Goal: Information Seeking & Learning: Check status

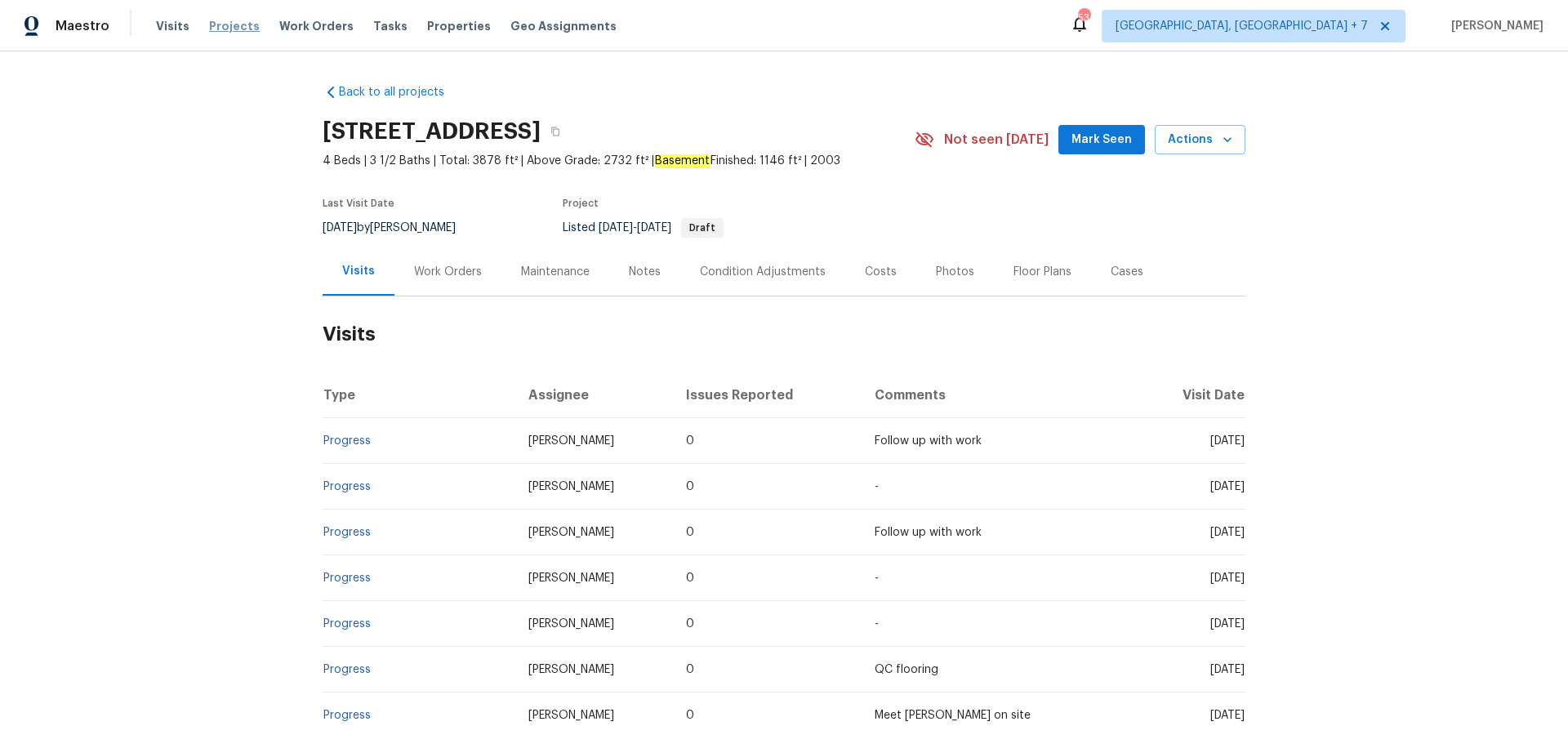
click at [239, 26] on span "Projects" at bounding box center [235, 26] width 50 height 16
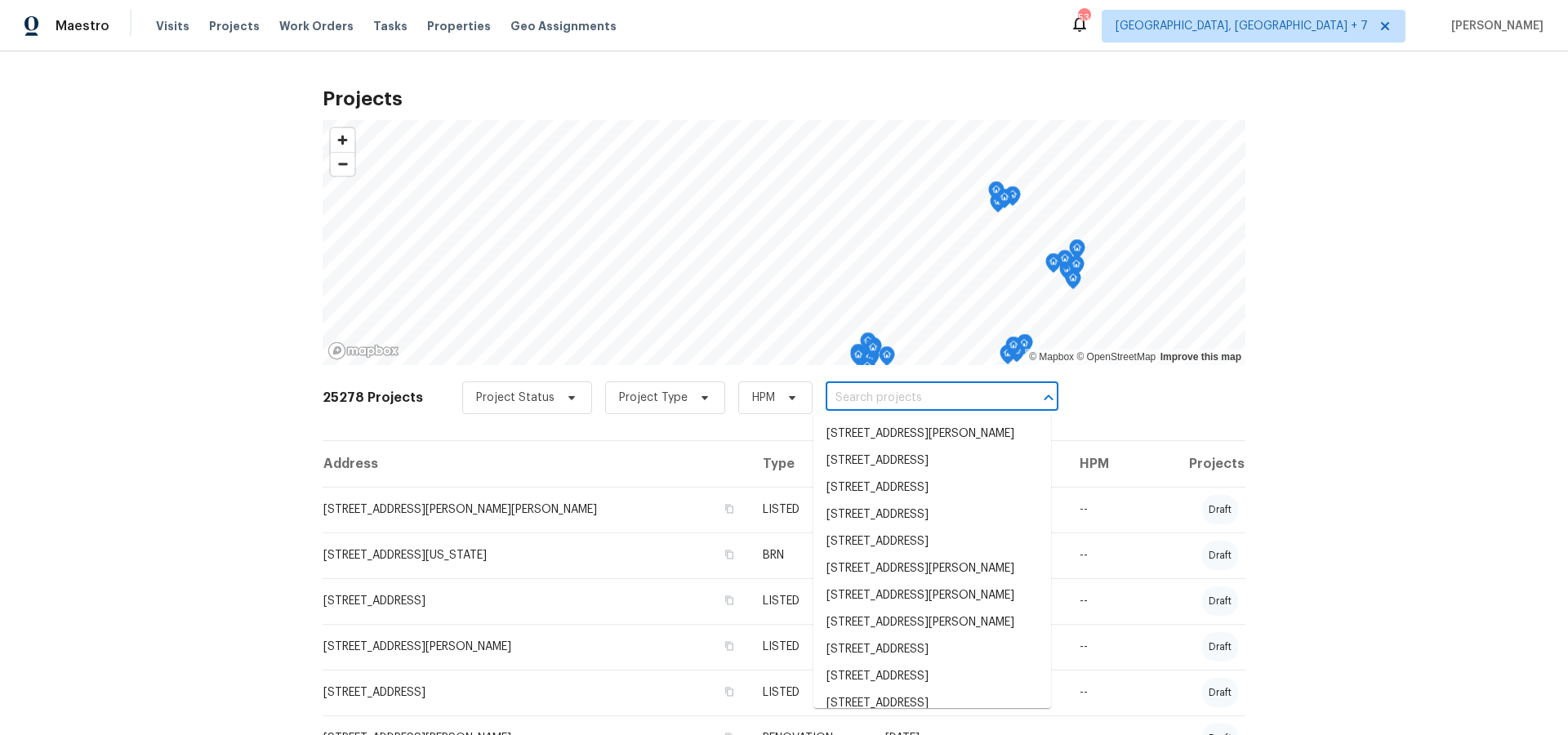
click at [862, 401] on input "text" at bounding box center [919, 398] width 187 height 25
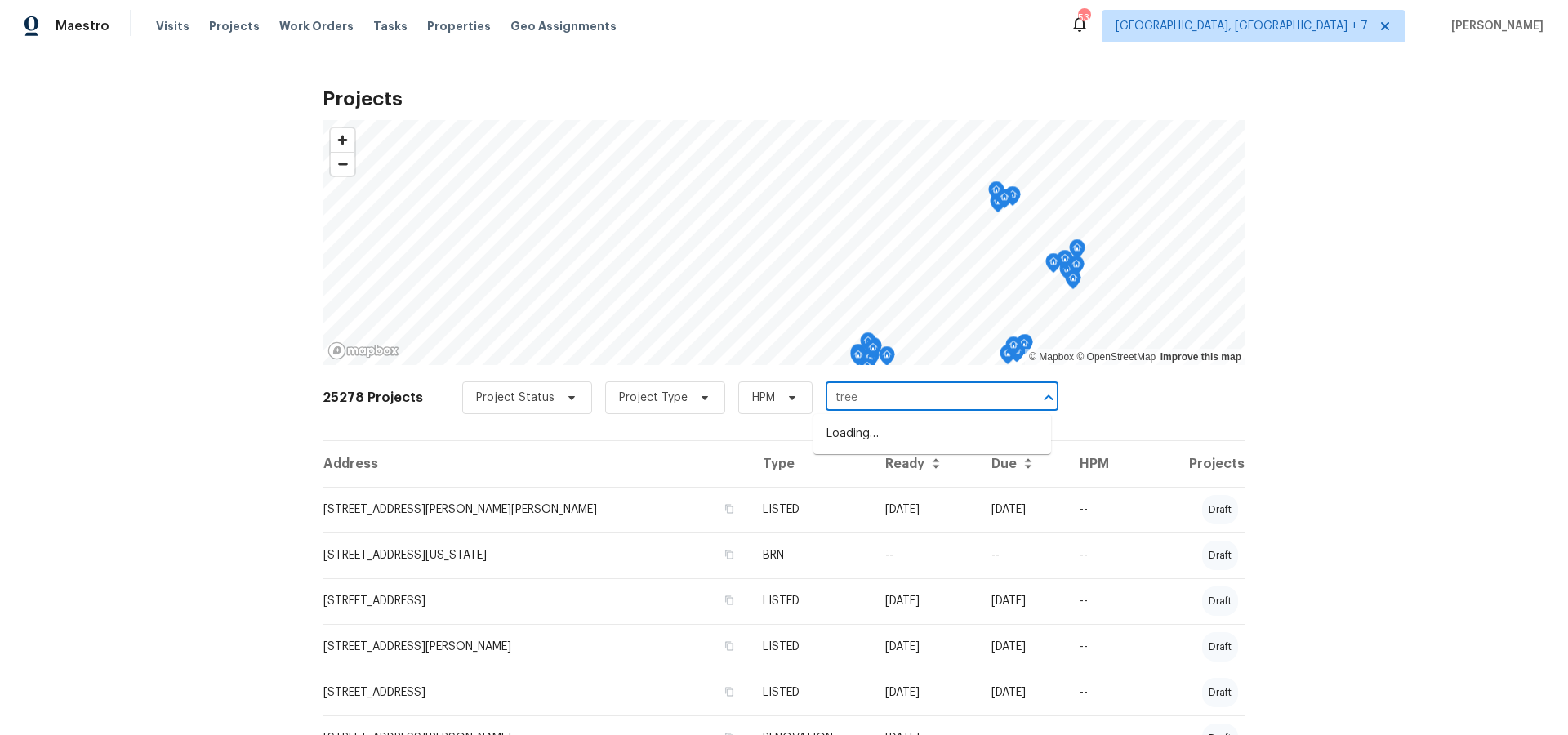
type input "trees"
click at [873, 498] on li "[STREET_ADDRESS][PERSON_NAME]" at bounding box center [933, 489] width 238 height 27
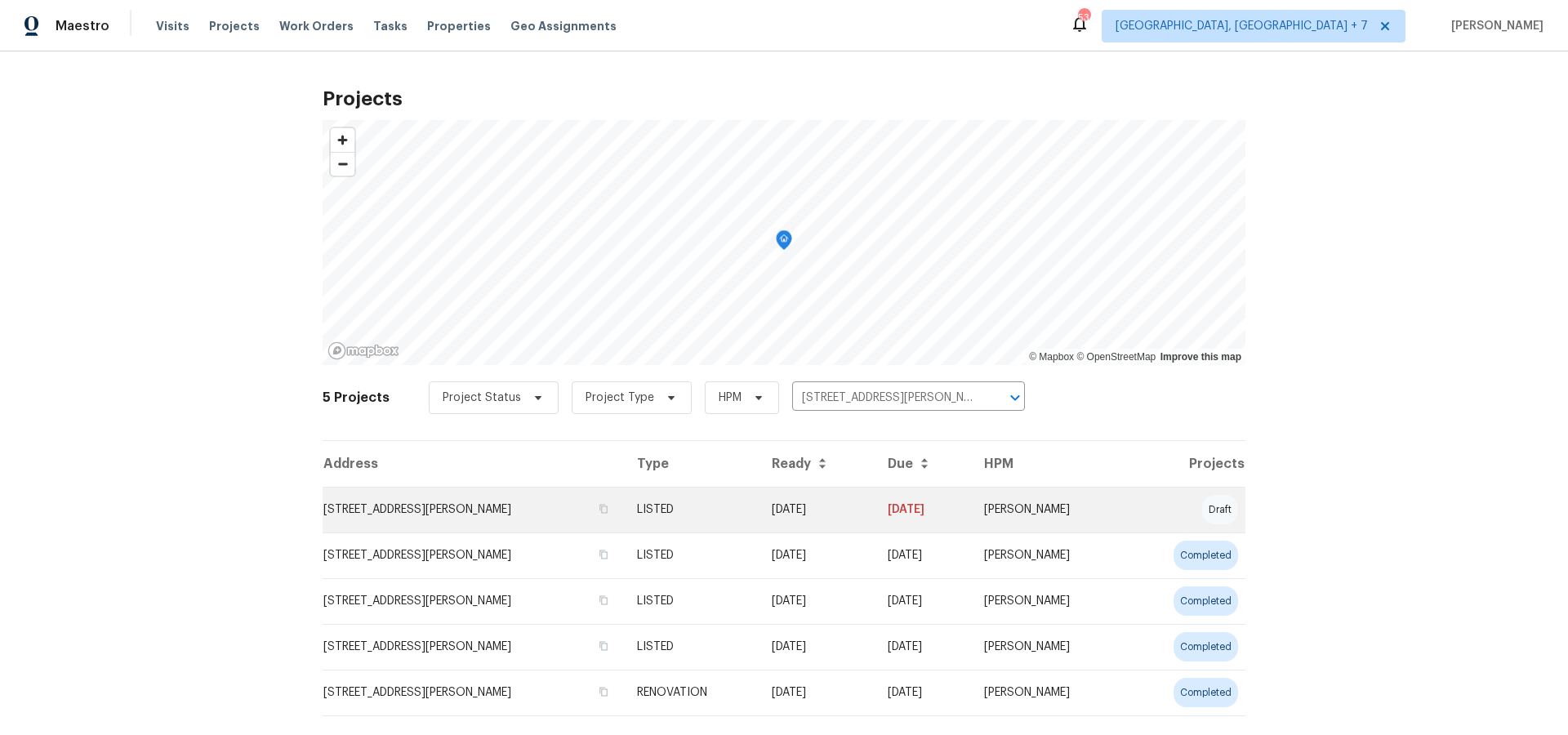
click at [436, 512] on td "[STREET_ADDRESS][PERSON_NAME]" at bounding box center [473, 509] width 301 height 45
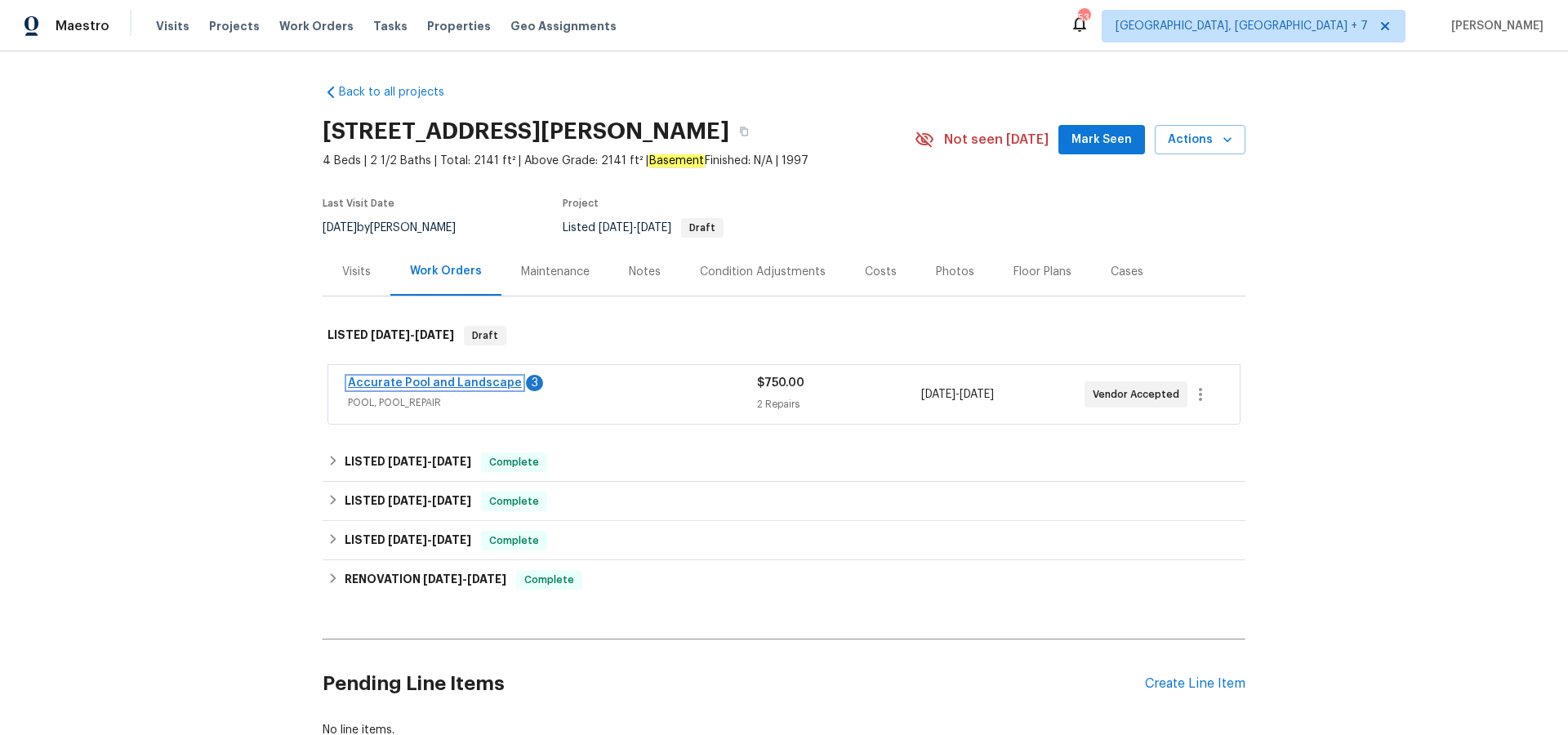
click at [390, 384] on link "Accurate Pool and Landscape" at bounding box center [434, 383] width 174 height 12
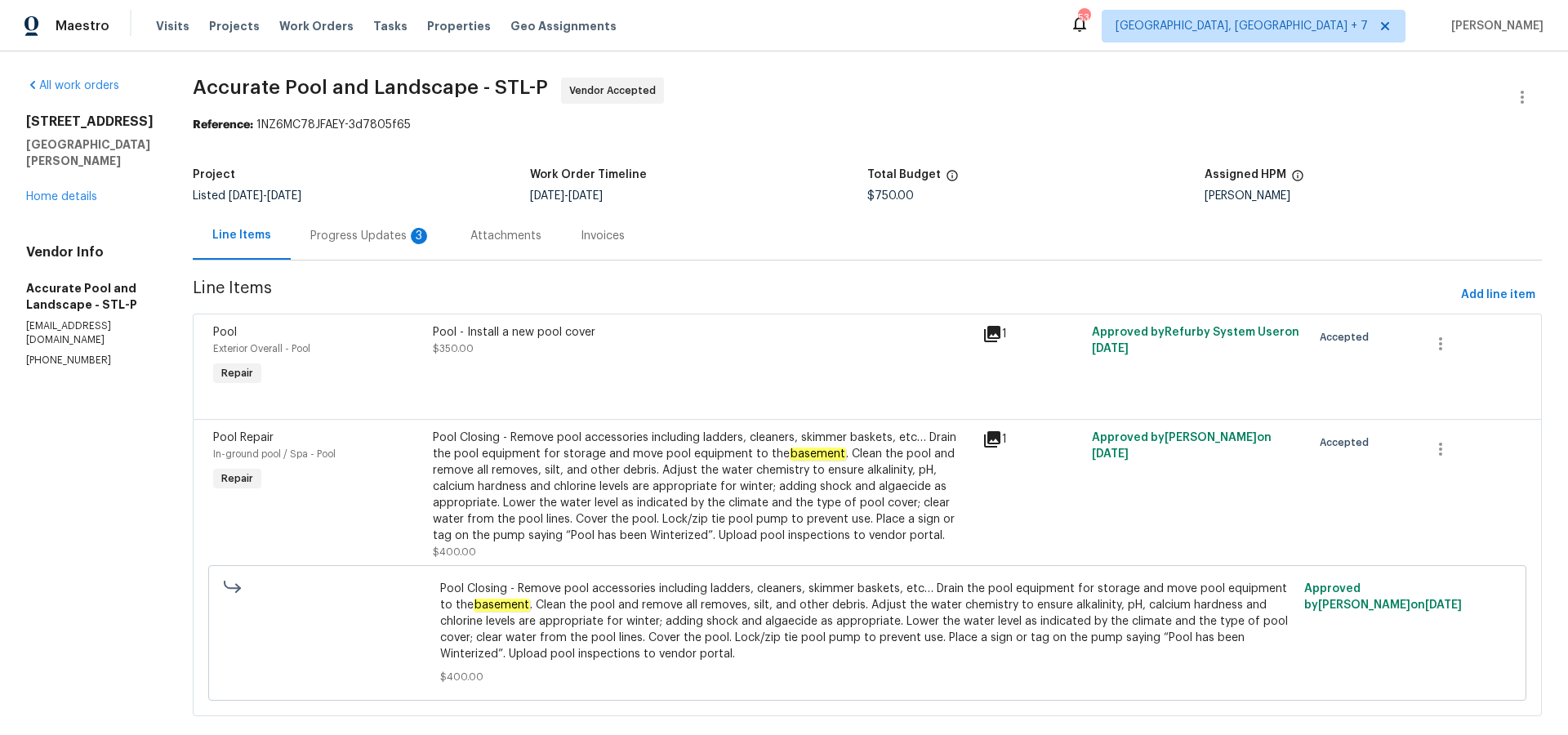
click at [310, 236] on div "Progress Updates 3" at bounding box center [370, 236] width 121 height 16
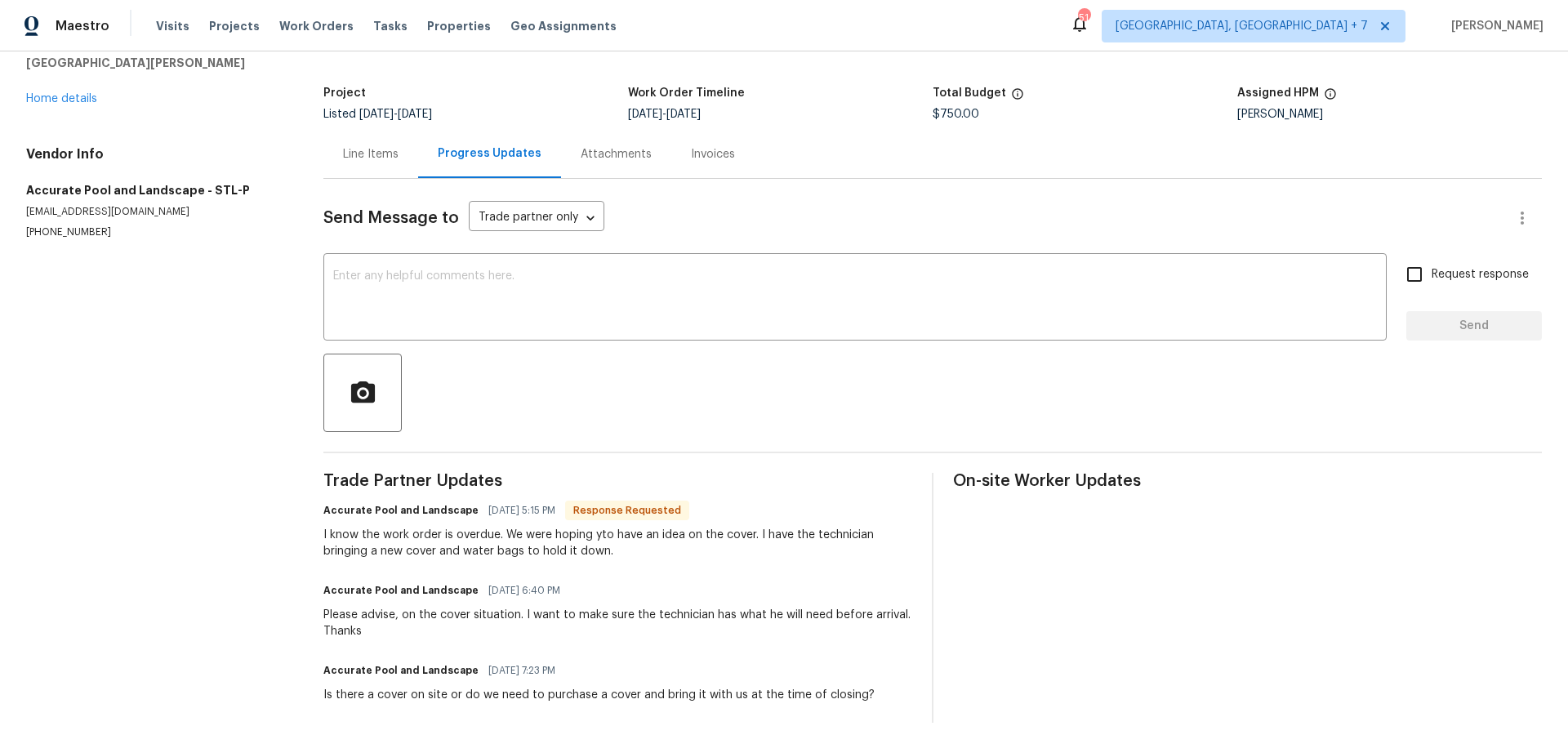
scroll to position [97, 0]
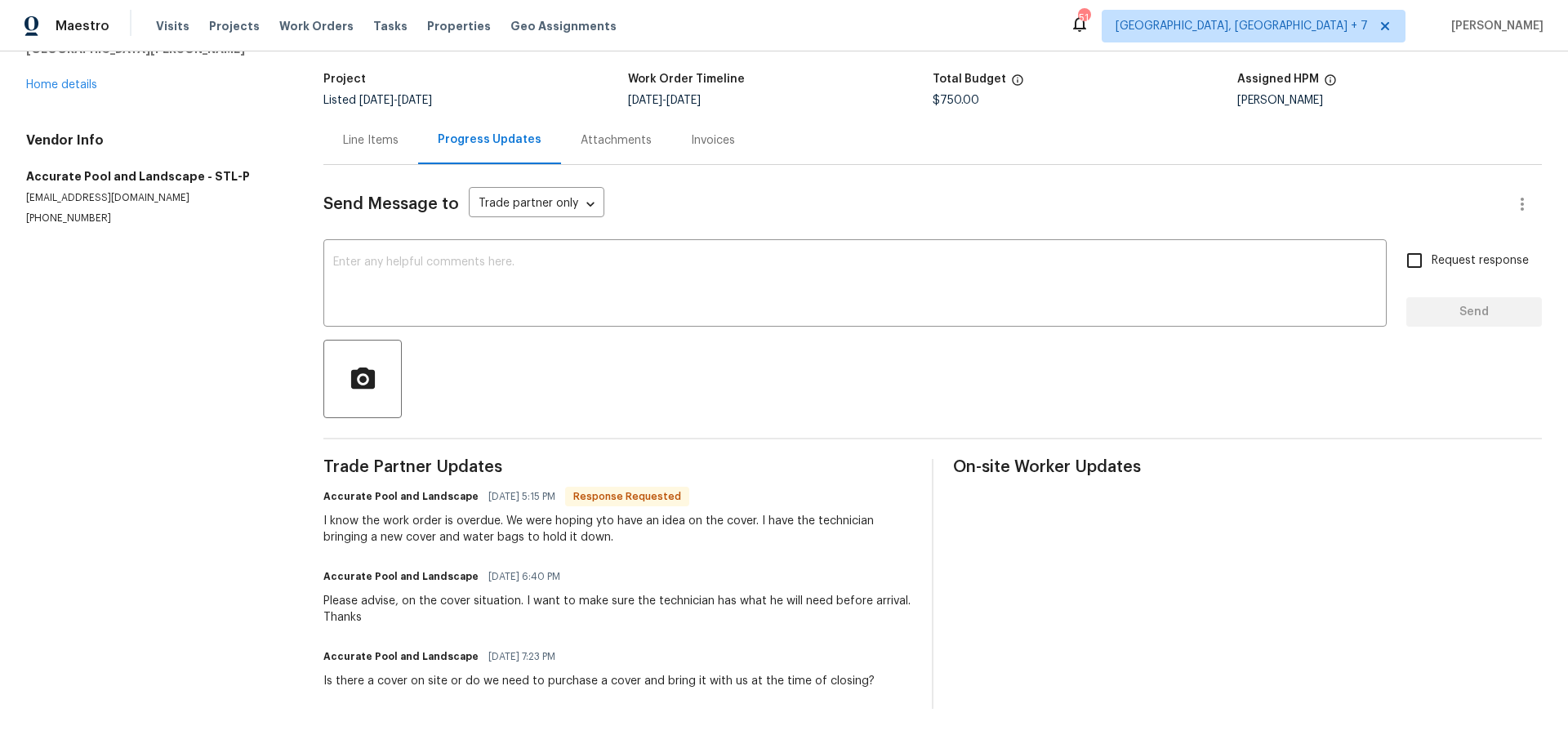
click at [361, 145] on div "Line Items" at bounding box center [371, 140] width 56 height 16
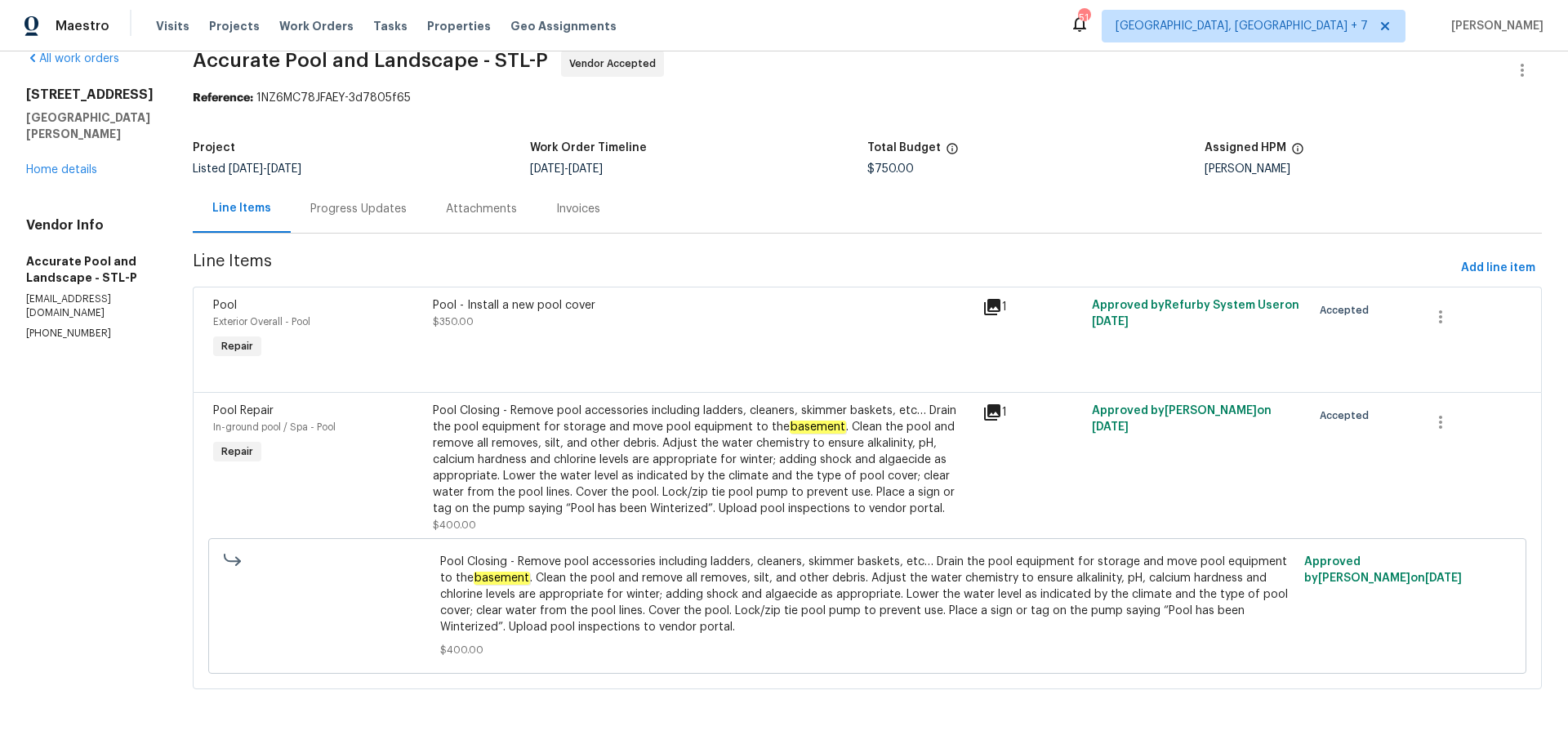
click at [986, 310] on div "1" at bounding box center [1032, 307] width 99 height 19
click at [984, 306] on icon at bounding box center [992, 307] width 16 height 16
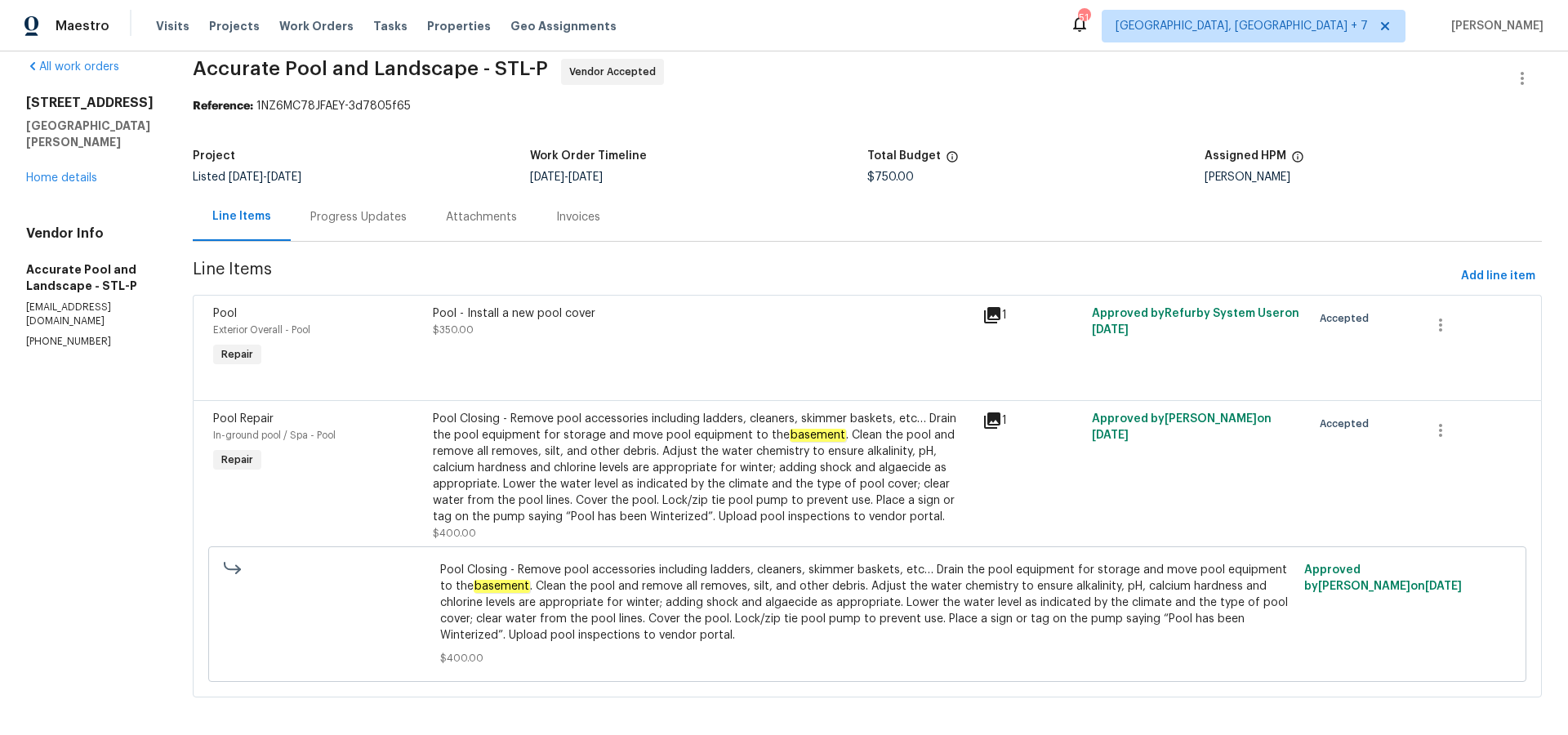
click at [983, 422] on icon at bounding box center [993, 421] width 19 height 19
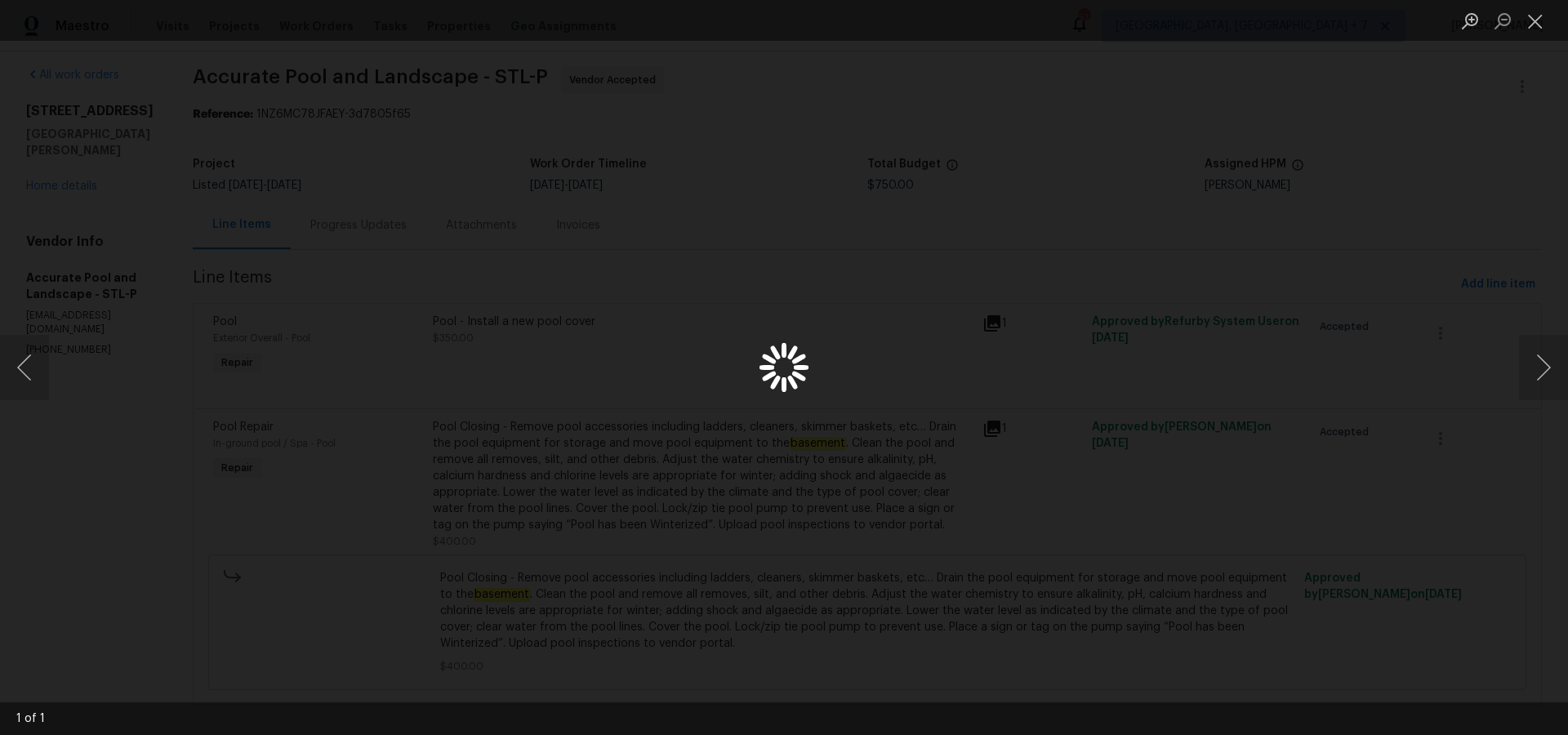
scroll to position [10, 0]
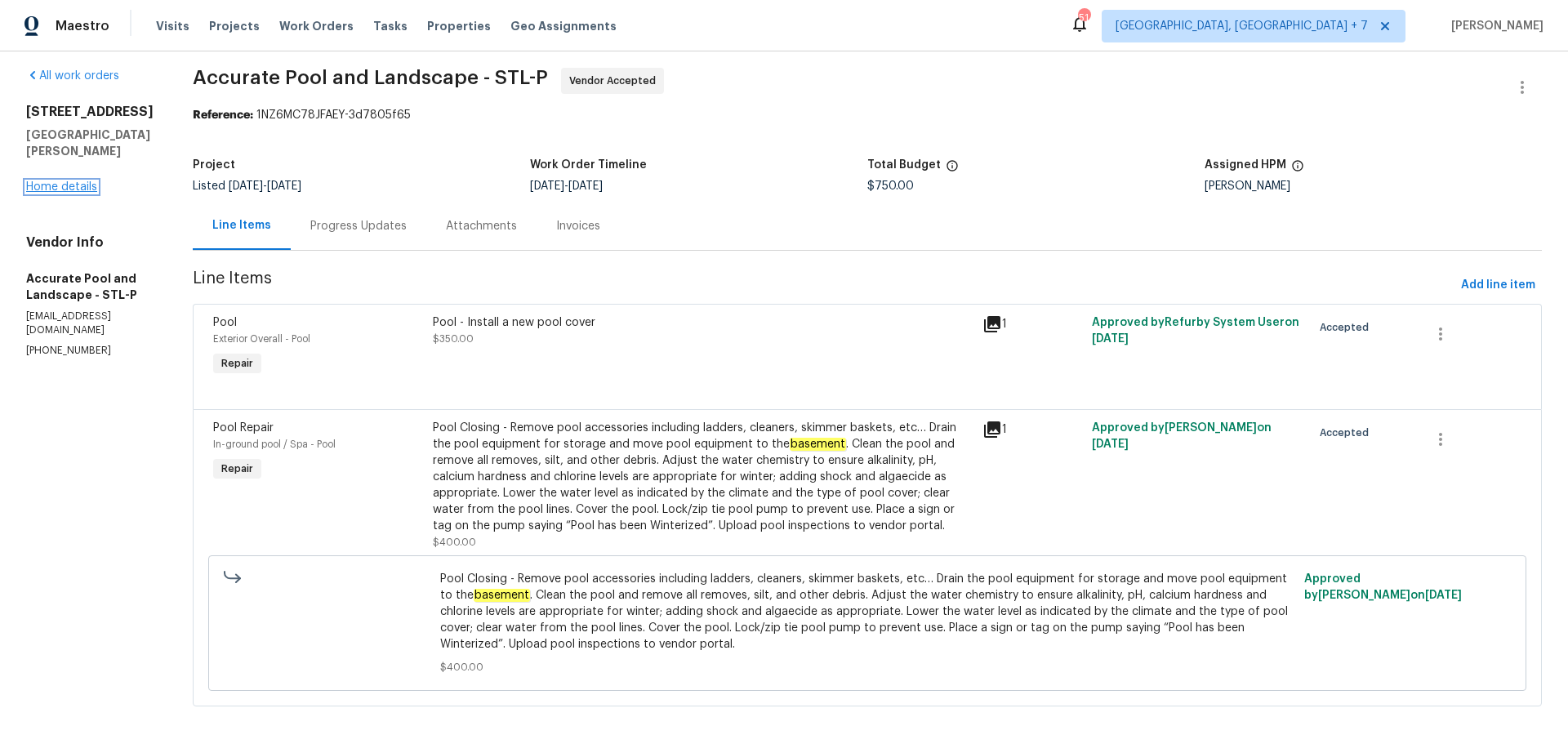
click at [69, 193] on link "Home details" at bounding box center [62, 187] width 71 height 12
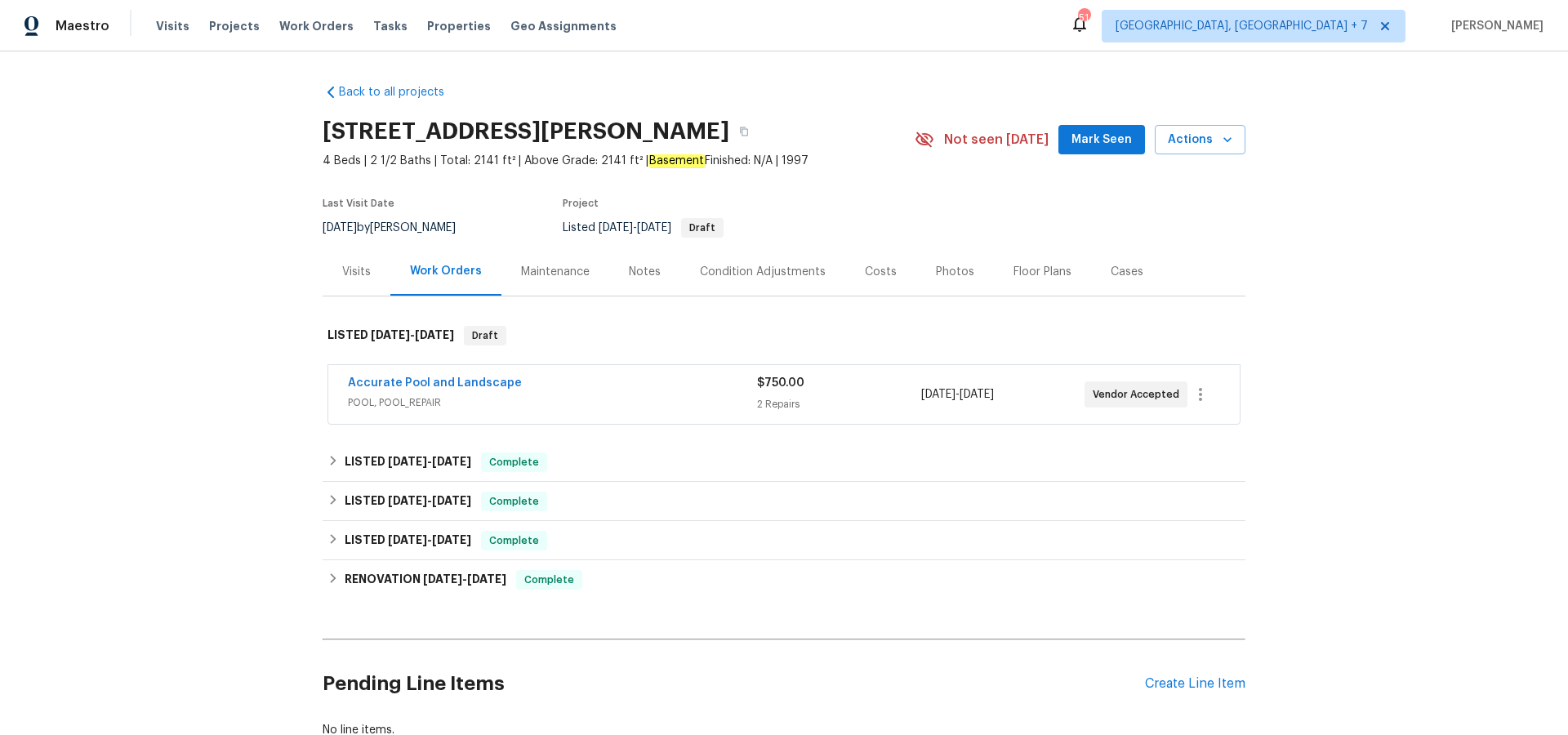
click at [356, 273] on div "Visits" at bounding box center [356, 271] width 29 height 16
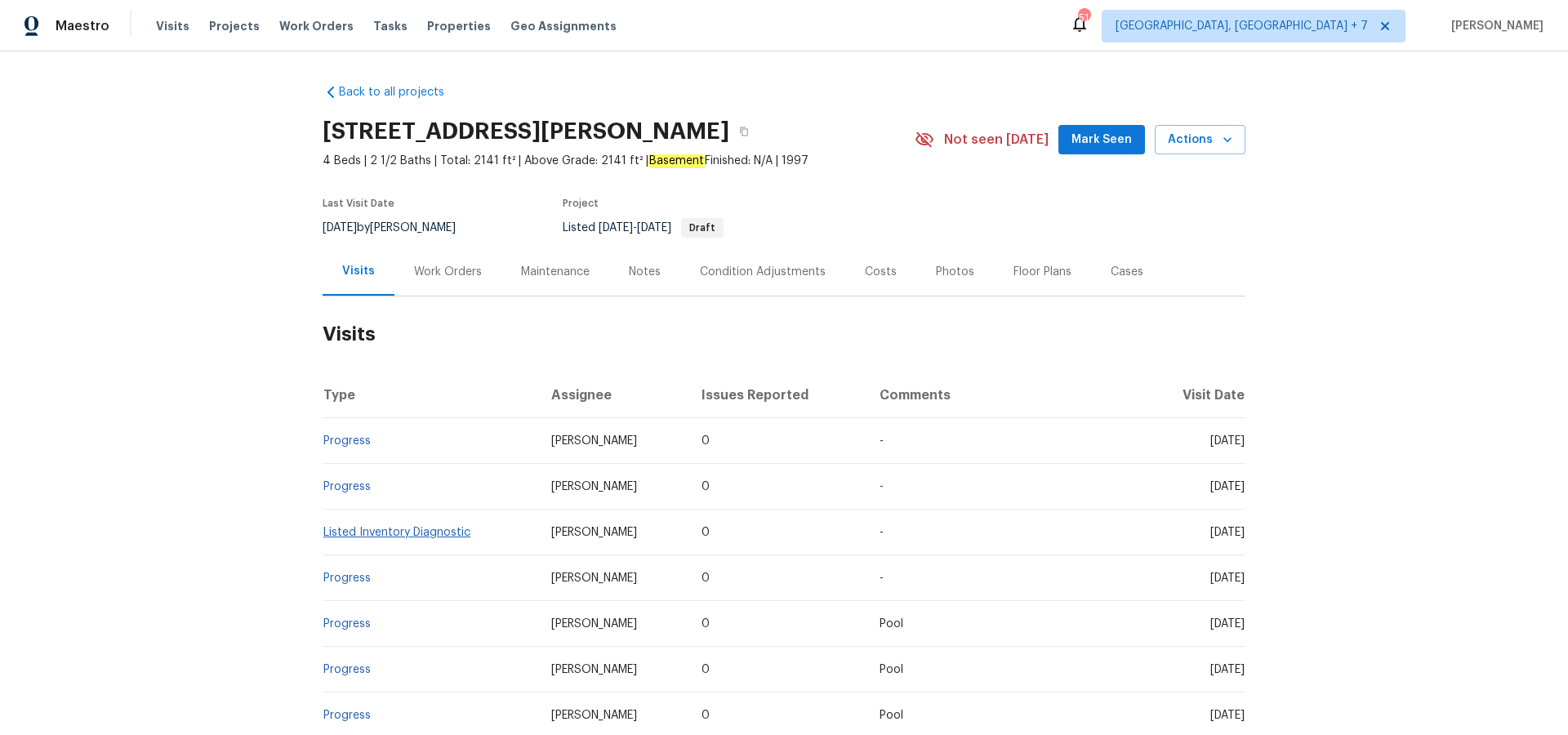
drag, startPoint x: 473, startPoint y: 529, endPoint x: 460, endPoint y: 529, distance: 13.0
click at [472, 529] on td "Listed Inventory Diagnostic" at bounding box center [430, 532] width 215 height 45
click at [460, 529] on link "Listed Inventory Diagnostic" at bounding box center [397, 533] width 147 height 12
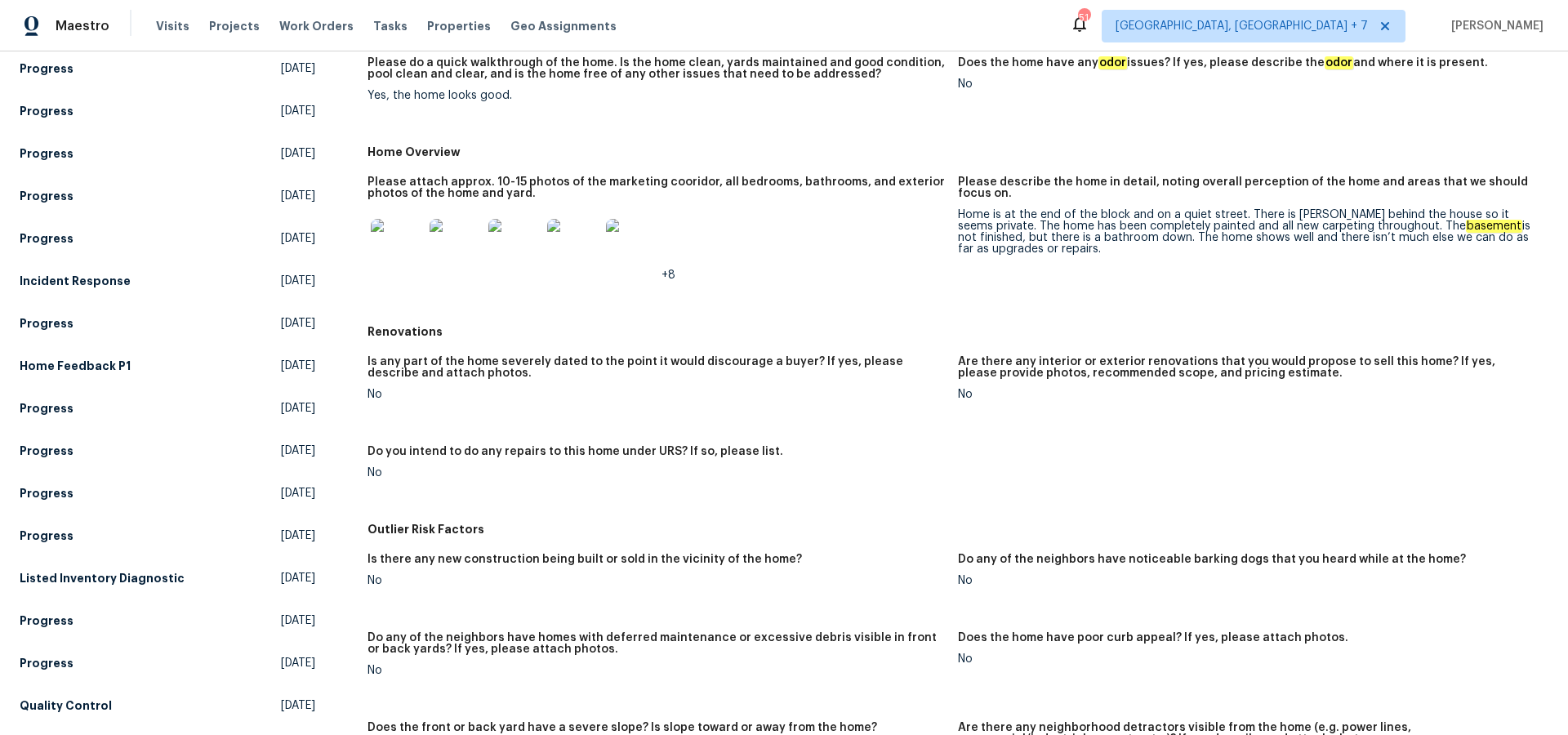
scroll to position [205, 0]
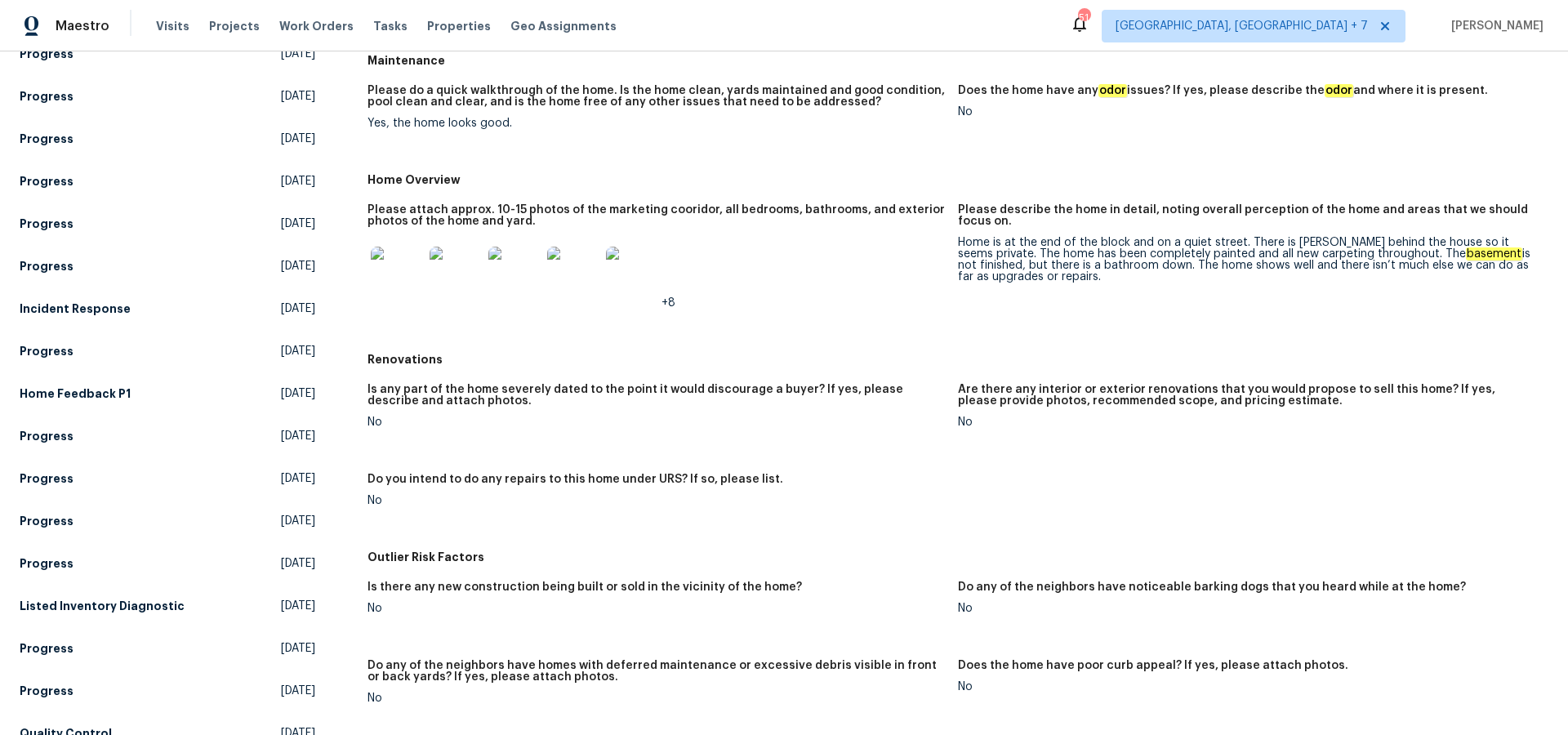
click at [394, 278] on img at bounding box center [397, 272] width 52 height 52
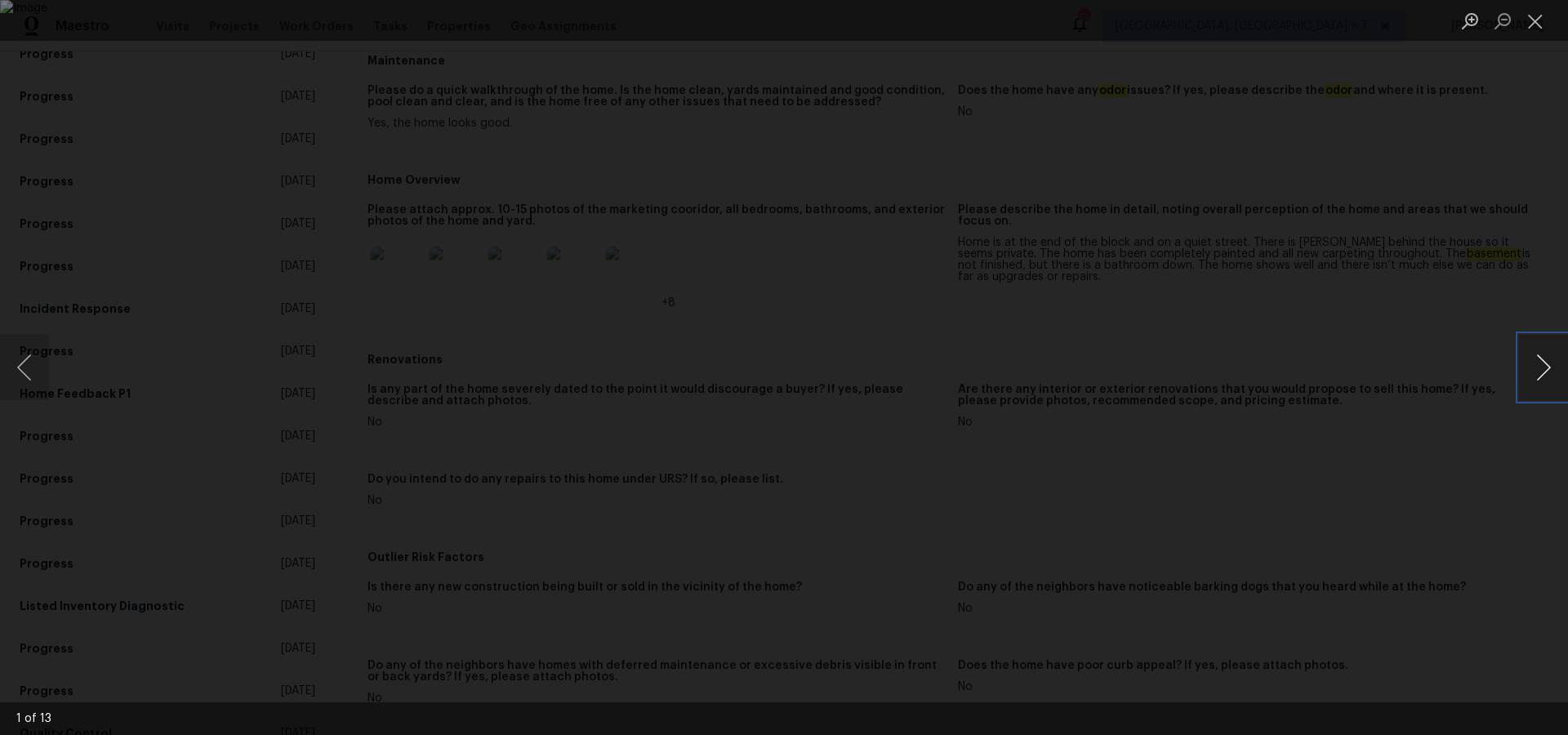
click at [1541, 368] on button "Next image" at bounding box center [1544, 368] width 49 height 66
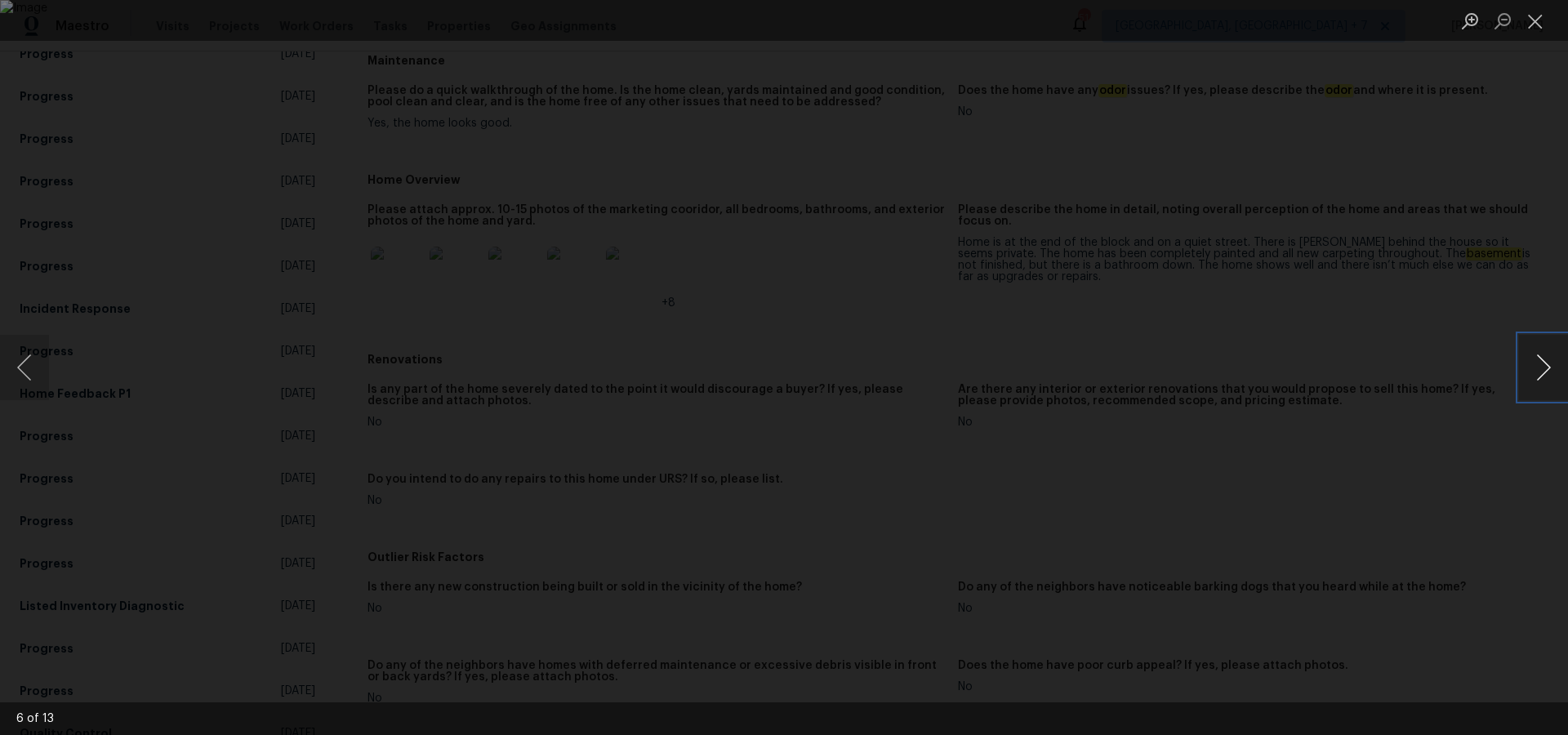
click at [1541, 368] on button "Next image" at bounding box center [1544, 368] width 49 height 66
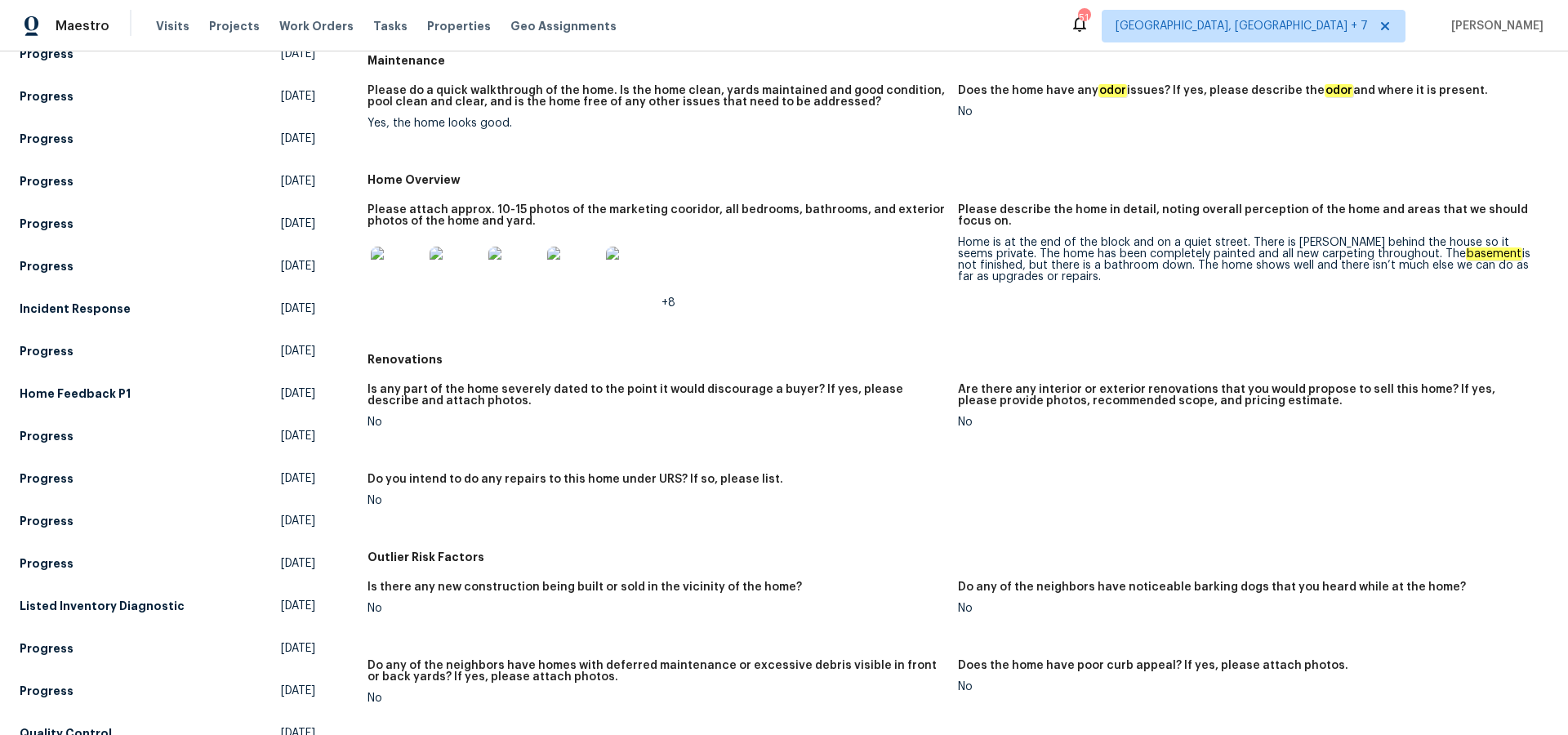
scroll to position [0, 0]
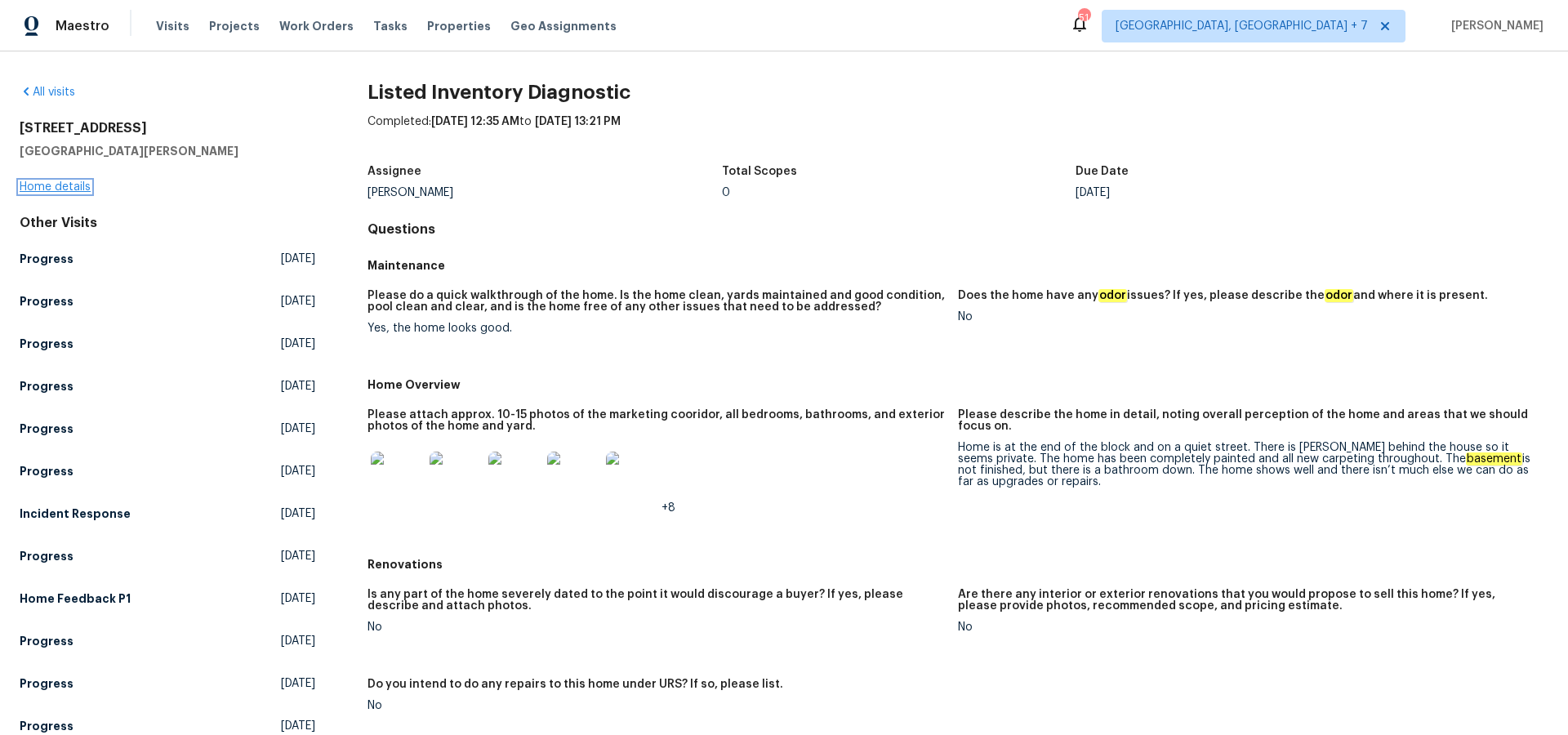
click at [47, 188] on link "Home details" at bounding box center [55, 187] width 71 height 12
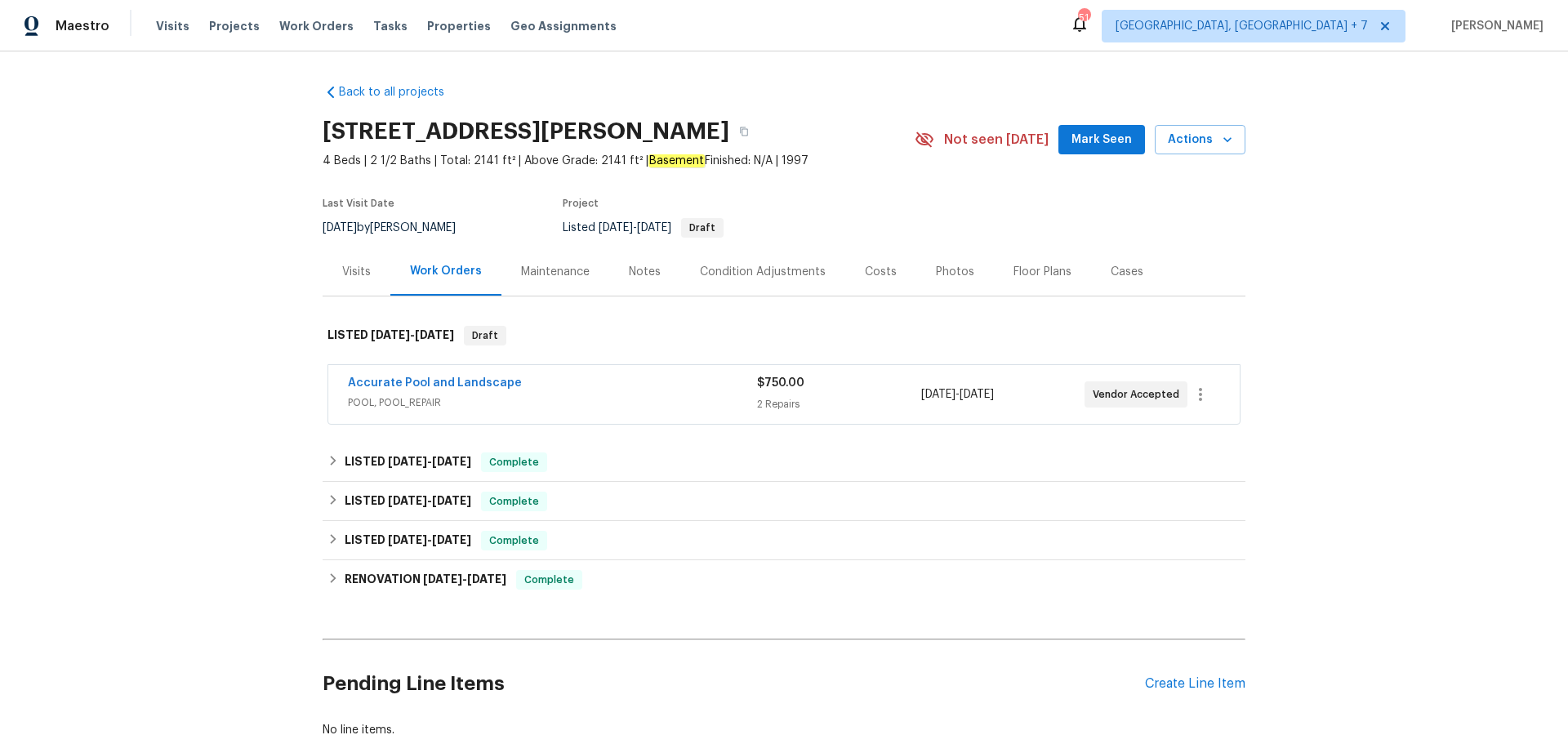
click at [360, 271] on div "Visits" at bounding box center [356, 271] width 29 height 16
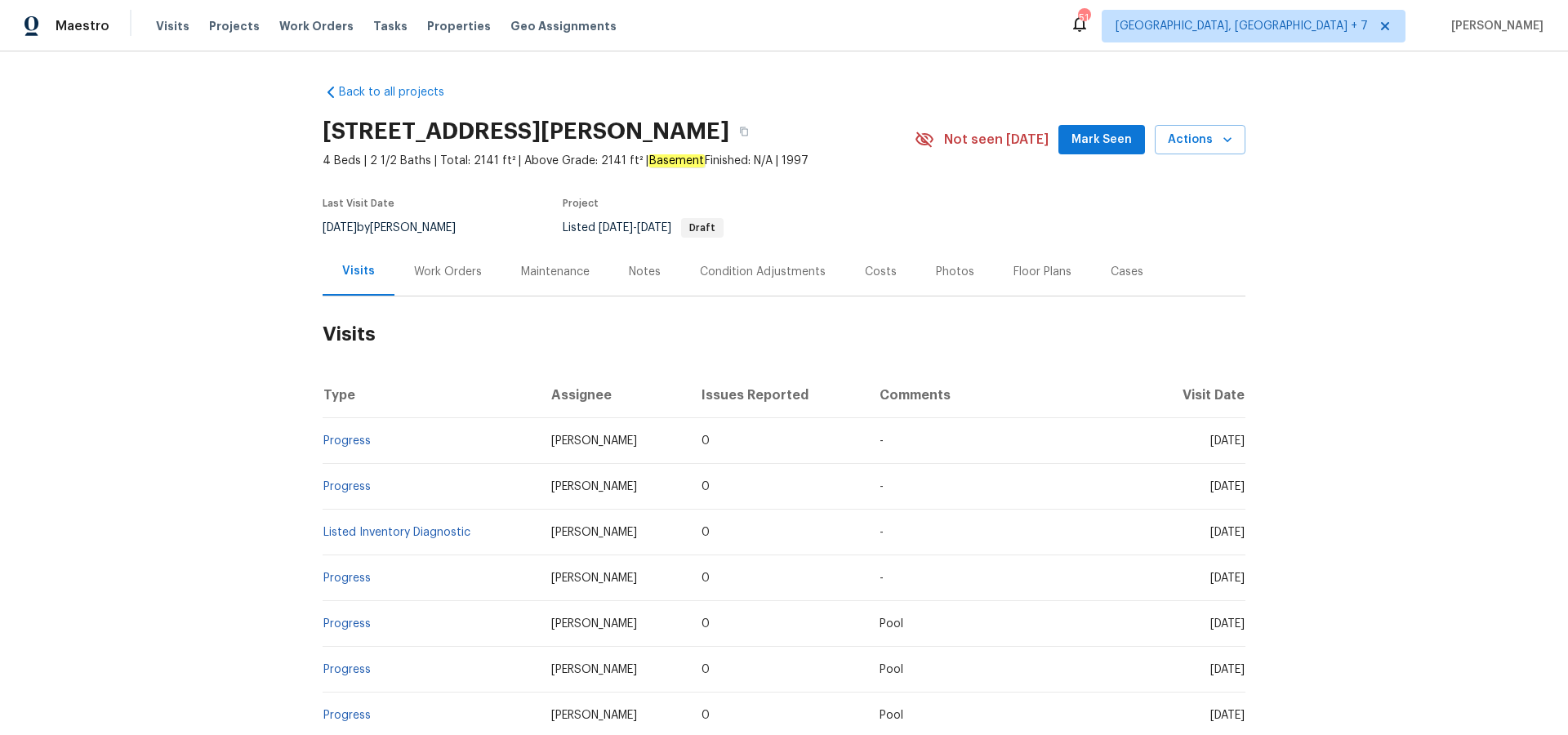
click at [562, 280] on div "Maintenance" at bounding box center [555, 271] width 108 height 48
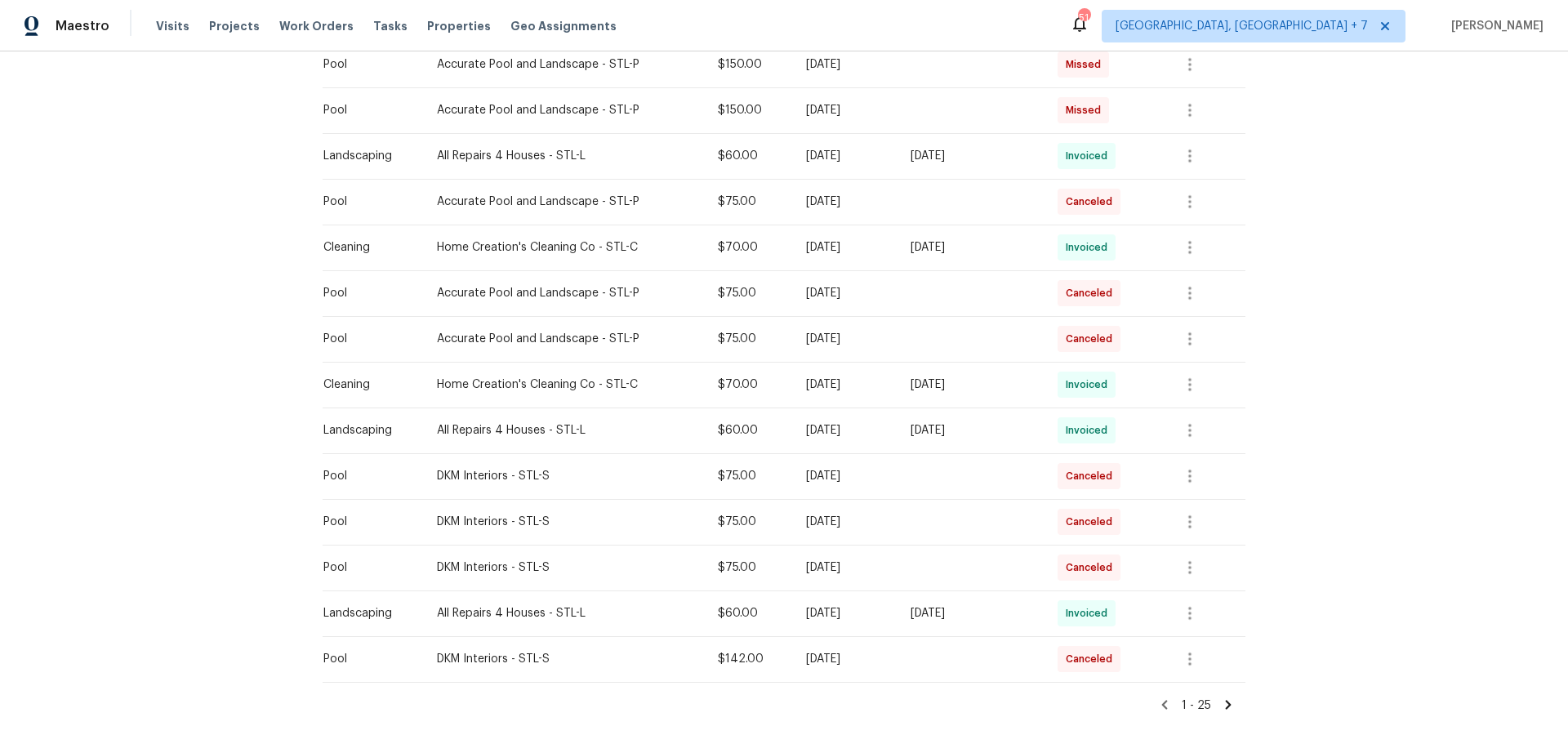
scroll to position [820, 0]
click at [1191, 664] on icon "button" at bounding box center [1190, 659] width 3 height 14
click at [1211, 670] on li "View details" at bounding box center [1231, 675] width 114 height 27
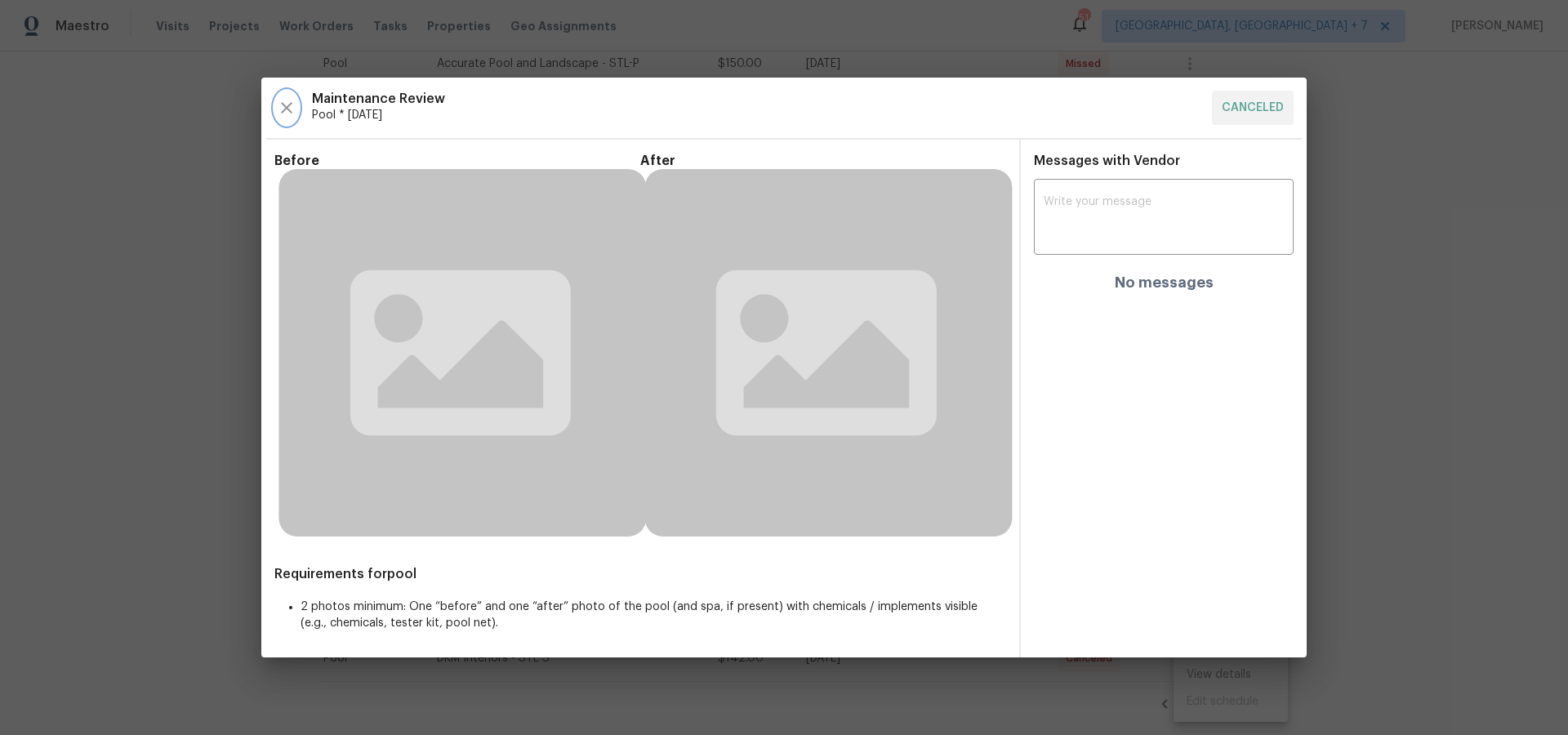
click at [288, 109] on icon "button" at bounding box center [287, 108] width 12 height 12
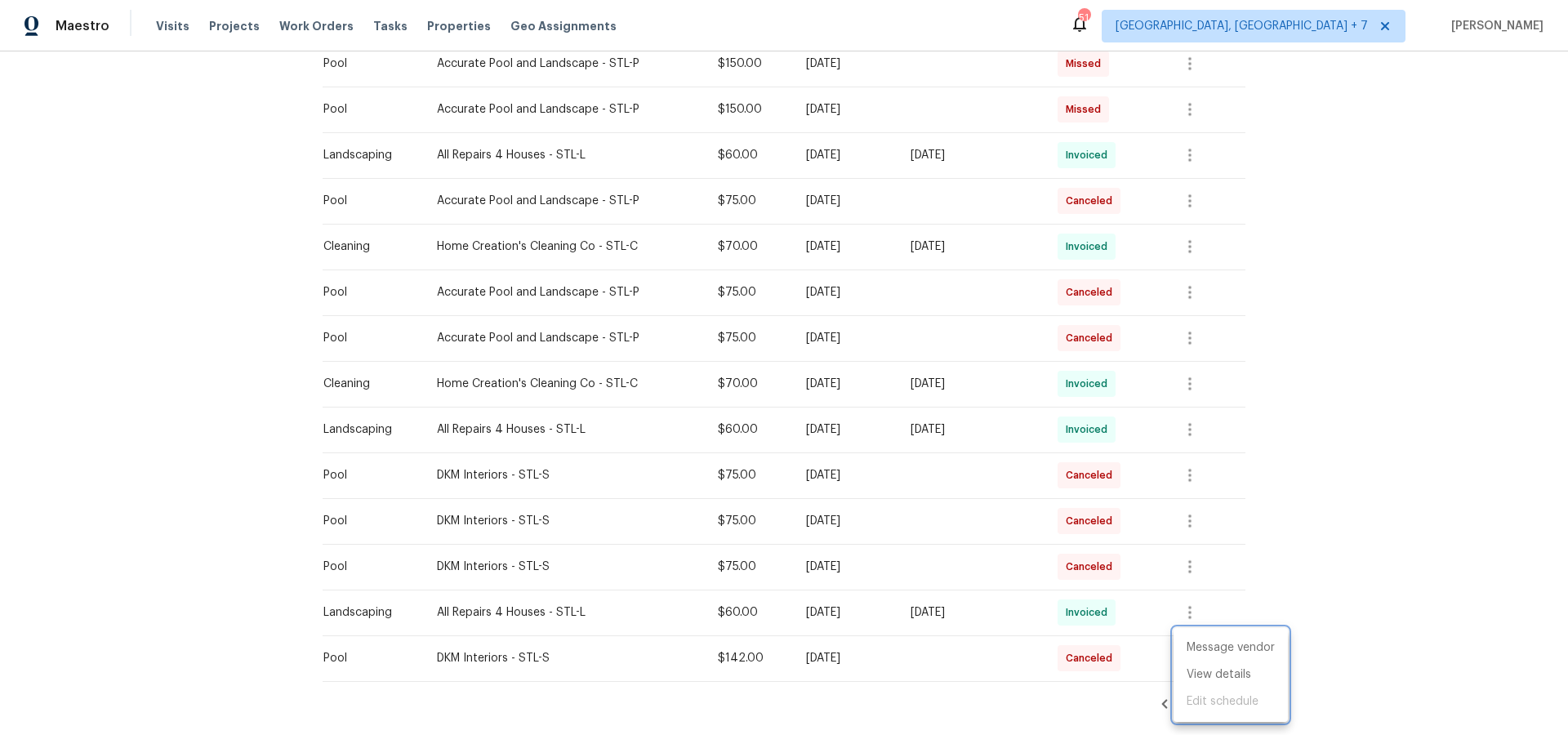
click at [1437, 597] on div at bounding box center [784, 367] width 1568 height 735
click at [1225, 704] on icon at bounding box center [1228, 704] width 14 height 14
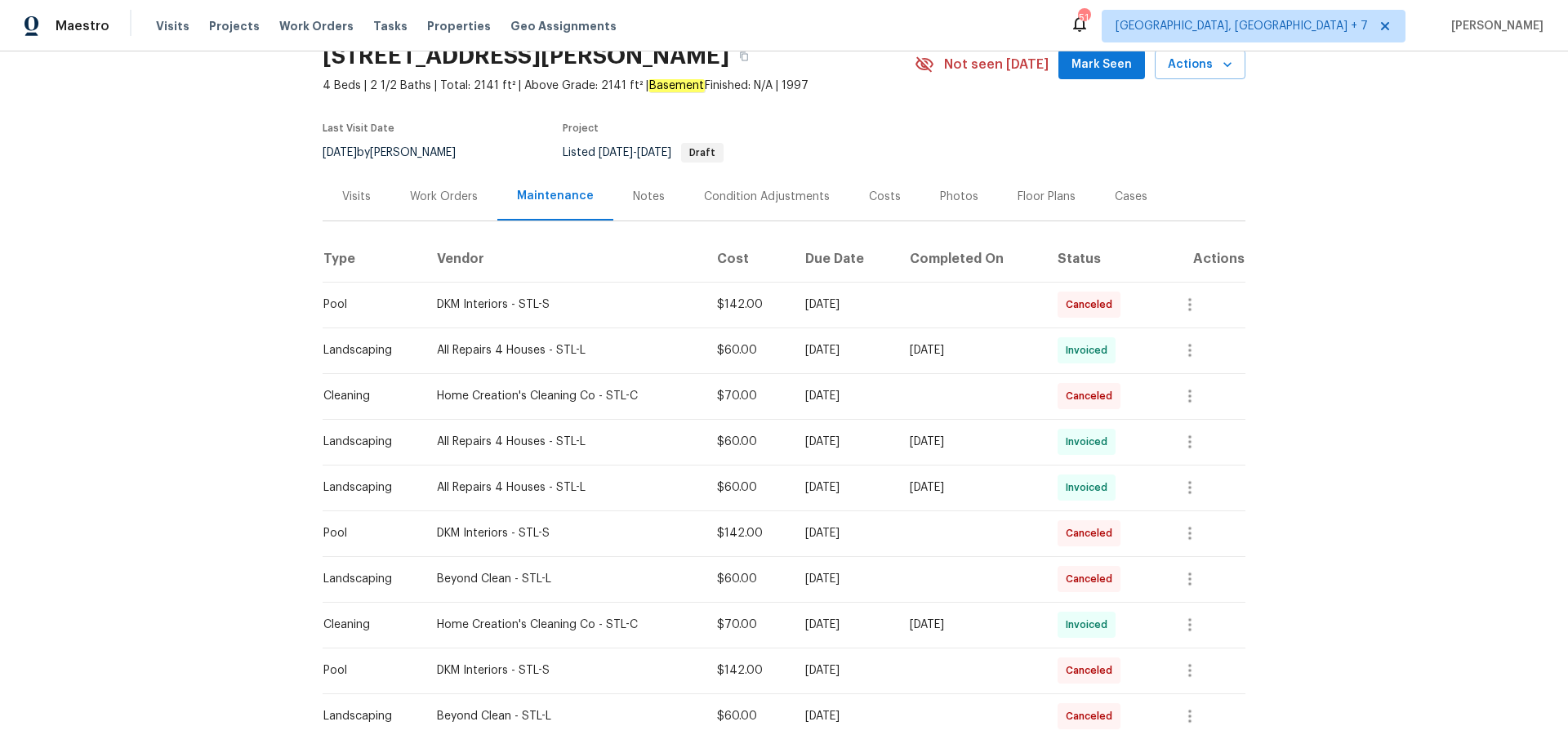
scroll to position [0, 0]
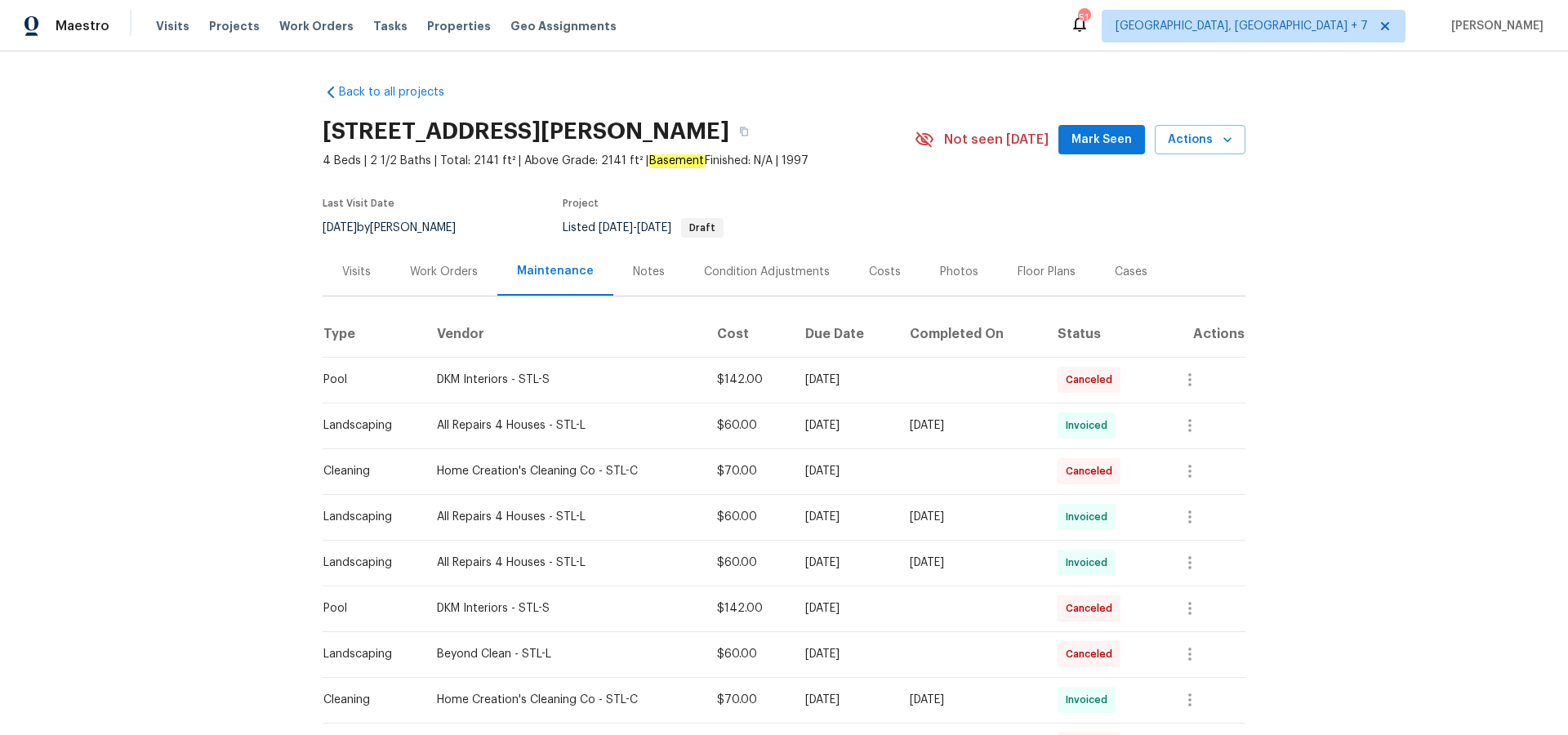
click at [355, 274] on div "Visits" at bounding box center [356, 271] width 29 height 16
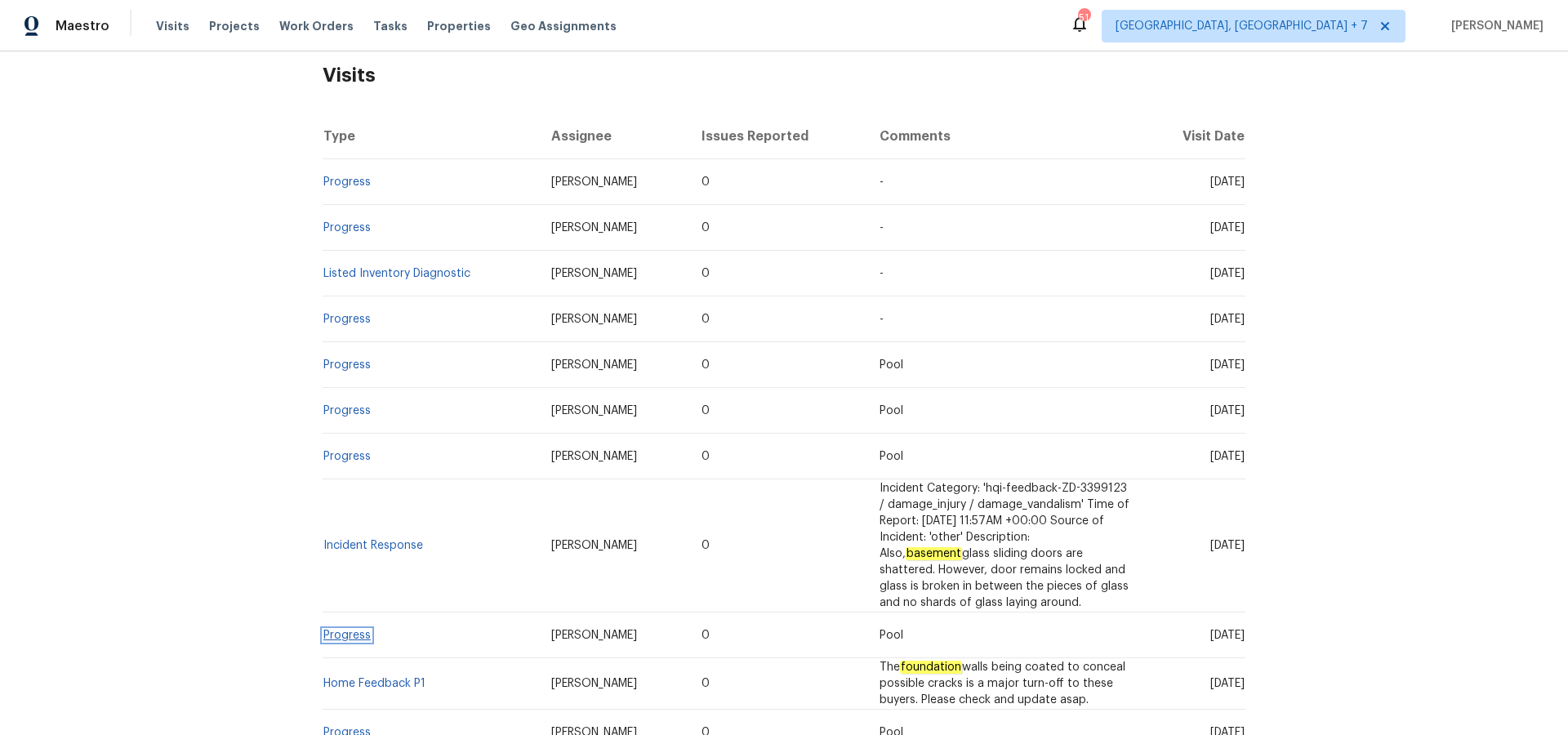
scroll to position [255, 0]
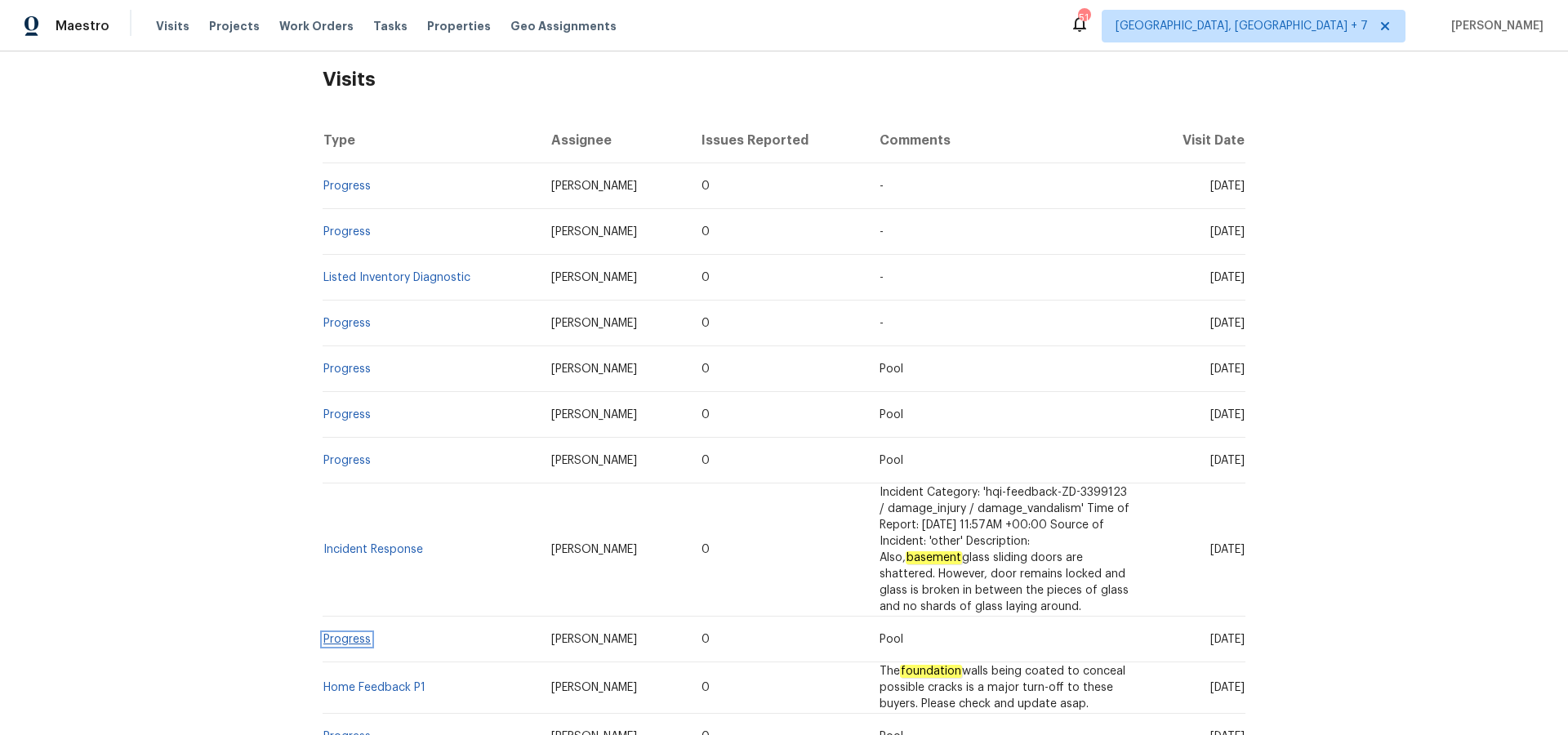
click at [361, 634] on link "Progress" at bounding box center [347, 639] width 47 height 12
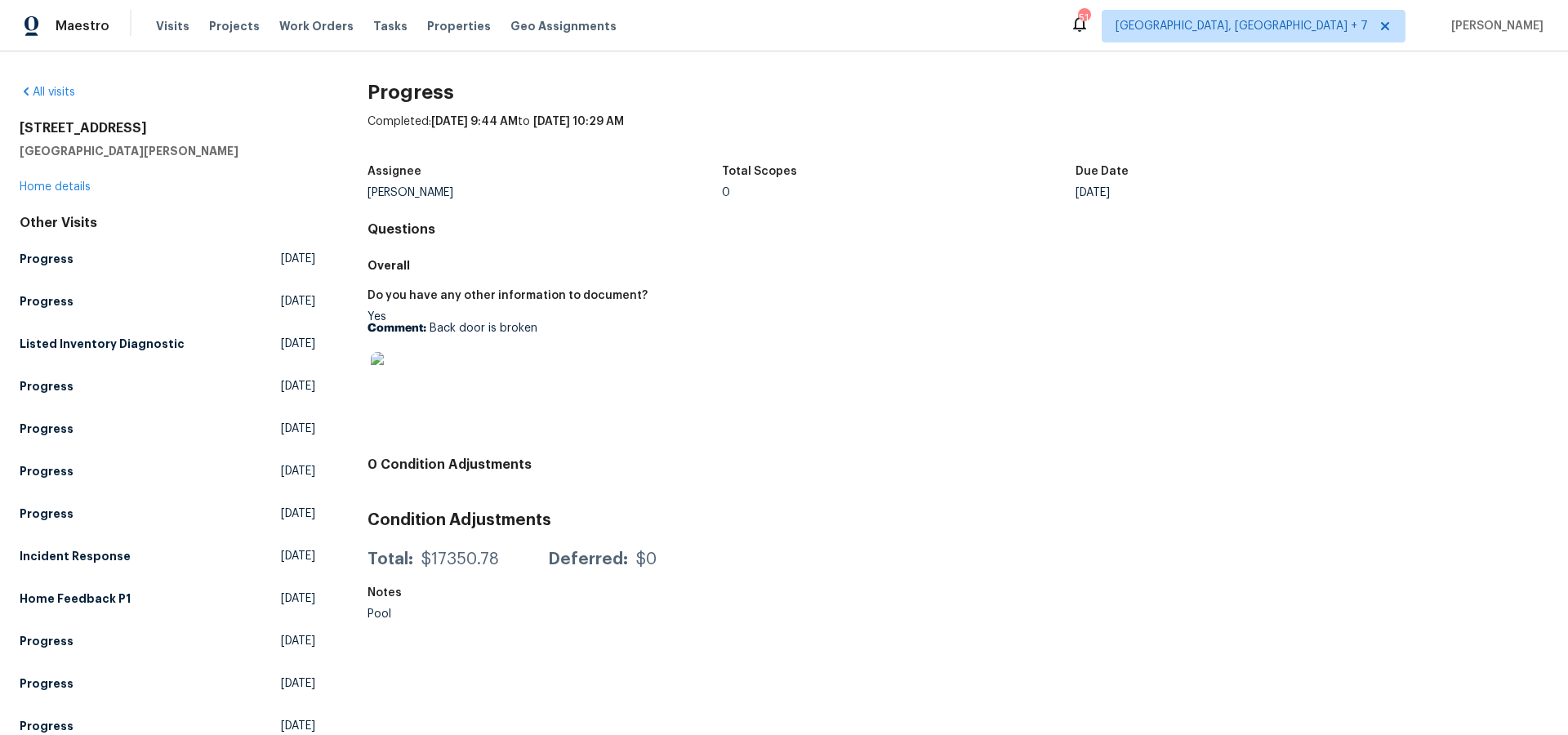
scroll to position [1, 0]
click at [394, 384] on img at bounding box center [397, 378] width 52 height 52
click at [77, 184] on link "Home details" at bounding box center [55, 186] width 71 height 12
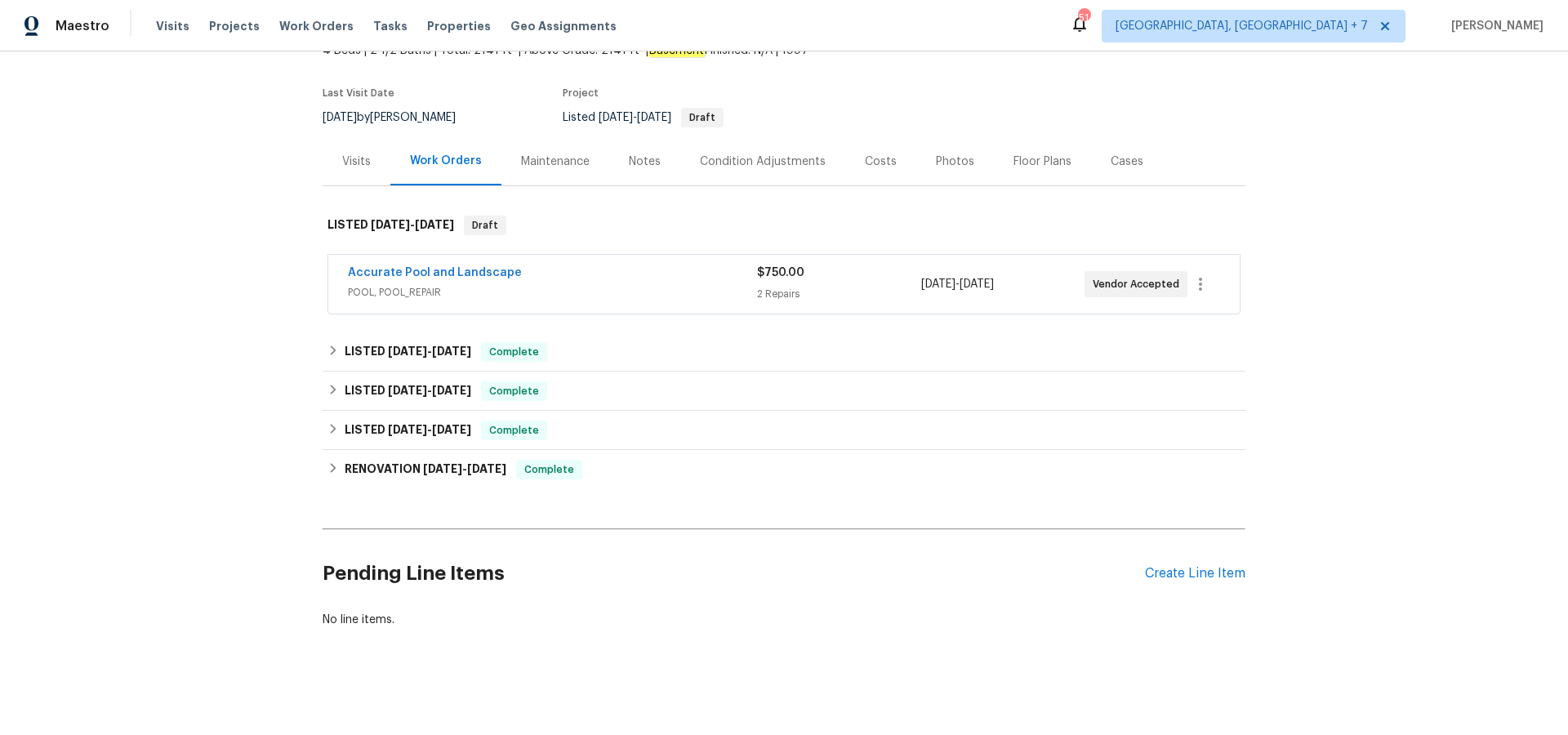
scroll to position [114, 0]
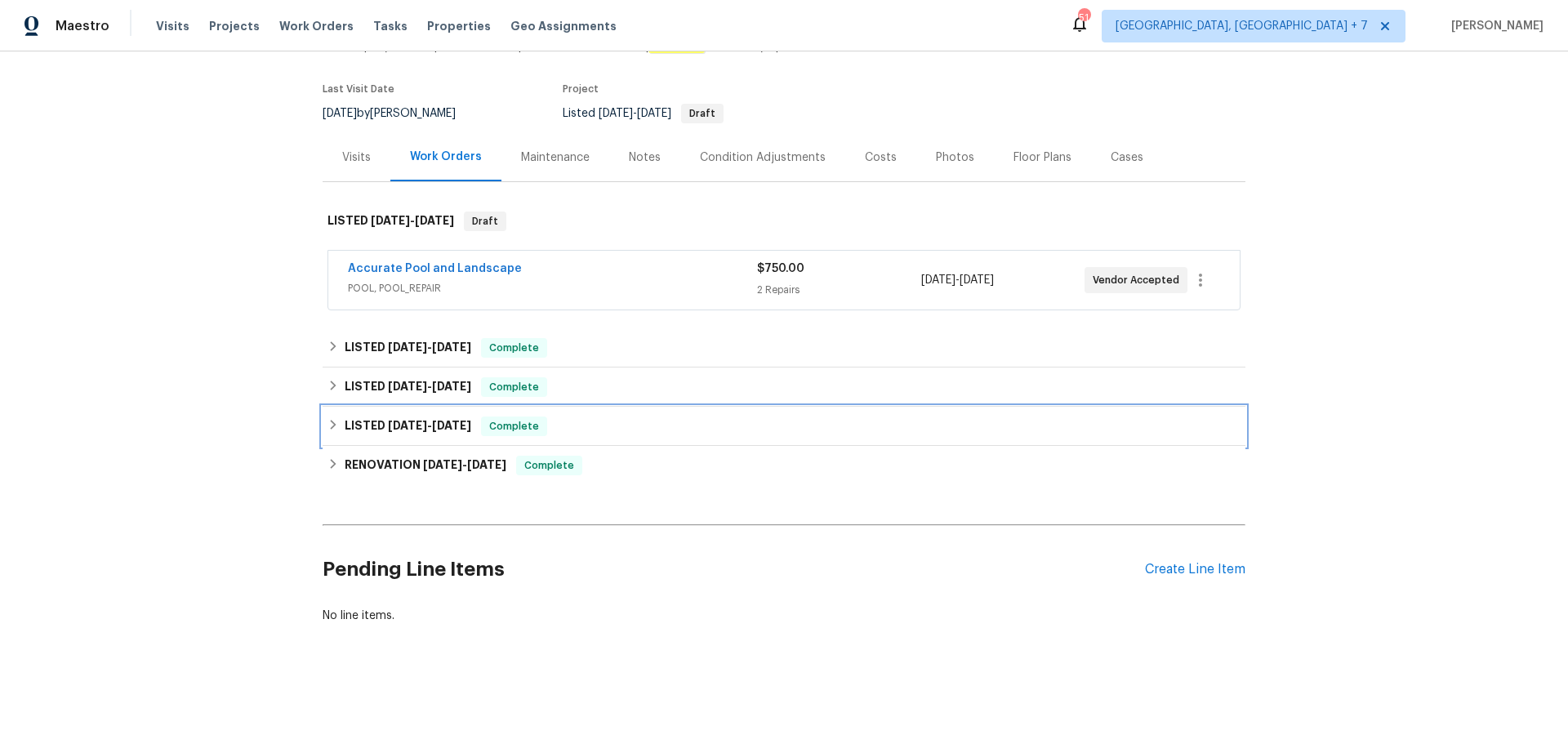
click at [413, 432] on h6 "LISTED [DATE] - [DATE]" at bounding box center [407, 426] width 126 height 19
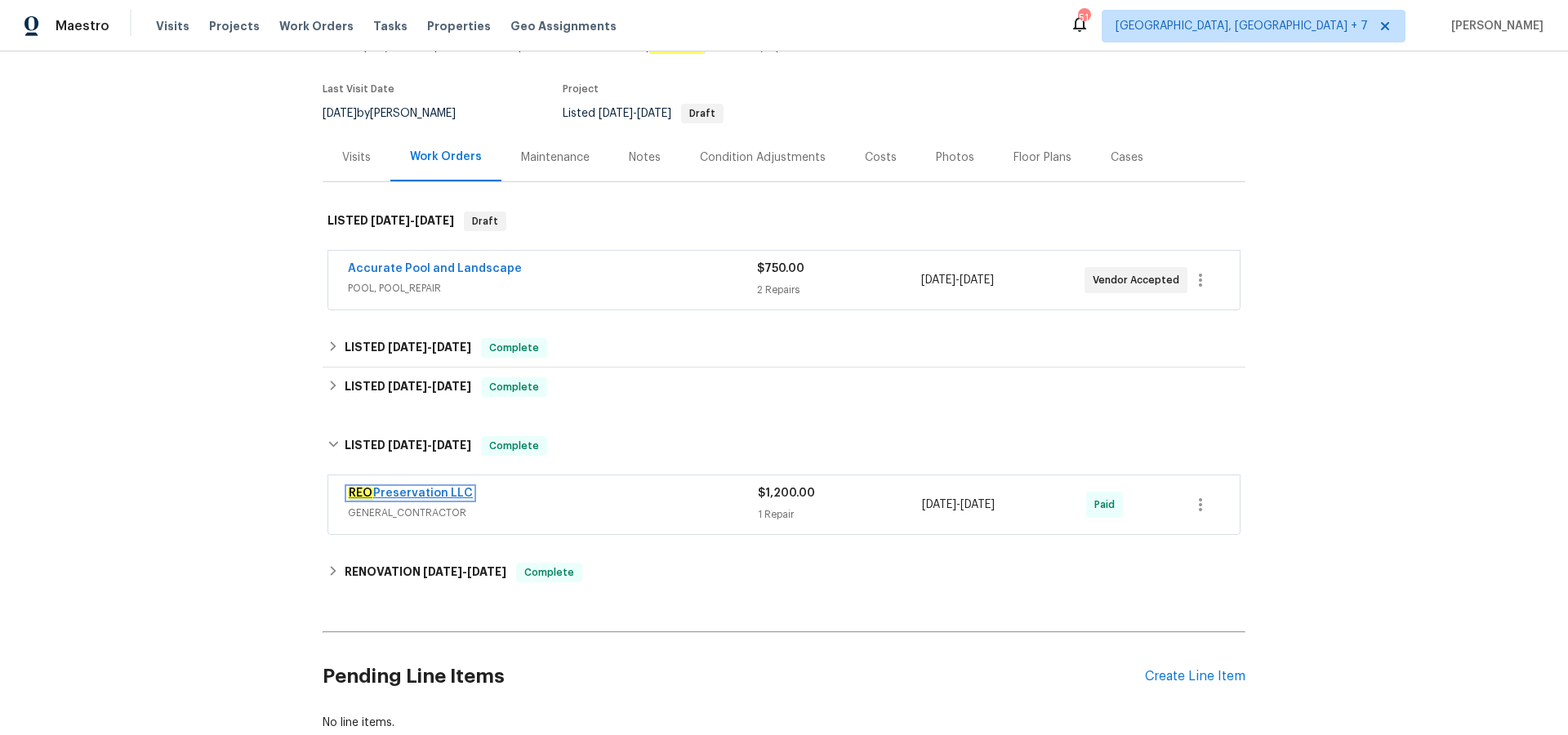
click at [414, 489] on link "REO Preservation LLC" at bounding box center [409, 494] width 125 height 12
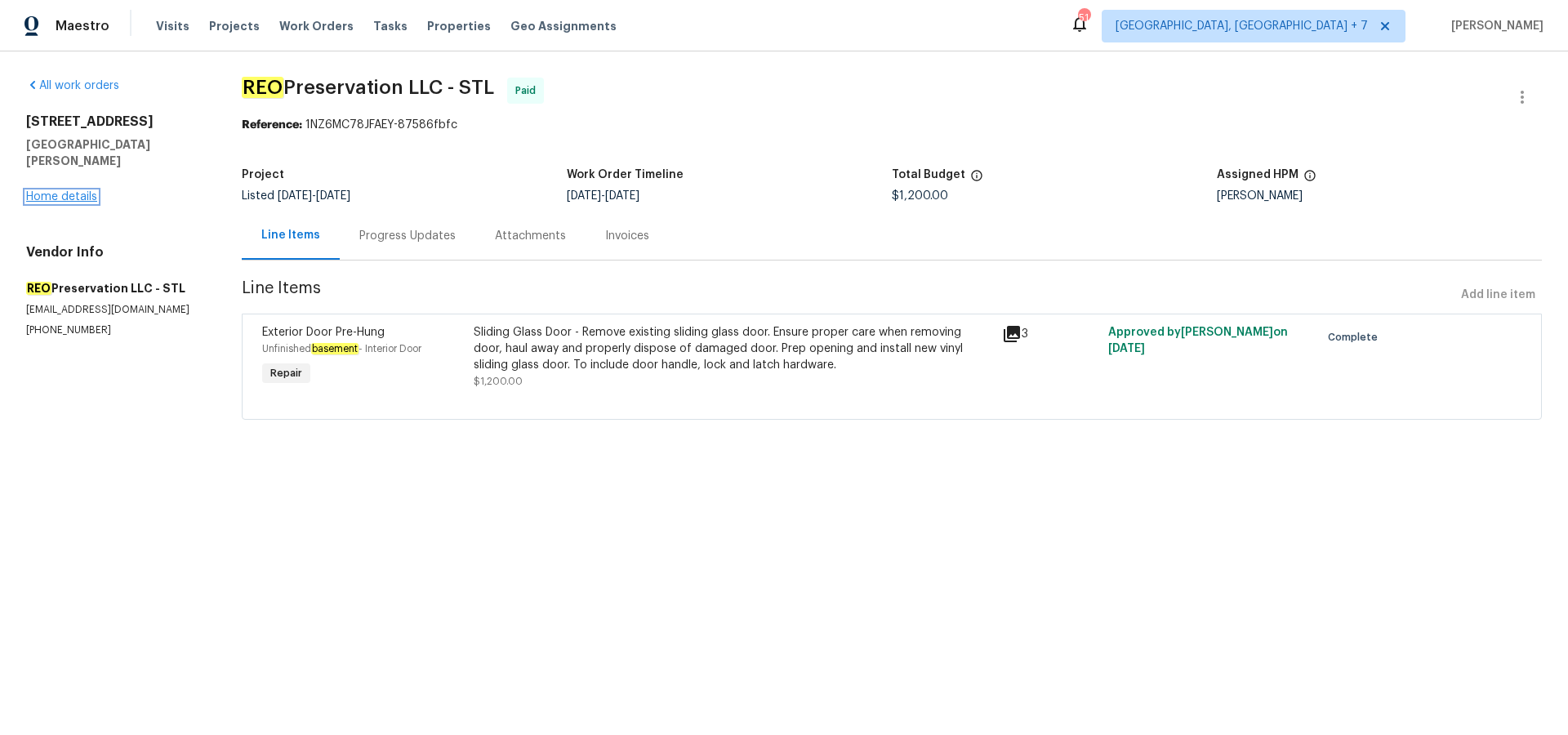
click at [88, 191] on link "Home details" at bounding box center [62, 197] width 71 height 12
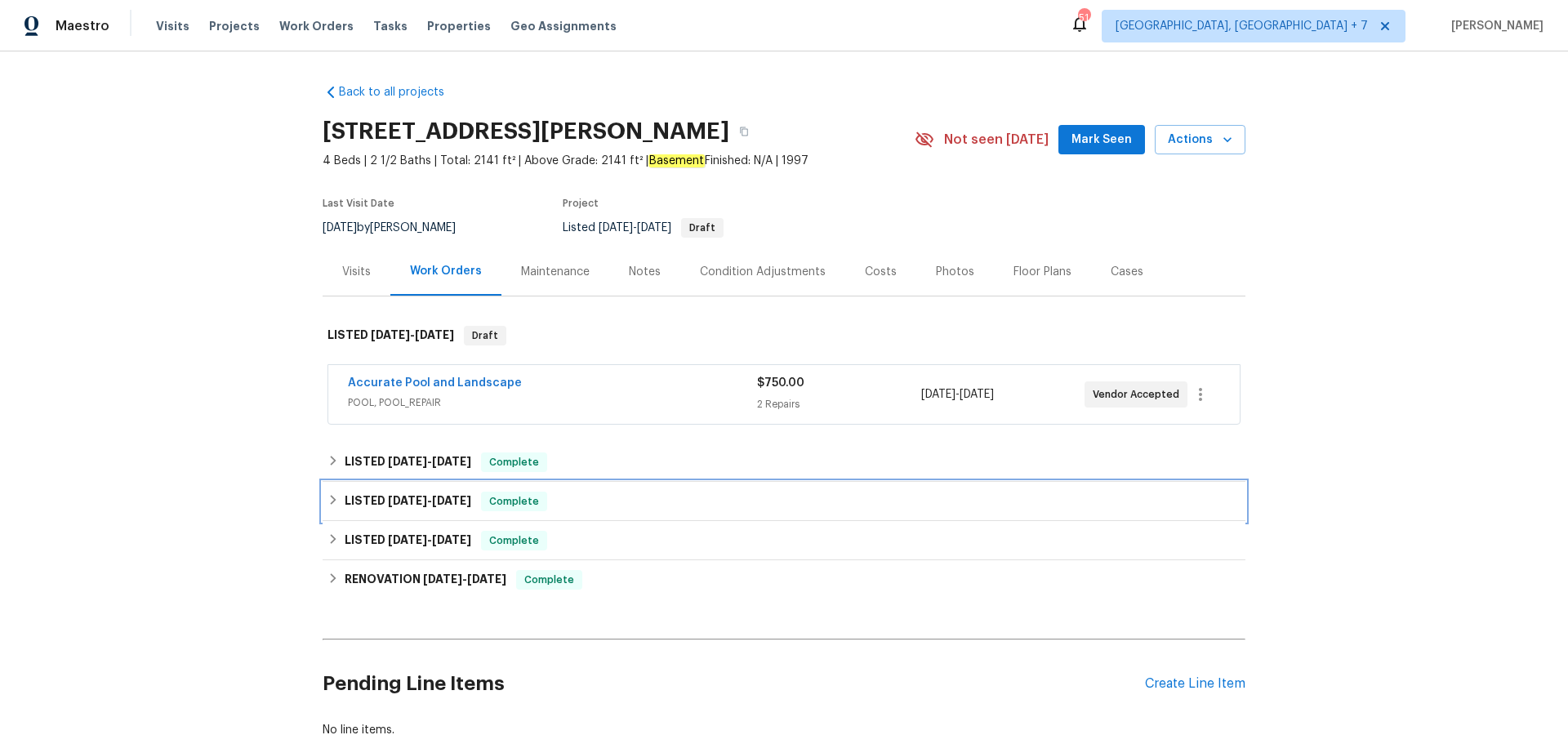
click at [411, 493] on h6 "LISTED [DATE] - [DATE]" at bounding box center [407, 501] width 126 height 19
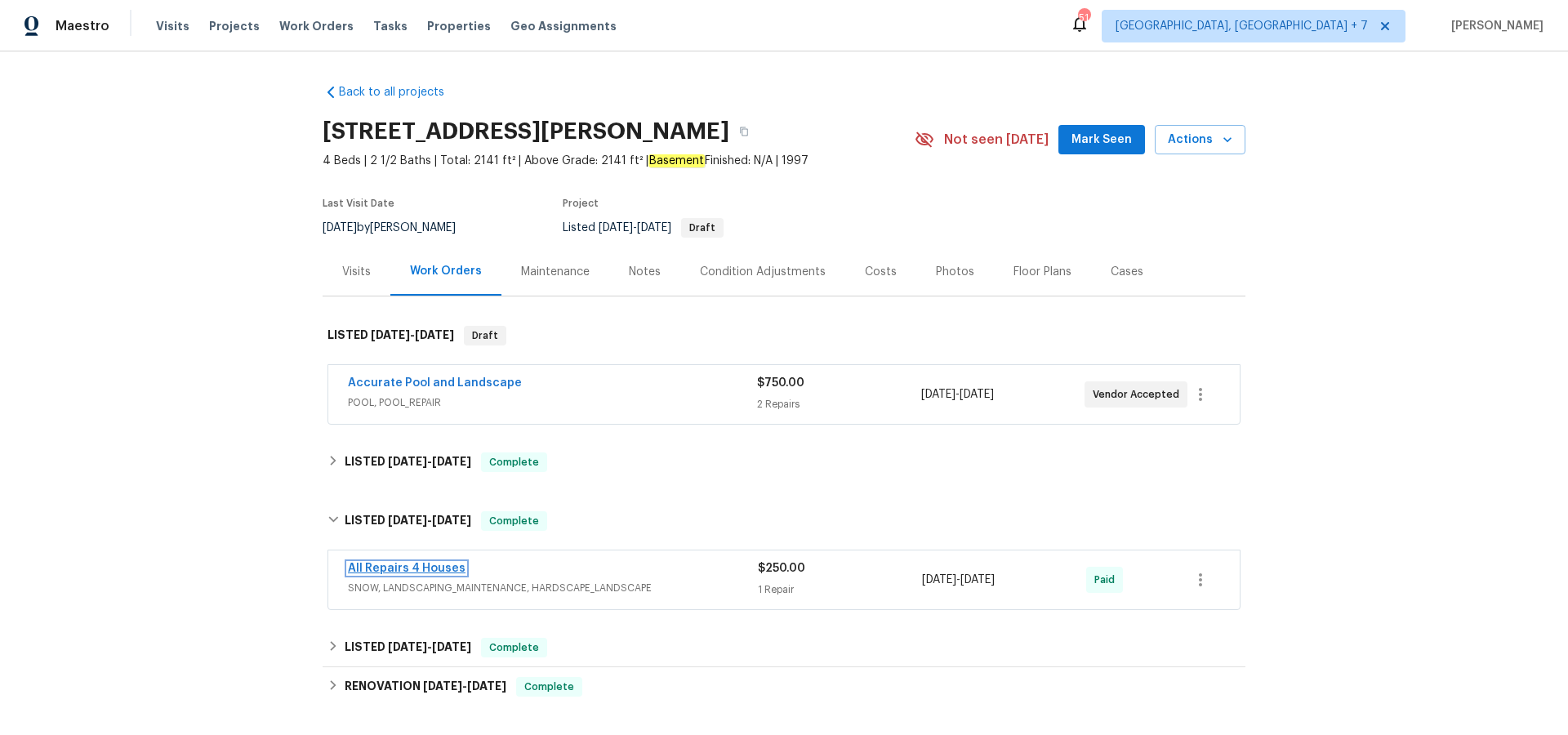
click at [432, 569] on link "All Repairs 4 Houses" at bounding box center [406, 569] width 118 height 12
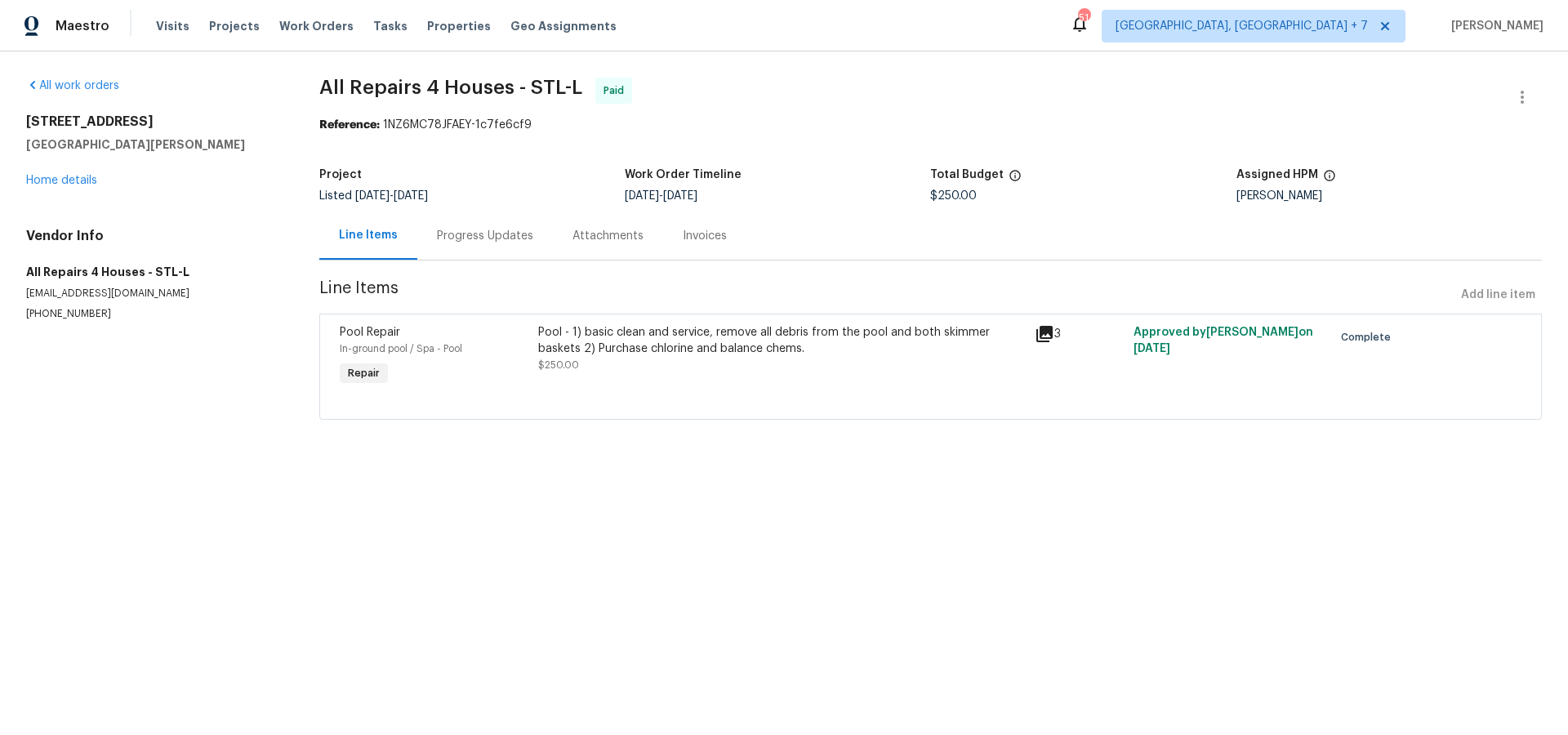
click at [1052, 337] on icon at bounding box center [1045, 334] width 16 height 16
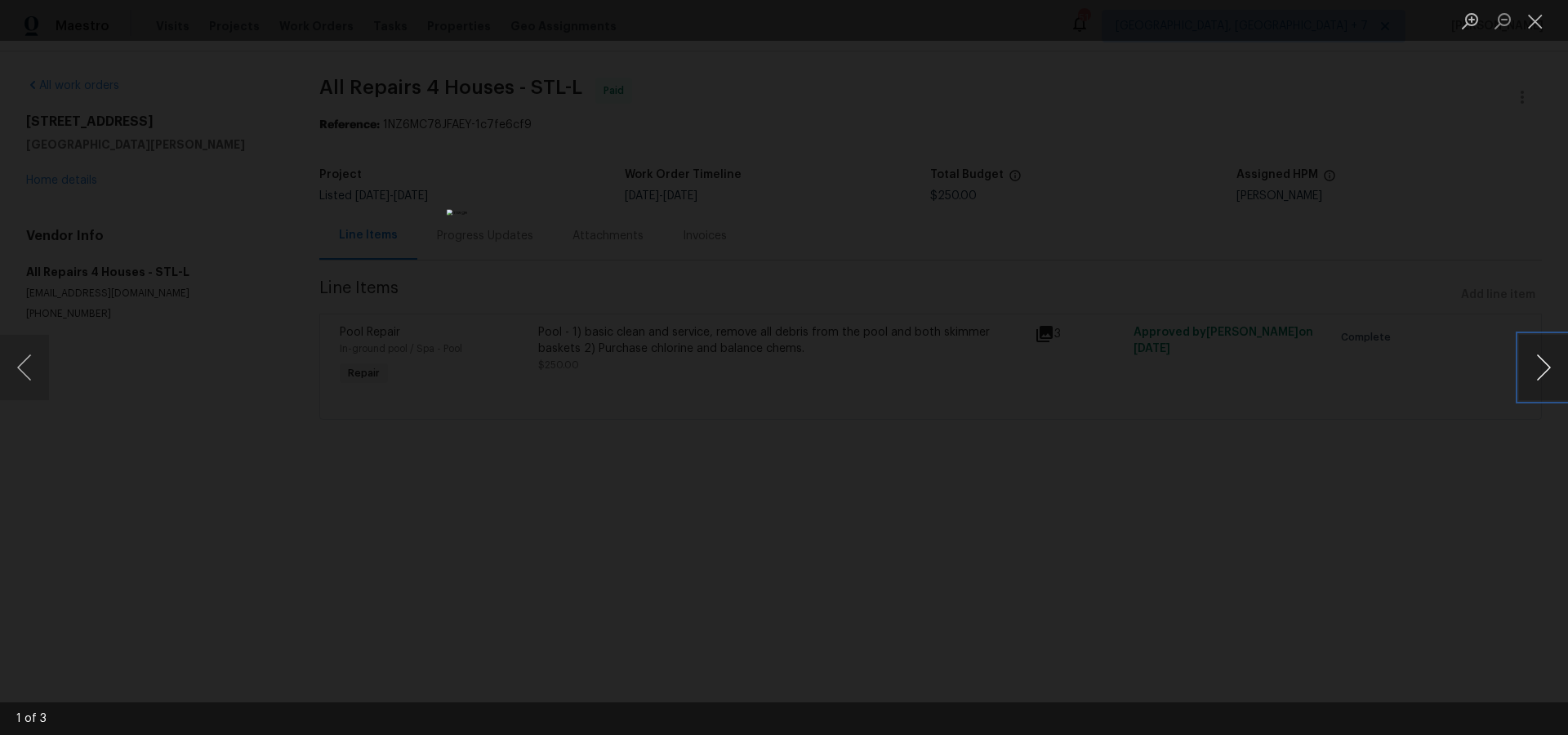
click at [1534, 376] on button "Next image" at bounding box center [1544, 368] width 49 height 66
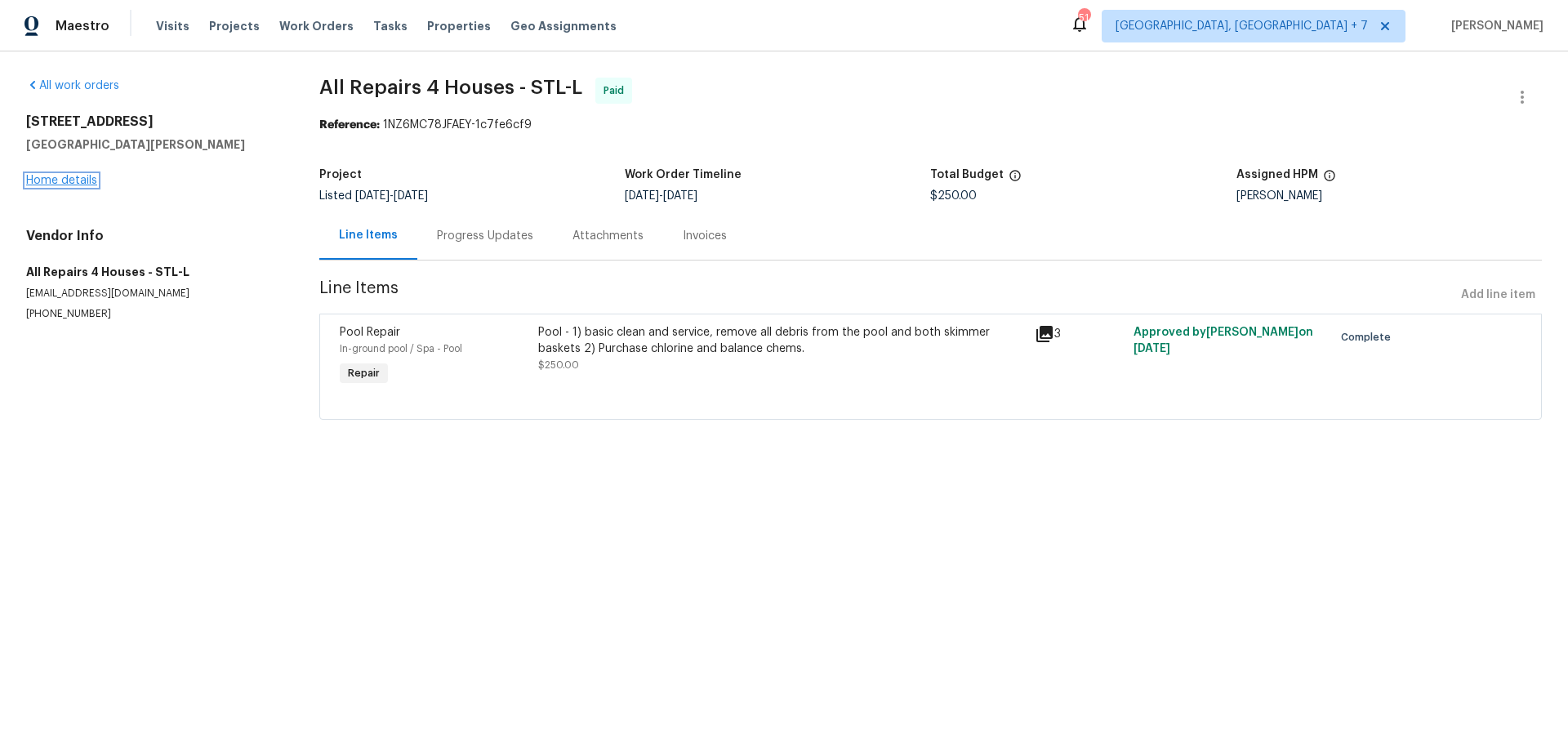
click at [41, 178] on link "Home details" at bounding box center [62, 181] width 71 height 12
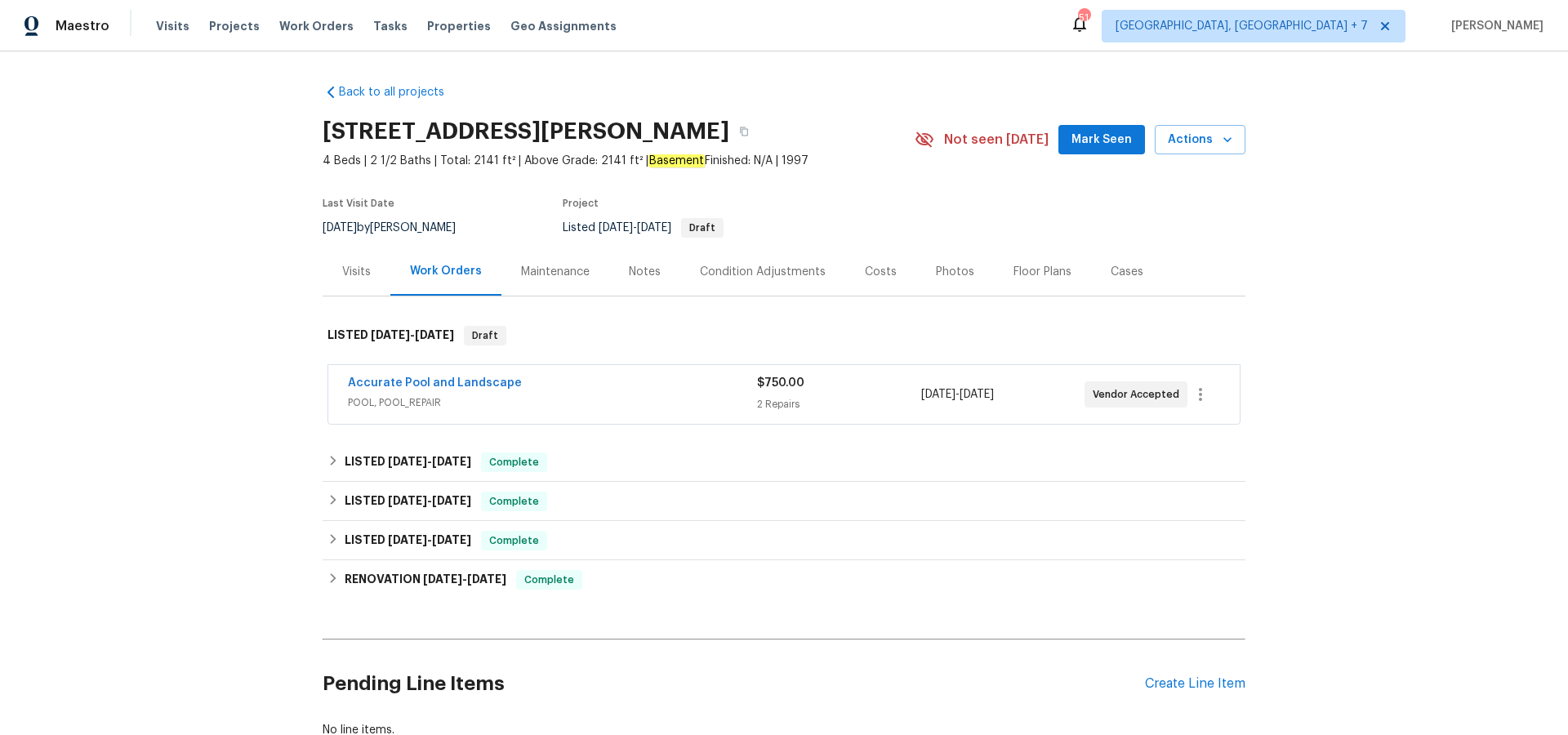
click at [358, 272] on div "Visits" at bounding box center [356, 271] width 29 height 16
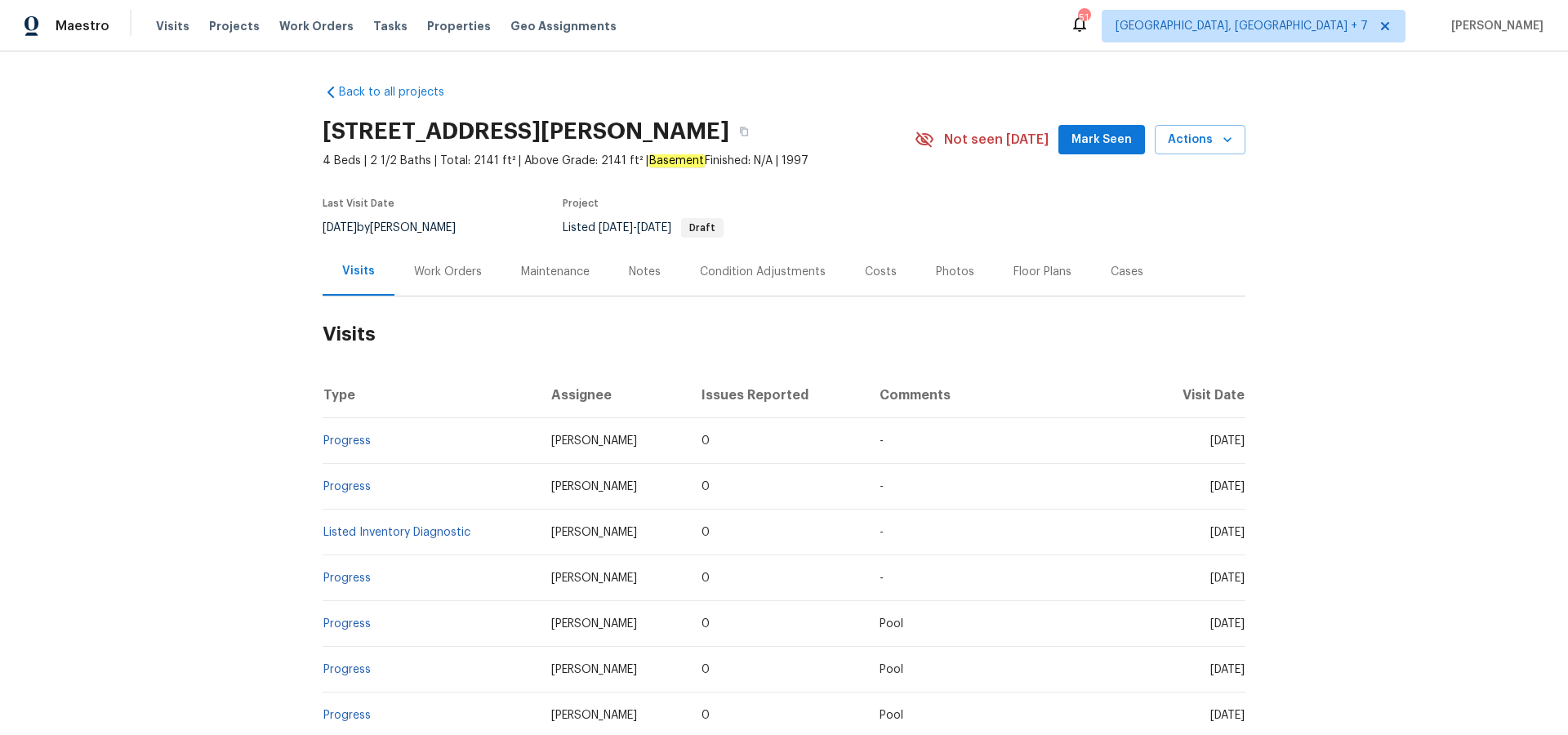
click at [559, 273] on div "Maintenance" at bounding box center [555, 271] width 69 height 16
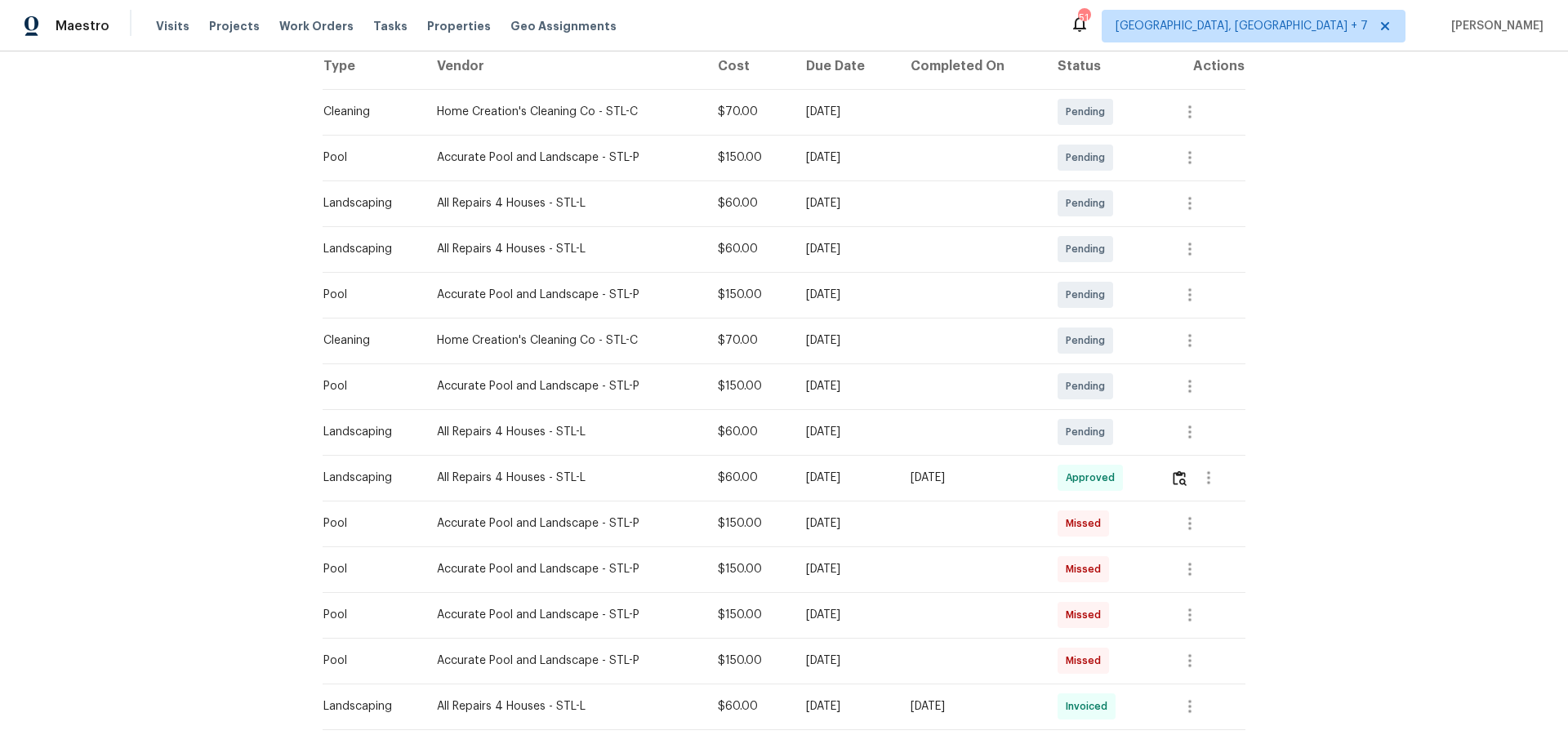
scroll to position [282, 0]
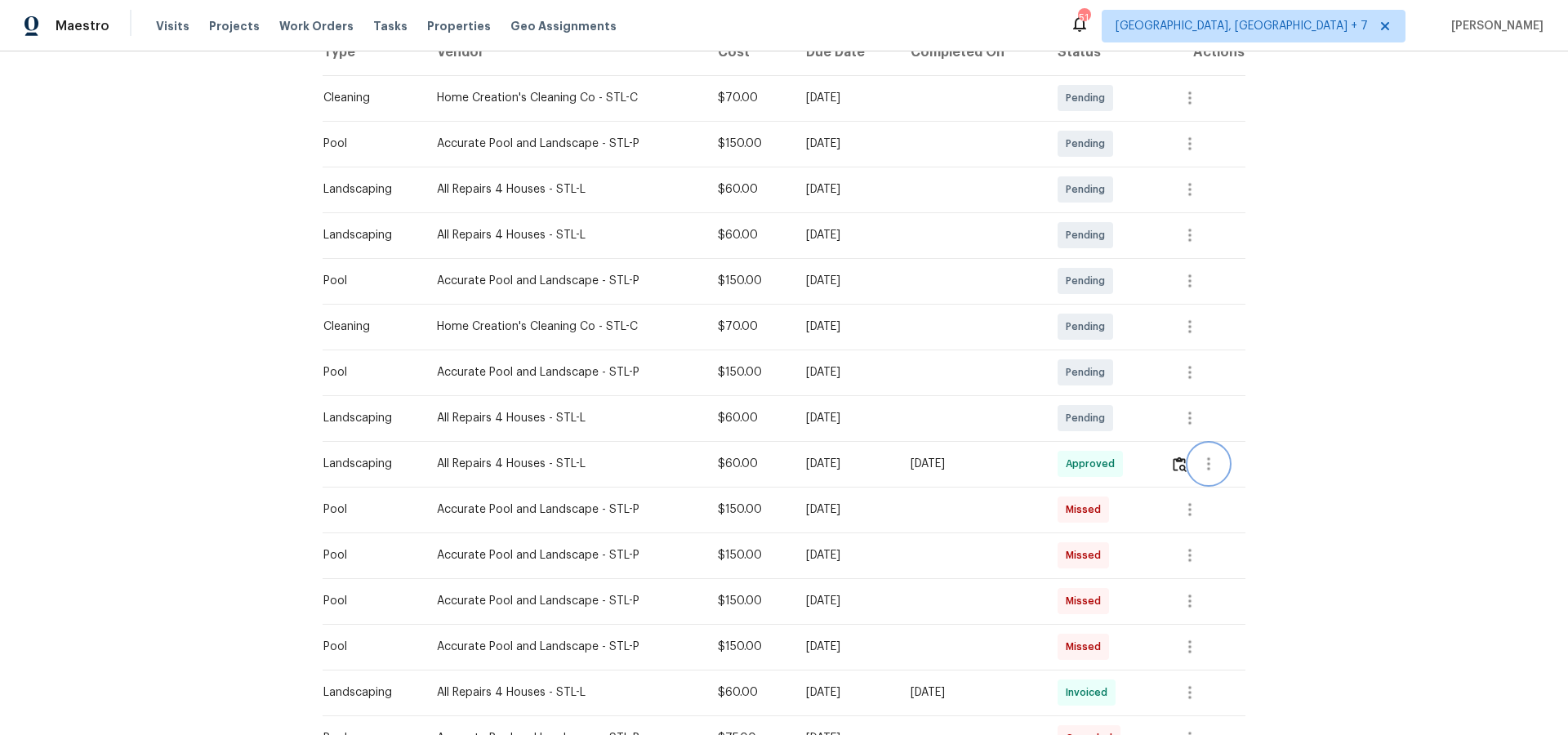
click at [1217, 471] on icon "button" at bounding box center [1209, 464] width 19 height 19
click at [1227, 496] on li "View details" at bounding box center [1249, 492] width 114 height 27
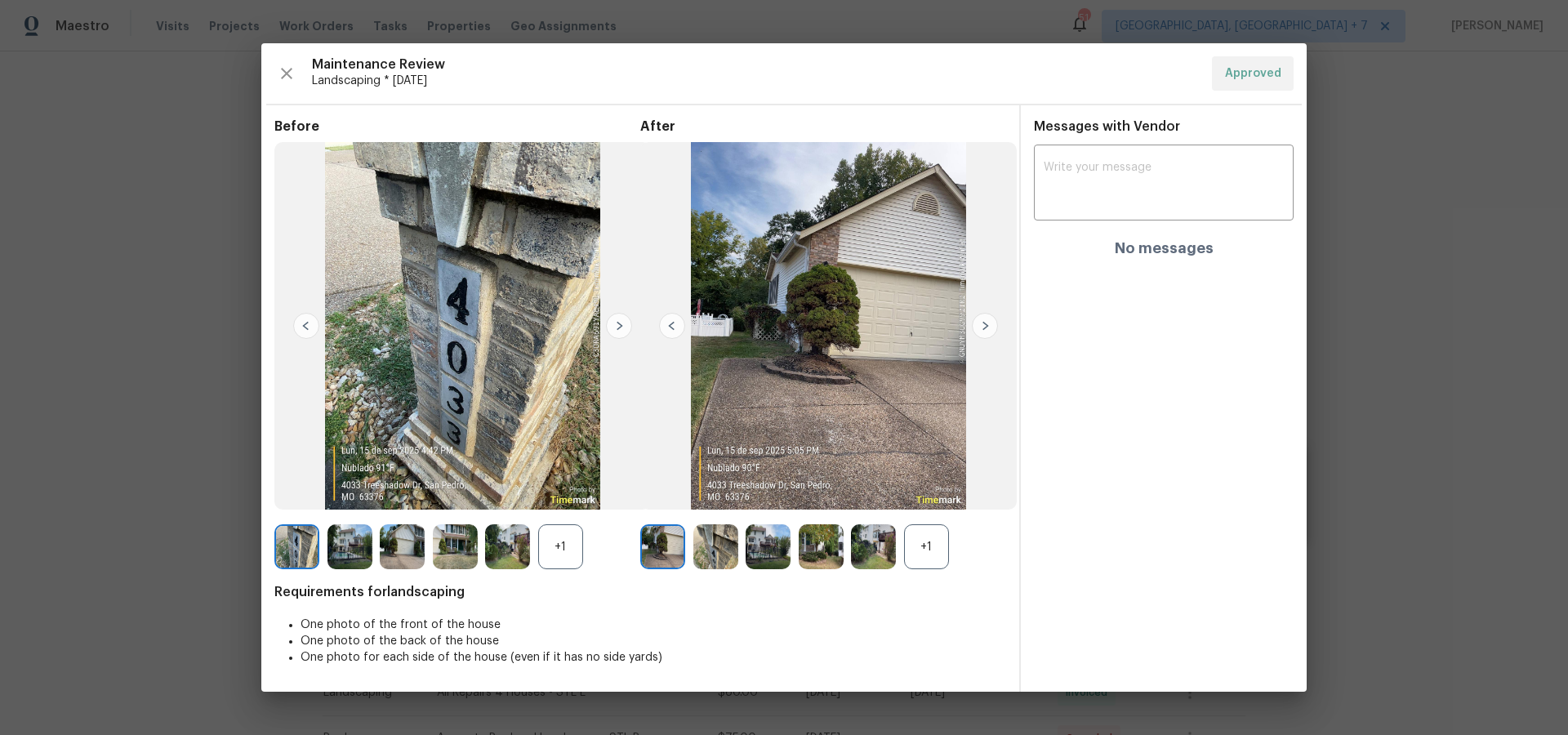
click at [762, 550] on img at bounding box center [768, 547] width 45 height 45
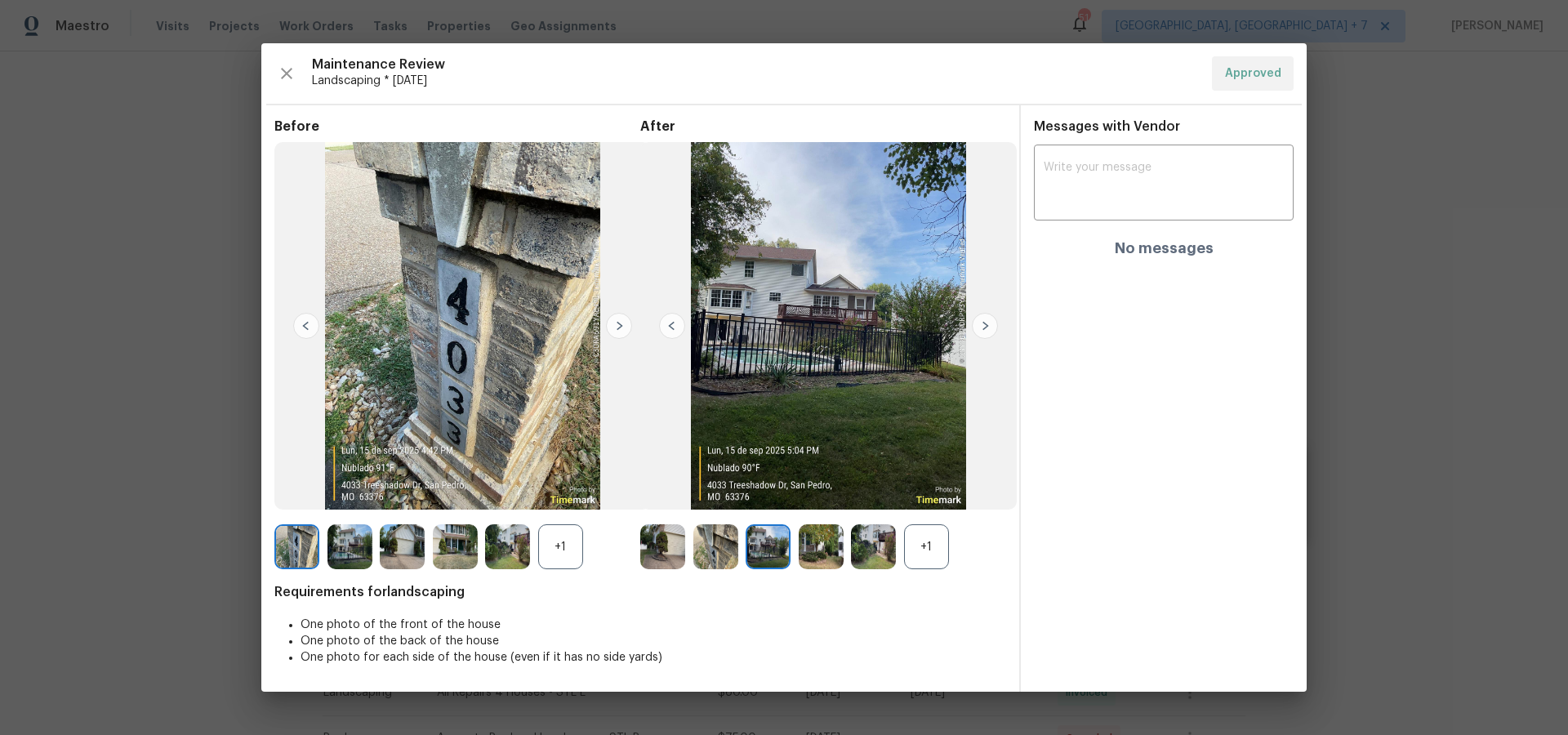
click at [920, 549] on div "+1" at bounding box center [927, 547] width 45 height 45
click at [988, 329] on img at bounding box center [985, 325] width 26 height 26
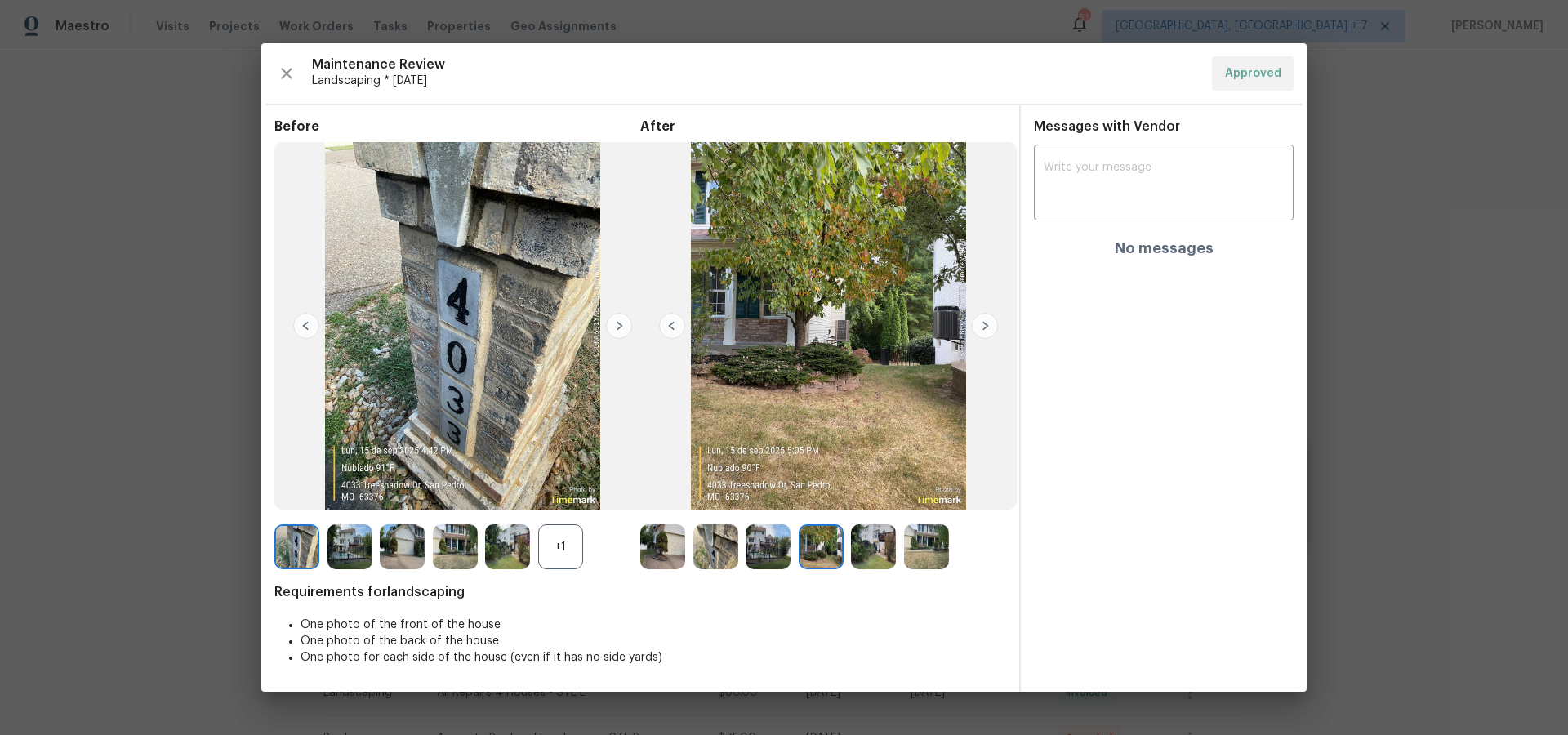
click at [770, 547] on img at bounding box center [768, 547] width 45 height 45
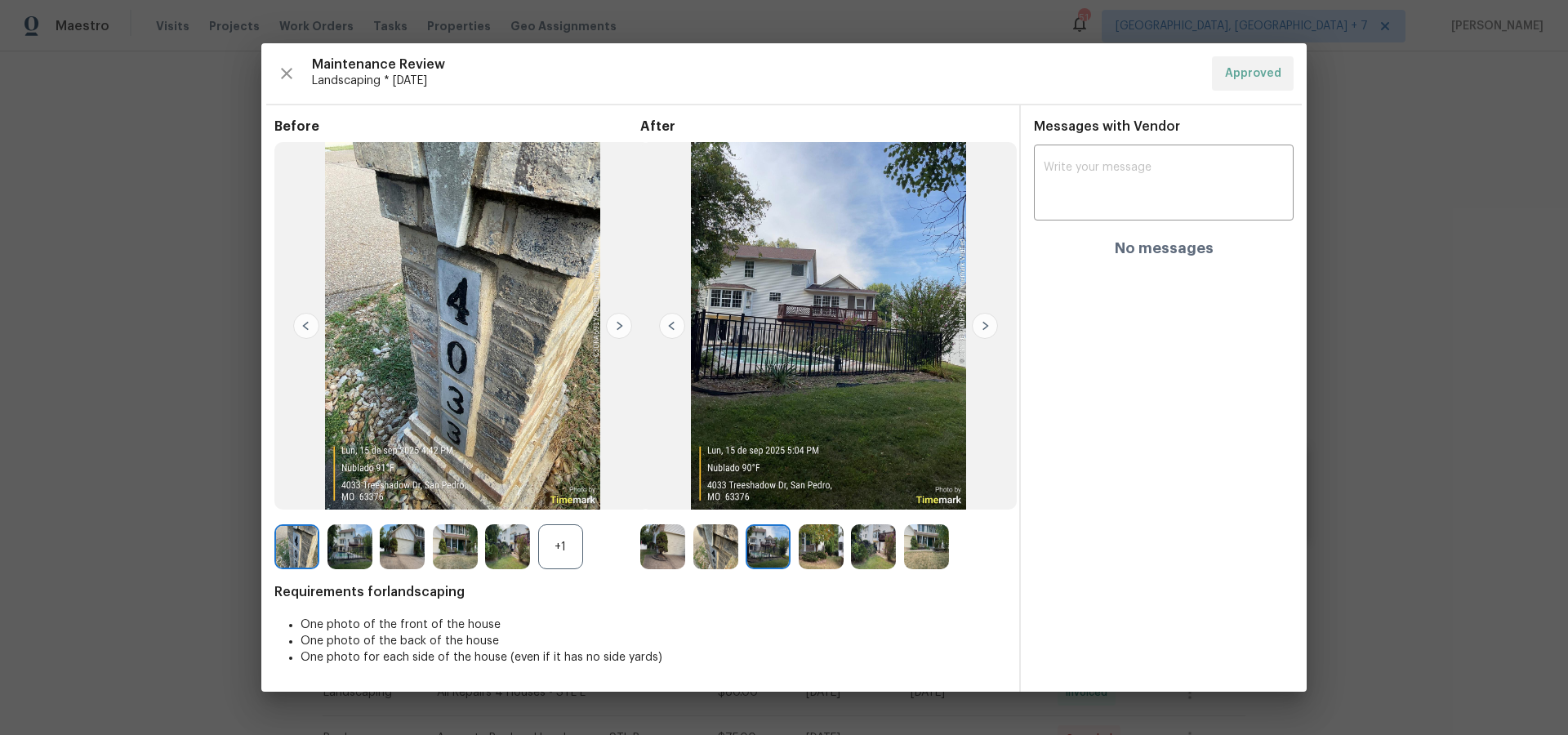
click at [807, 551] on img at bounding box center [821, 547] width 45 height 45
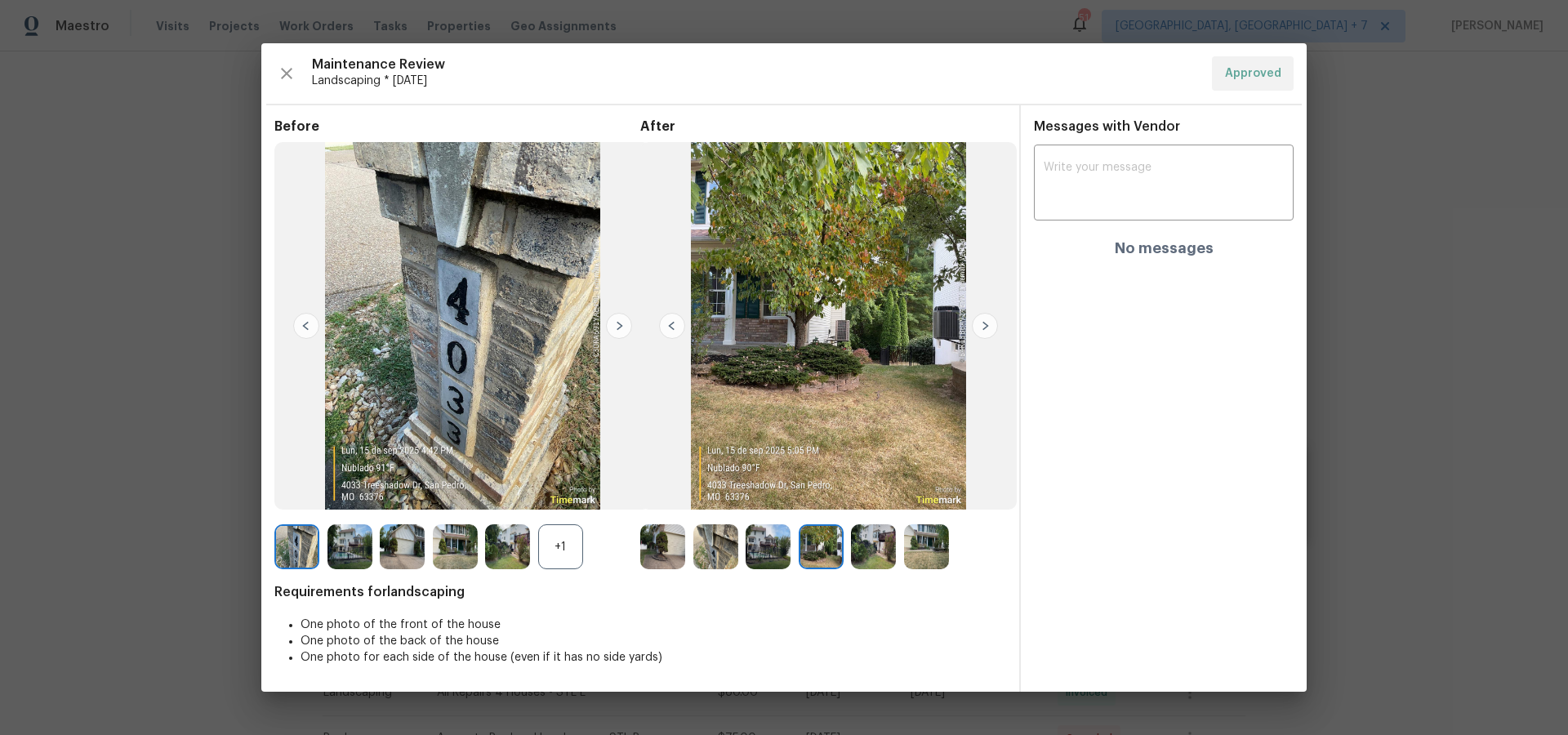
click at [882, 550] on img at bounding box center [874, 547] width 45 height 45
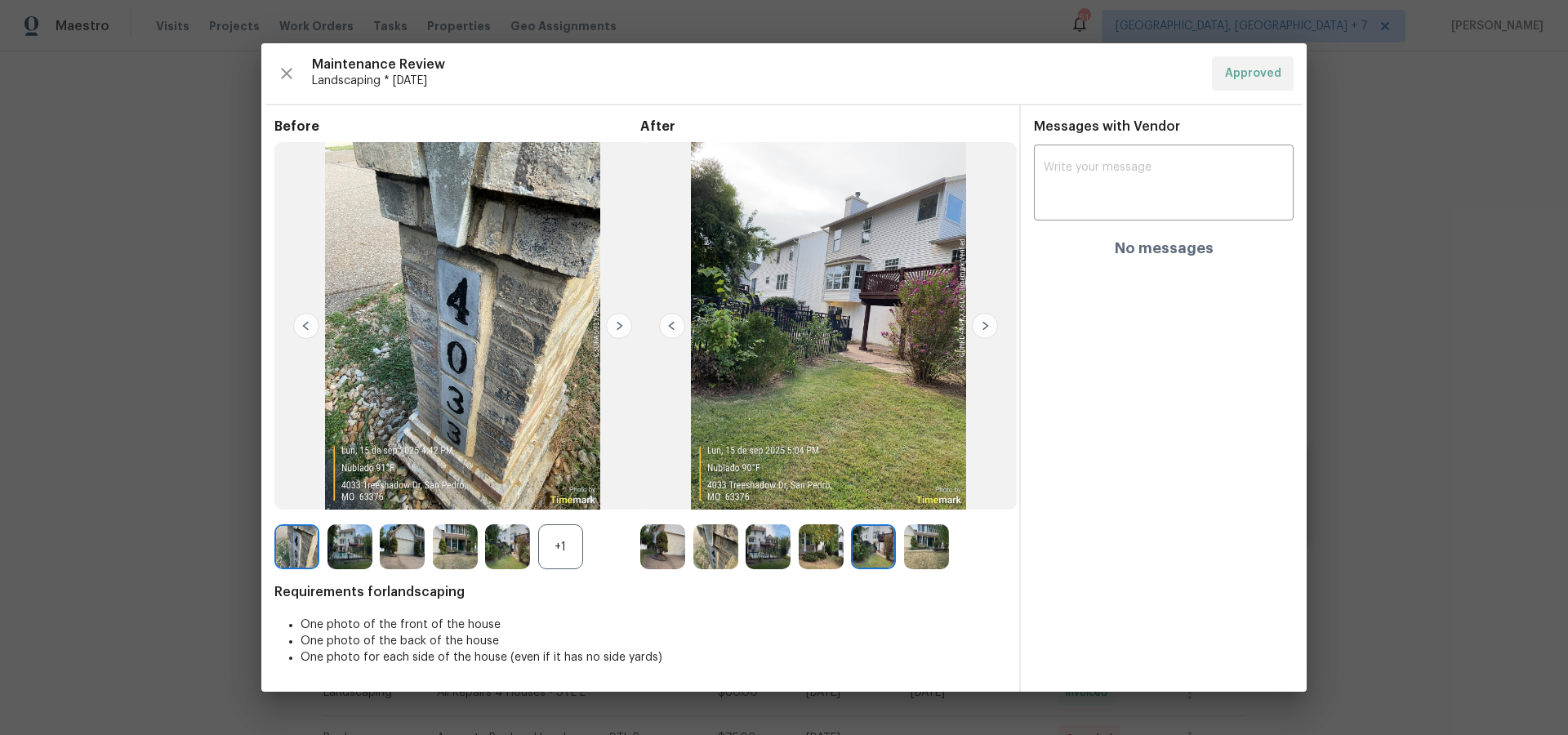
click at [650, 547] on img at bounding box center [662, 547] width 45 height 45
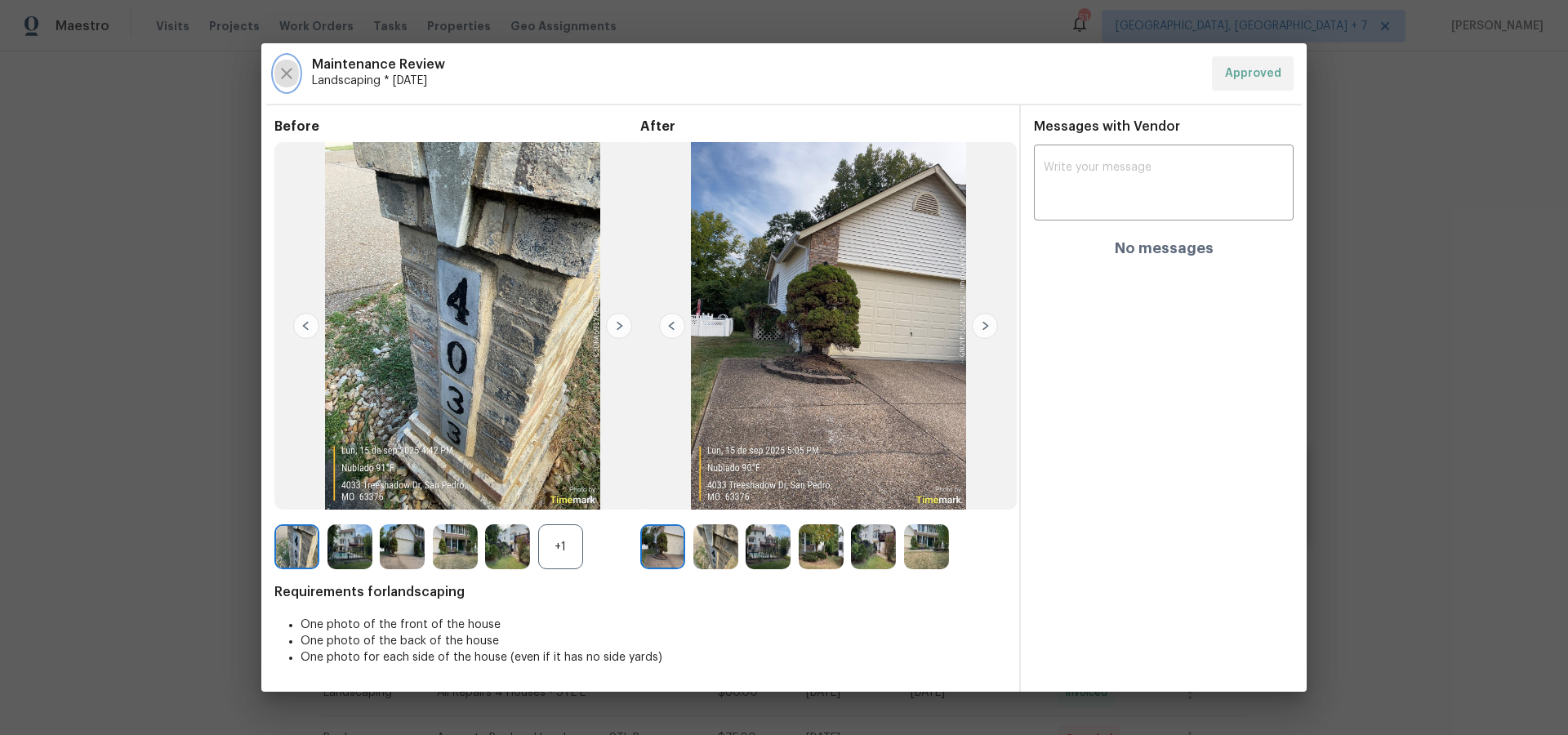
click at [294, 81] on icon "button" at bounding box center [287, 73] width 19 height 19
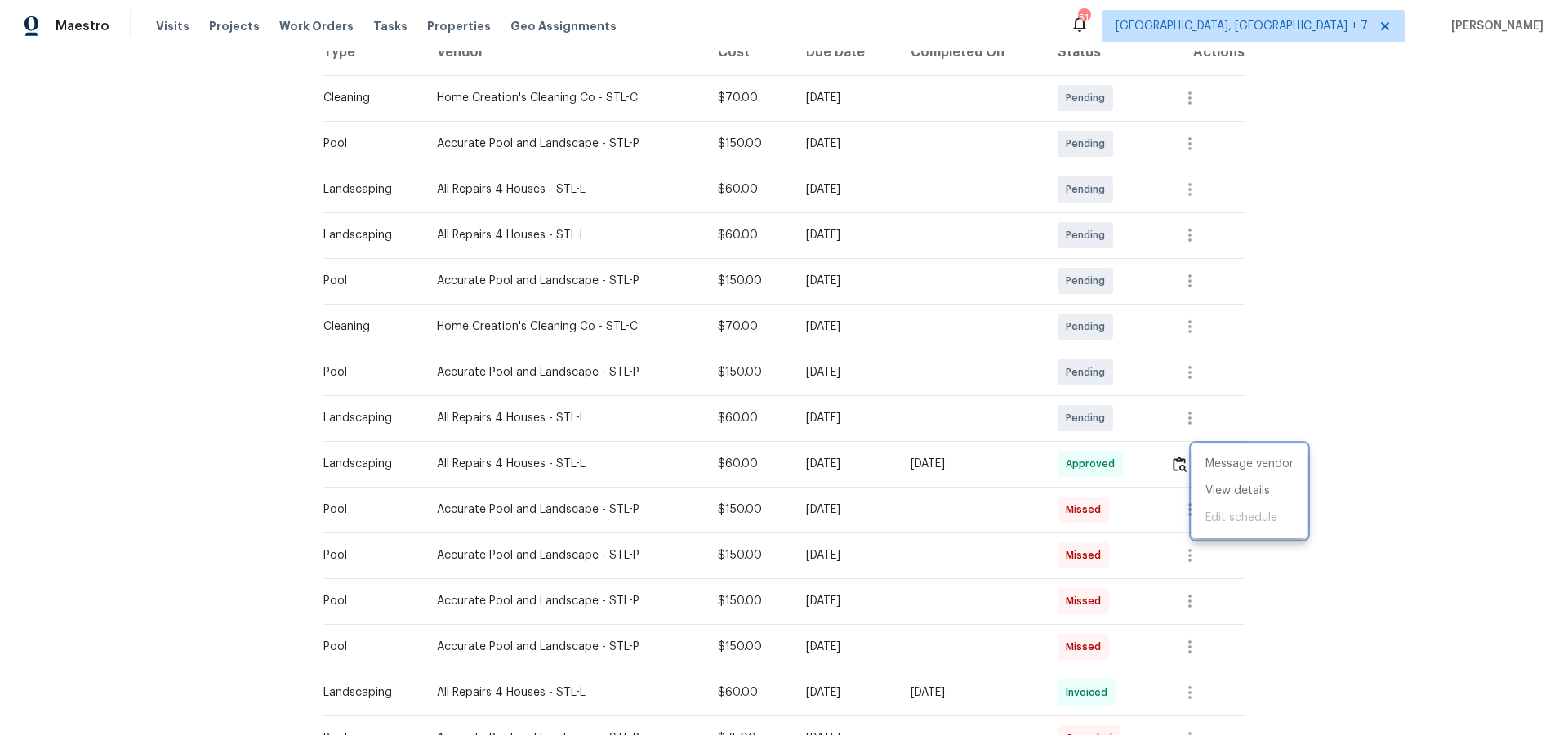
drag, startPoint x: 1069, startPoint y: 512, endPoint x: 1118, endPoint y: 514, distance: 49.0
click at [1071, 512] on div at bounding box center [784, 367] width 1568 height 735
click at [1199, 512] on icon "button" at bounding box center [1190, 510] width 19 height 19
click at [1208, 534] on li "View details" at bounding box center [1231, 537] width 114 height 27
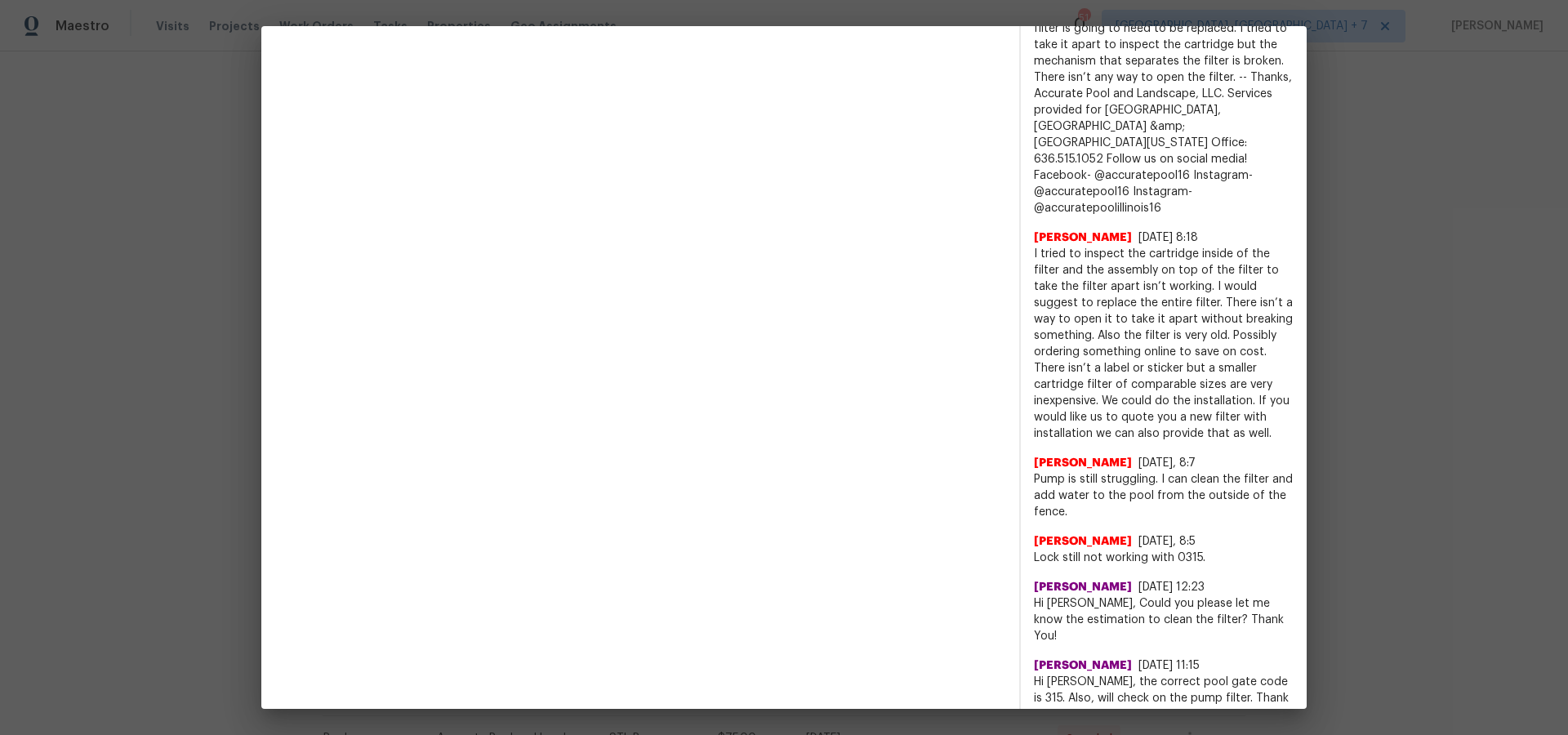
scroll to position [1288, 0]
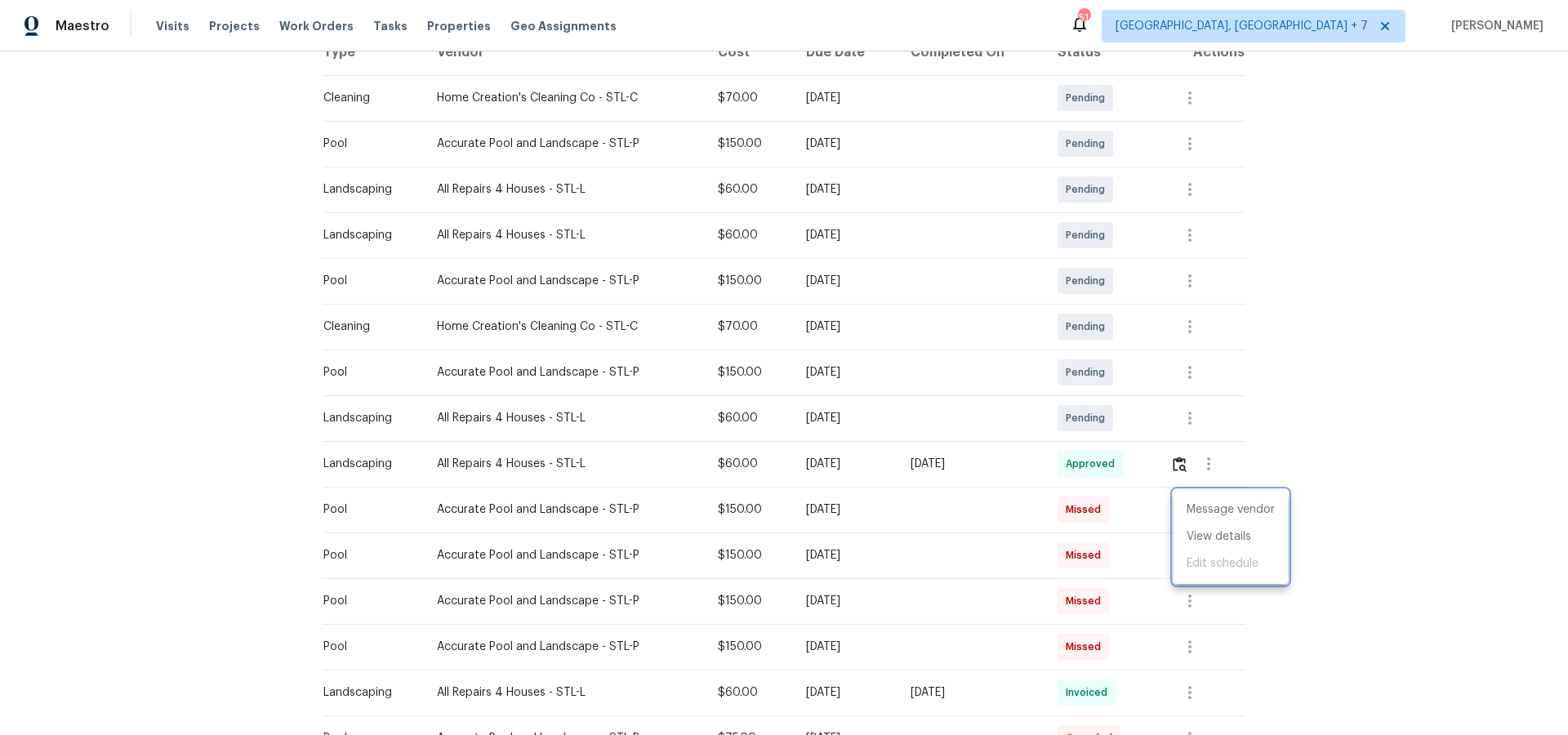
drag, startPoint x: 243, startPoint y: 316, endPoint x: 260, endPoint y: 314, distance: 17.1
click at [245, 316] on div at bounding box center [784, 367] width 1568 height 735
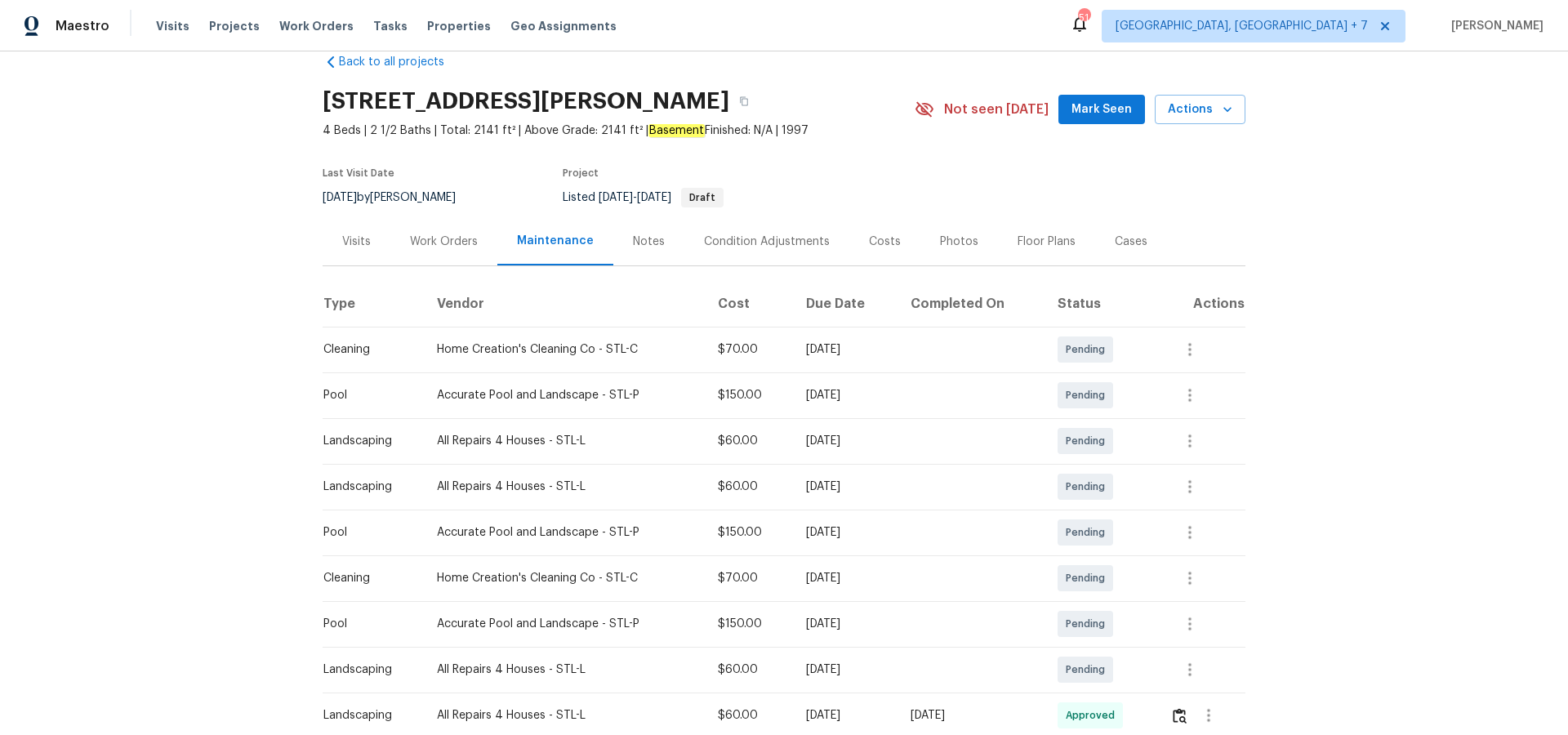
scroll to position [0, 0]
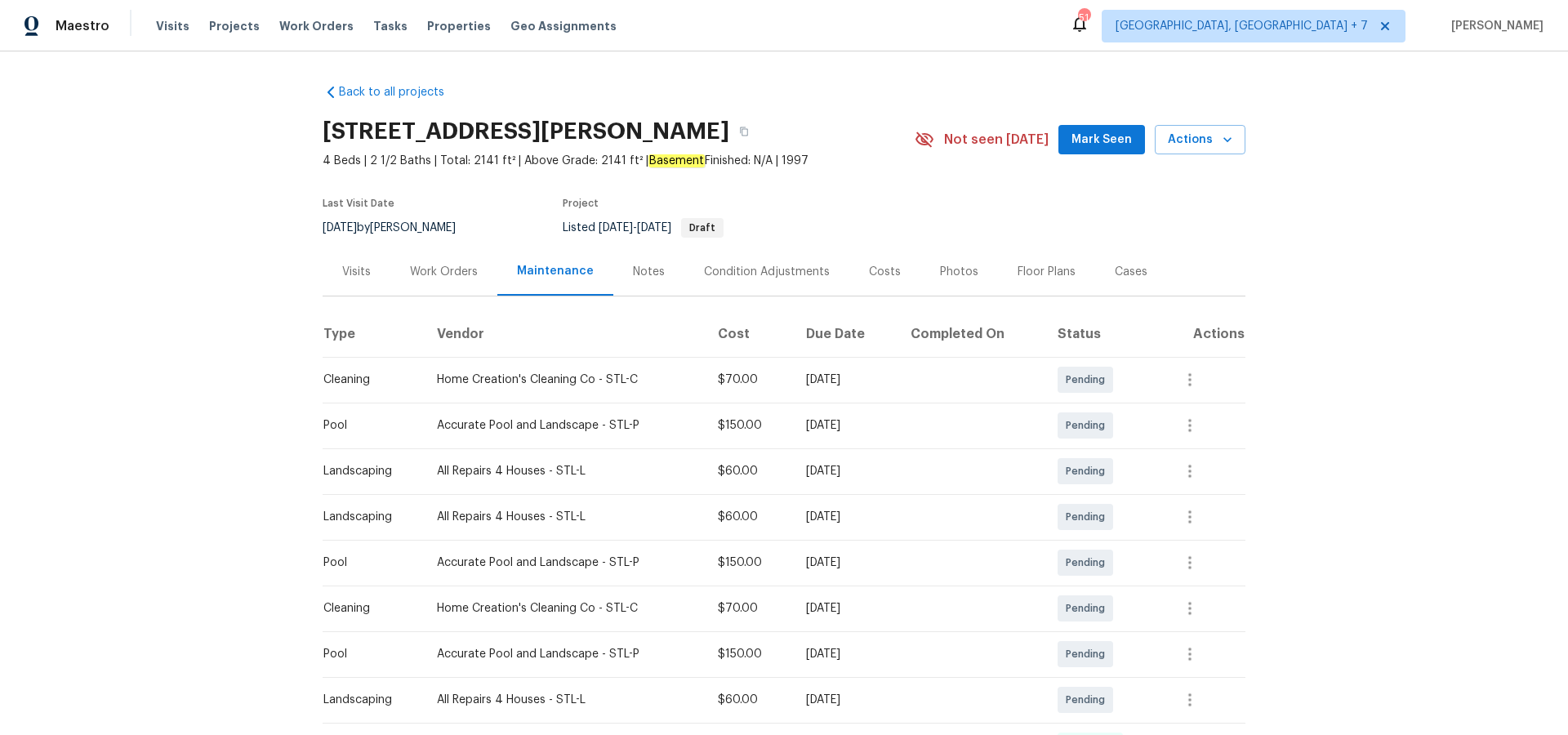
click at [361, 271] on div "Visits" at bounding box center [356, 271] width 29 height 16
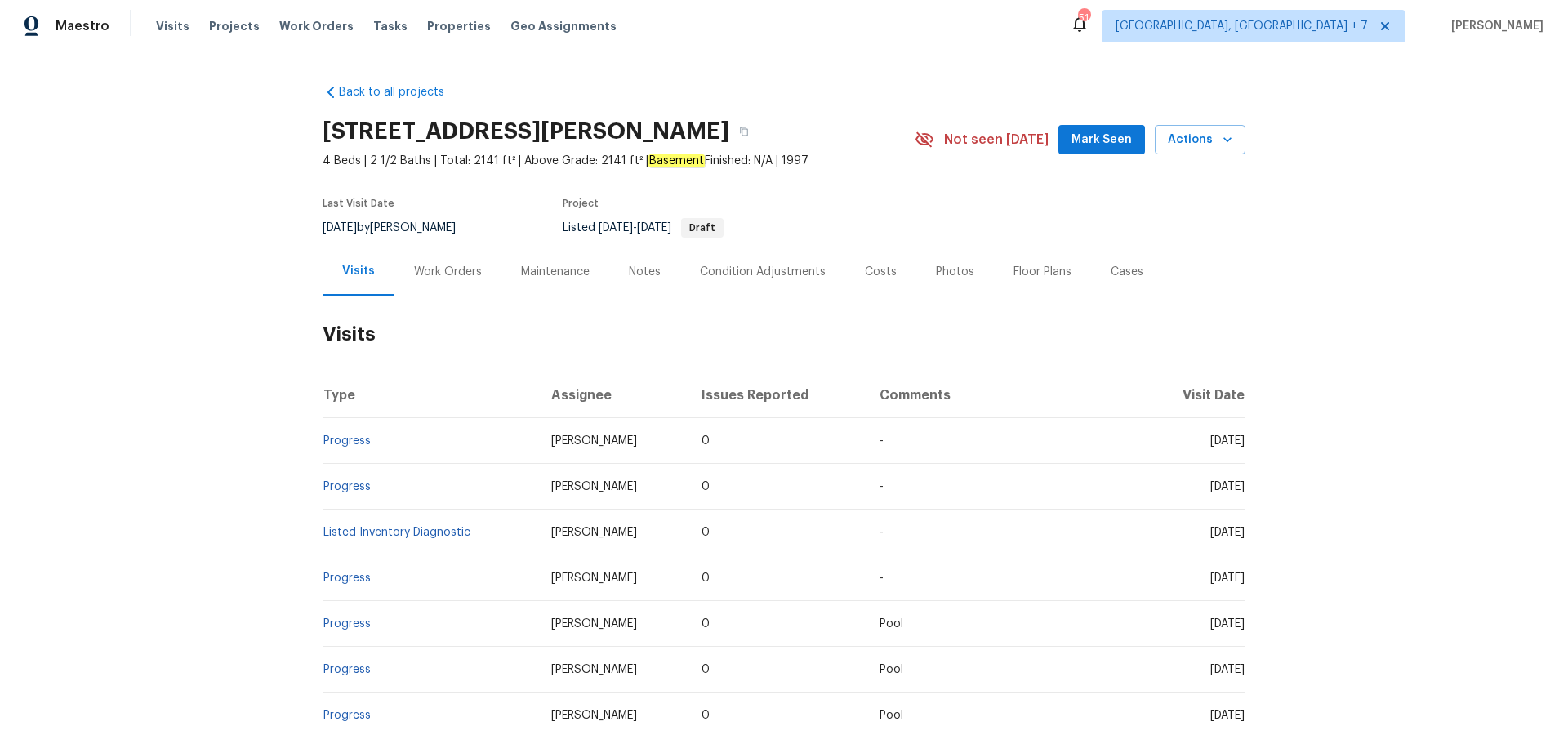
click at [546, 279] on div "Maintenance" at bounding box center [555, 271] width 69 height 16
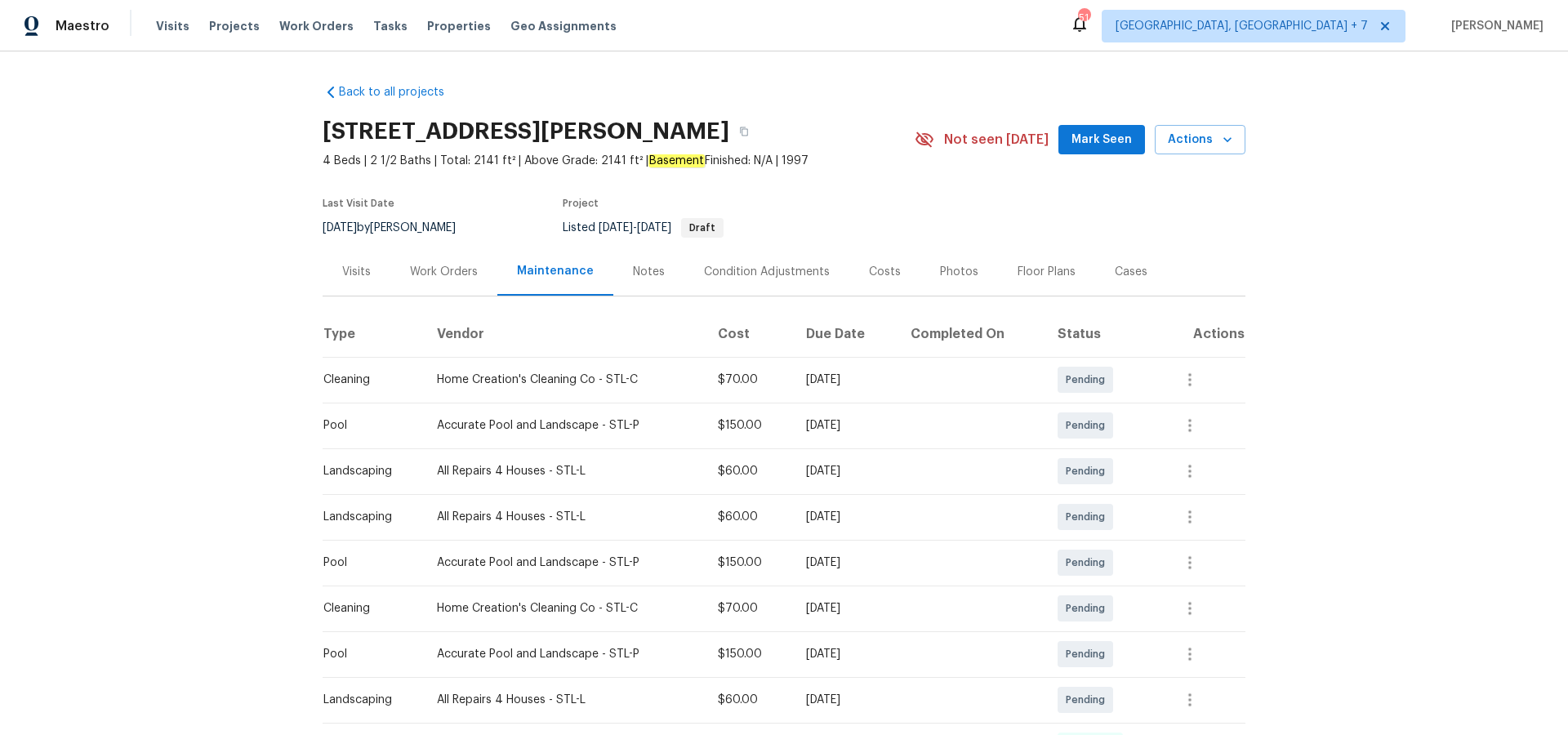
click at [443, 268] on div "Work Orders" at bounding box center [444, 271] width 68 height 16
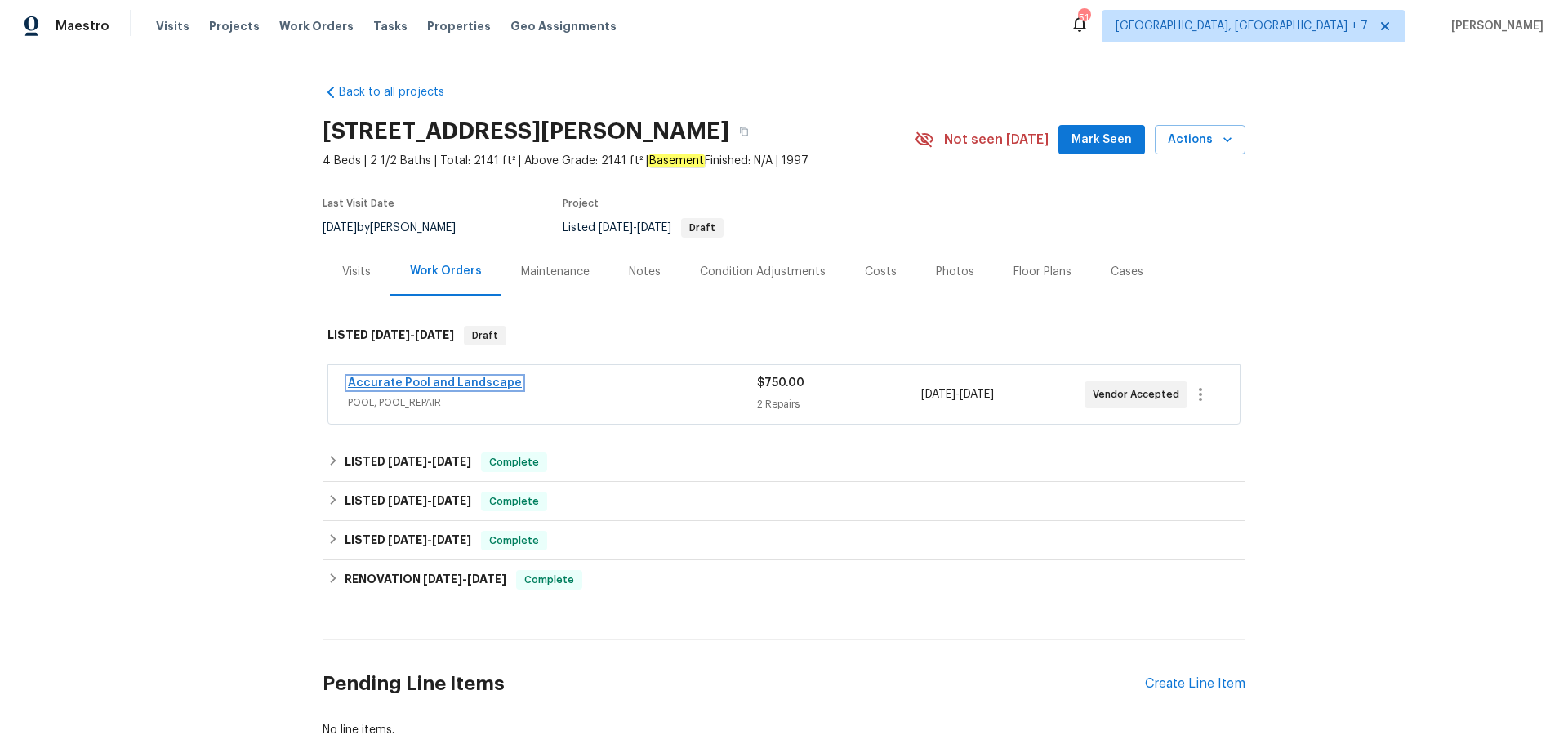
click at [419, 383] on link "Accurate Pool and Landscape" at bounding box center [434, 383] width 174 height 12
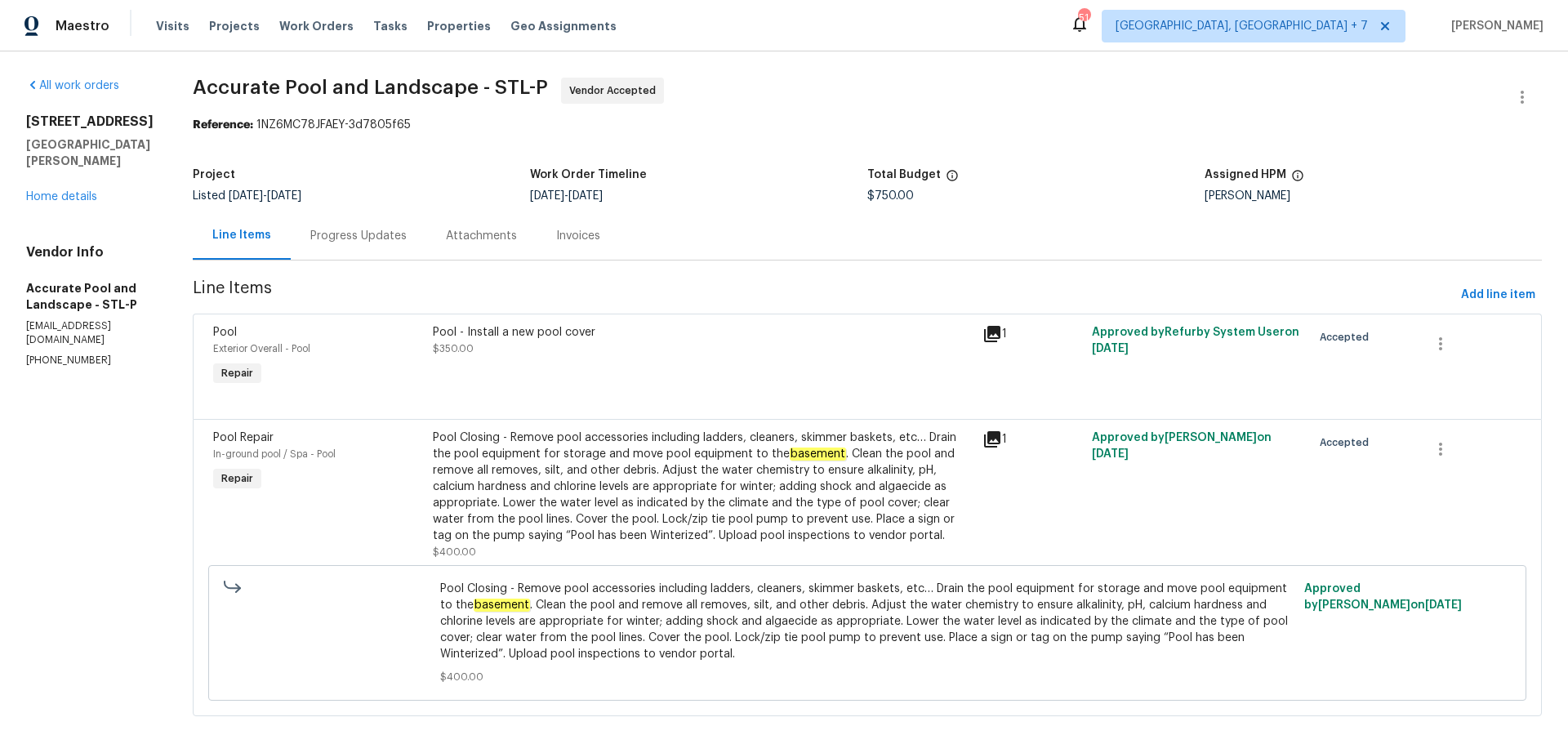
scroll to position [28, 0]
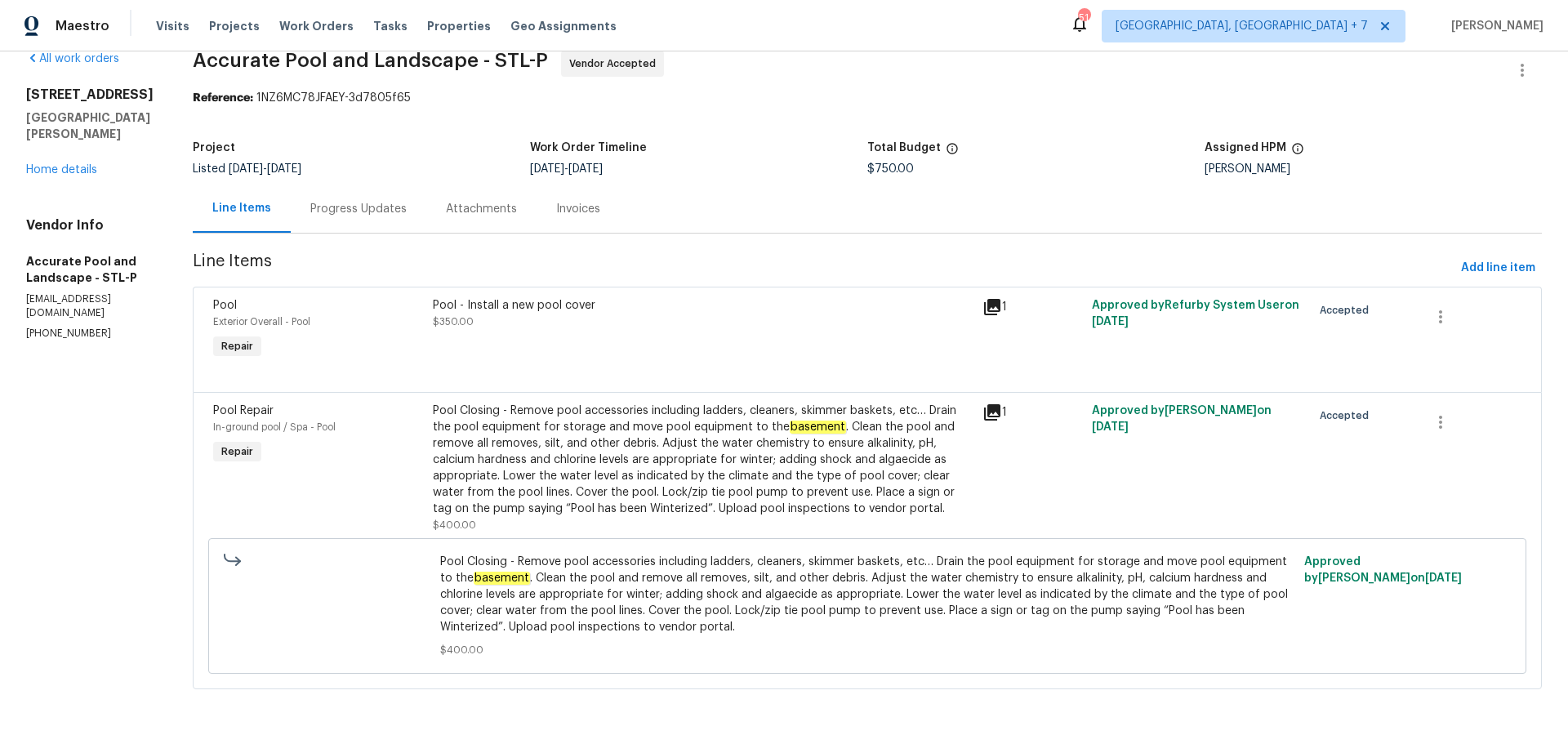
click at [341, 208] on div "Progress Updates" at bounding box center [358, 209] width 97 height 16
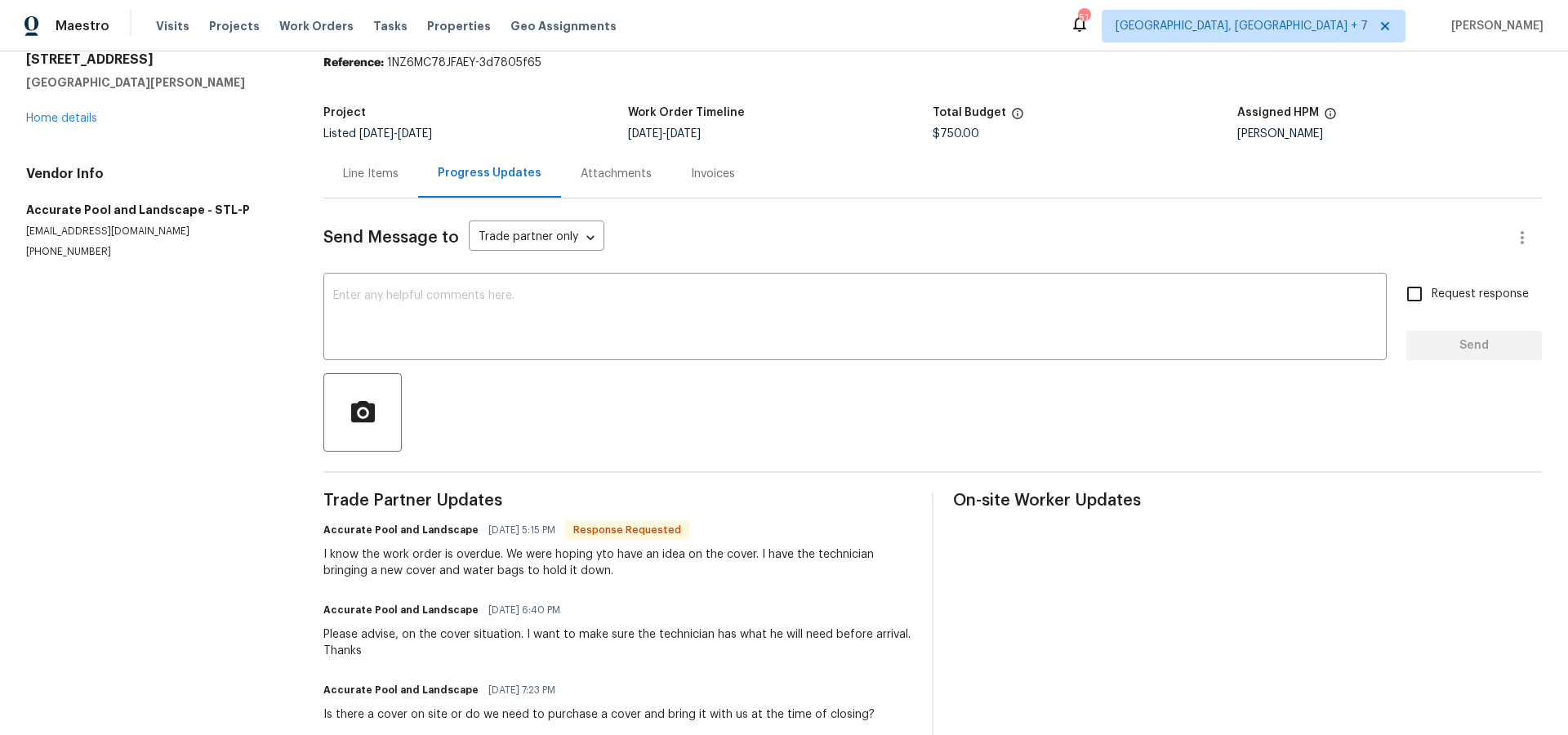
scroll to position [97, 0]
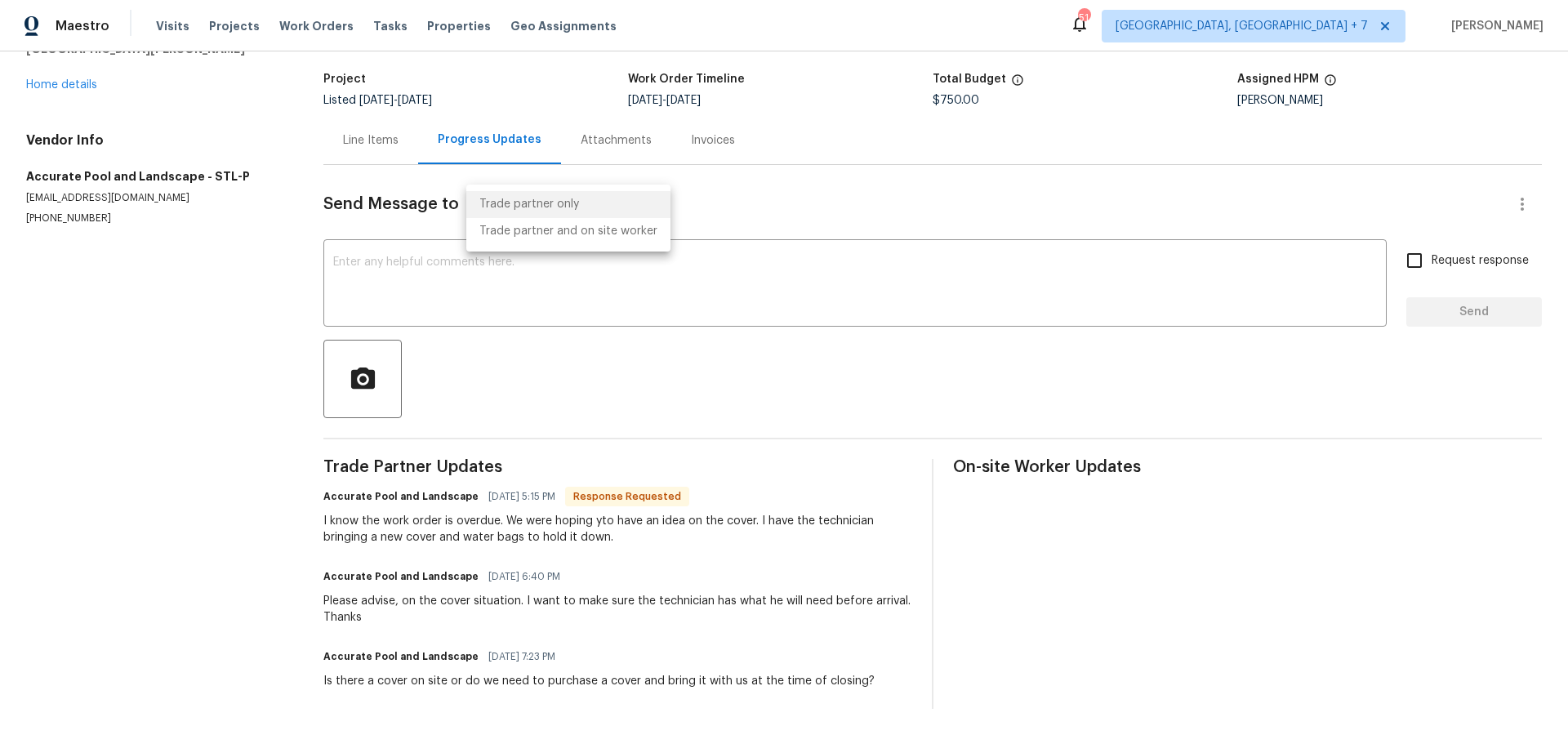
click at [583, 203] on body "Maestro Visits Projects Work Orders Tasks Properties Geo Assignments [STREET_AD…" at bounding box center [784, 367] width 1568 height 735
click at [745, 207] on div at bounding box center [784, 367] width 1568 height 735
